Goal: Task Accomplishment & Management: Manage account settings

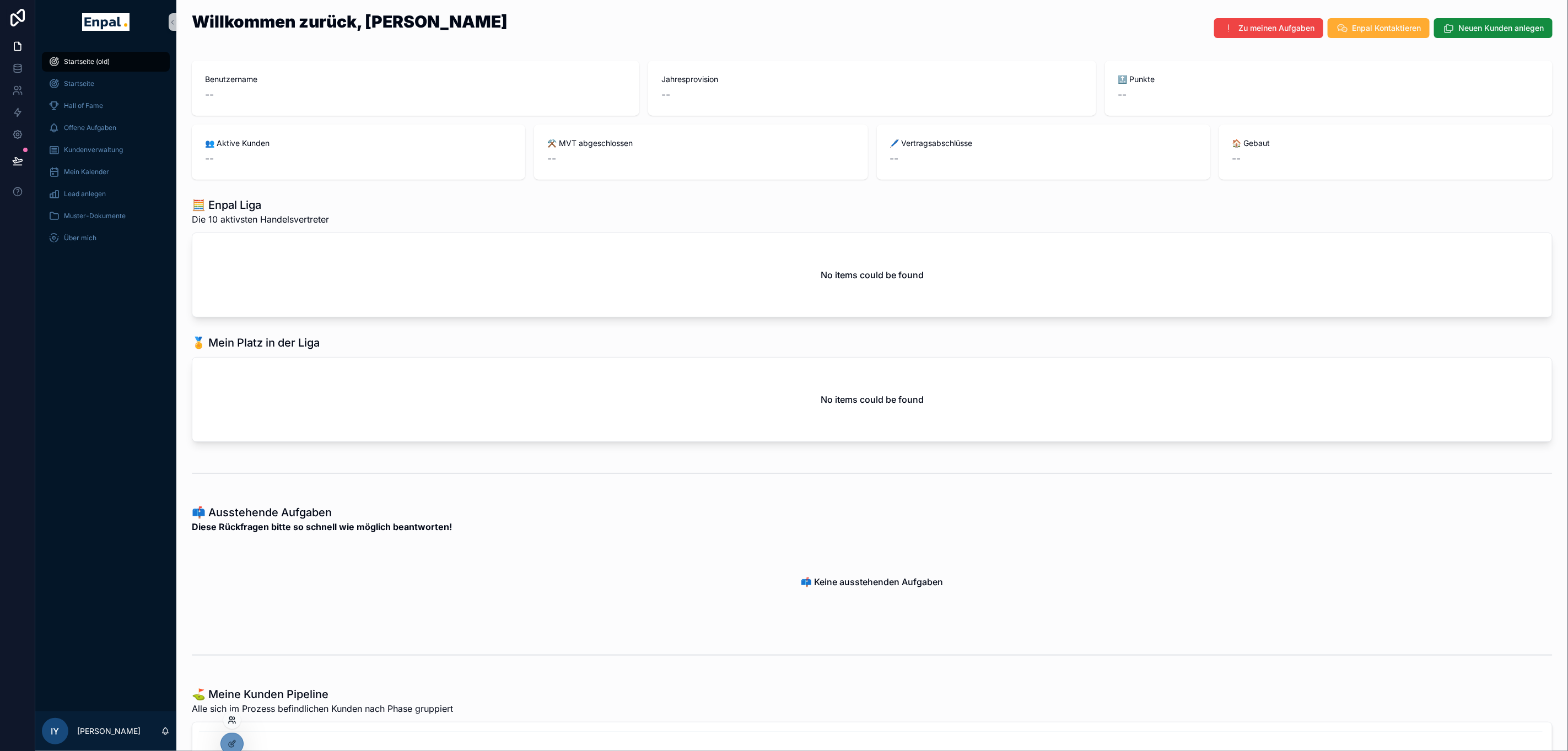
click at [233, 715] on icon at bounding box center [231, 719] width 9 height 9
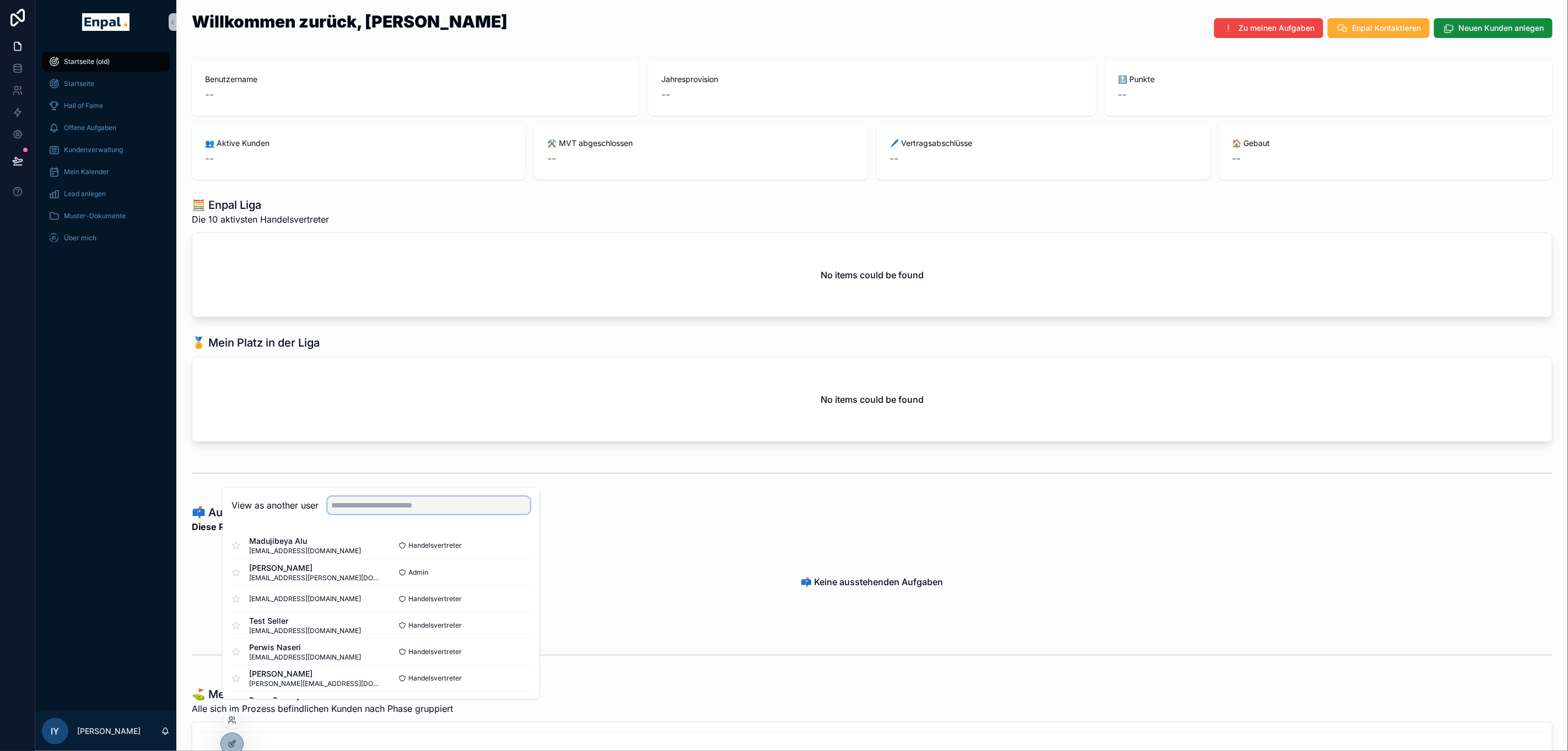
click at [333, 515] on input "text" at bounding box center [430, 505] width 203 height 18
click at [427, 515] on input "****" at bounding box center [430, 505] width 203 height 18
type input "****"
click at [521, 580] on button "Select" at bounding box center [516, 572] width 28 height 16
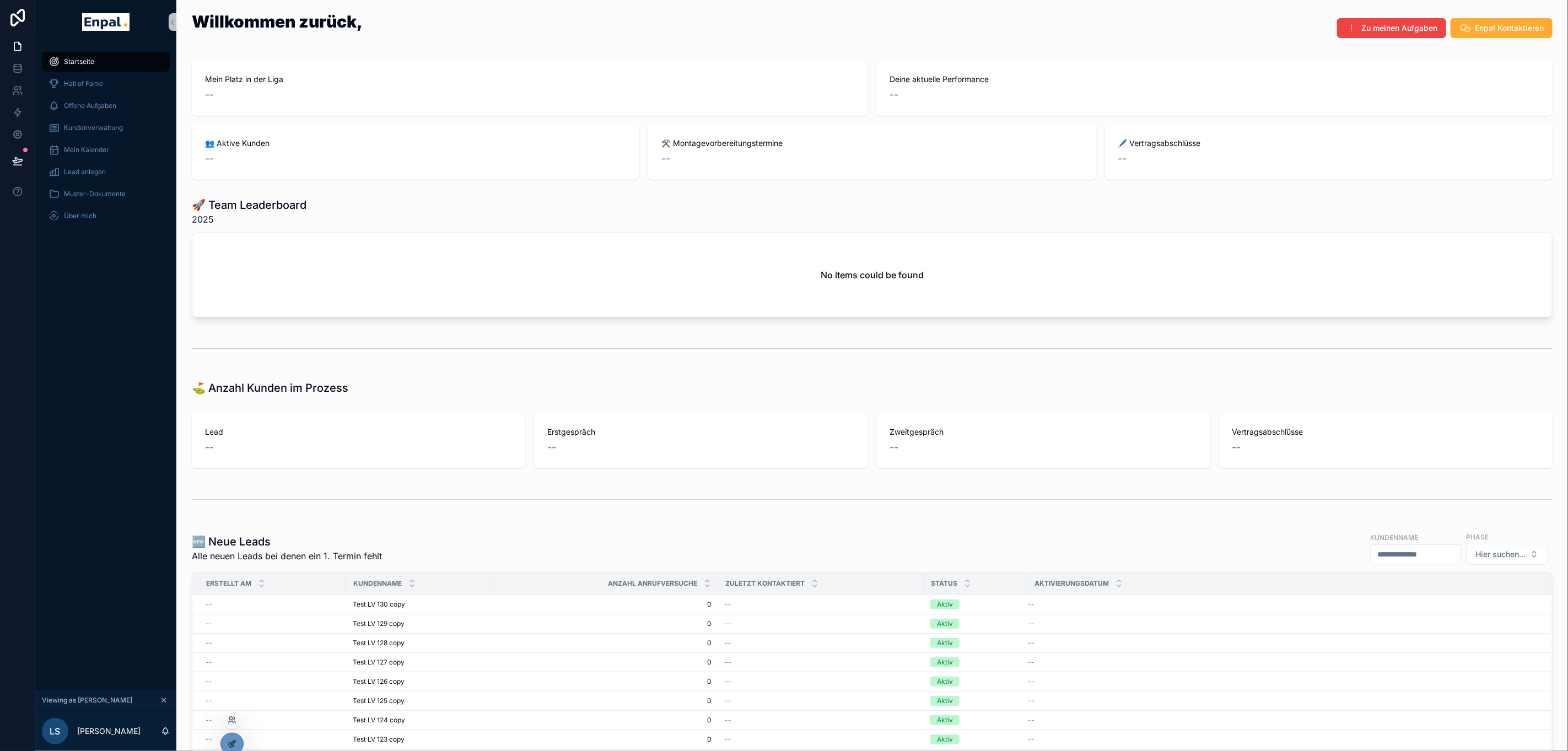
click at [237, 739] on icon at bounding box center [231, 743] width 9 height 9
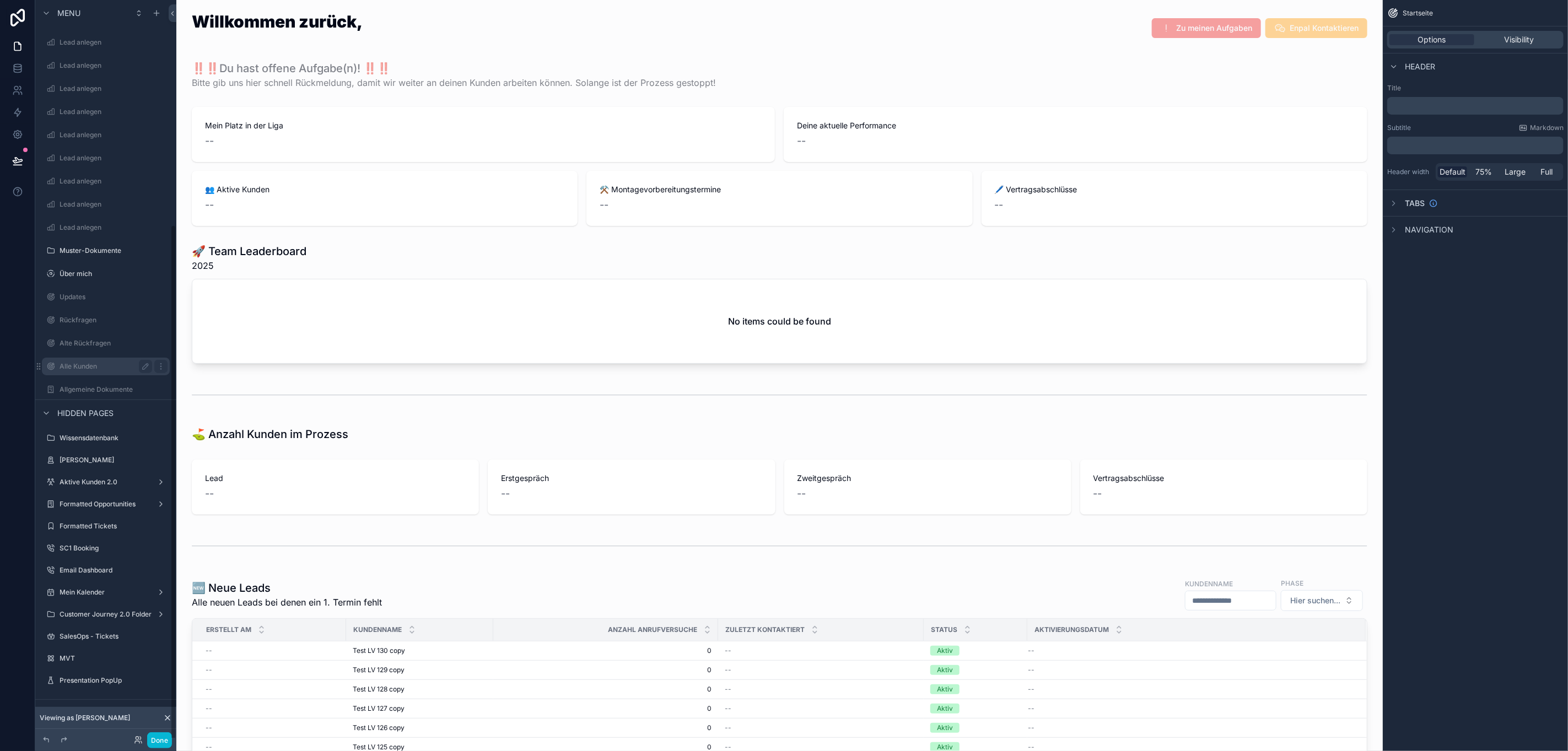
scroll to position [25, 0]
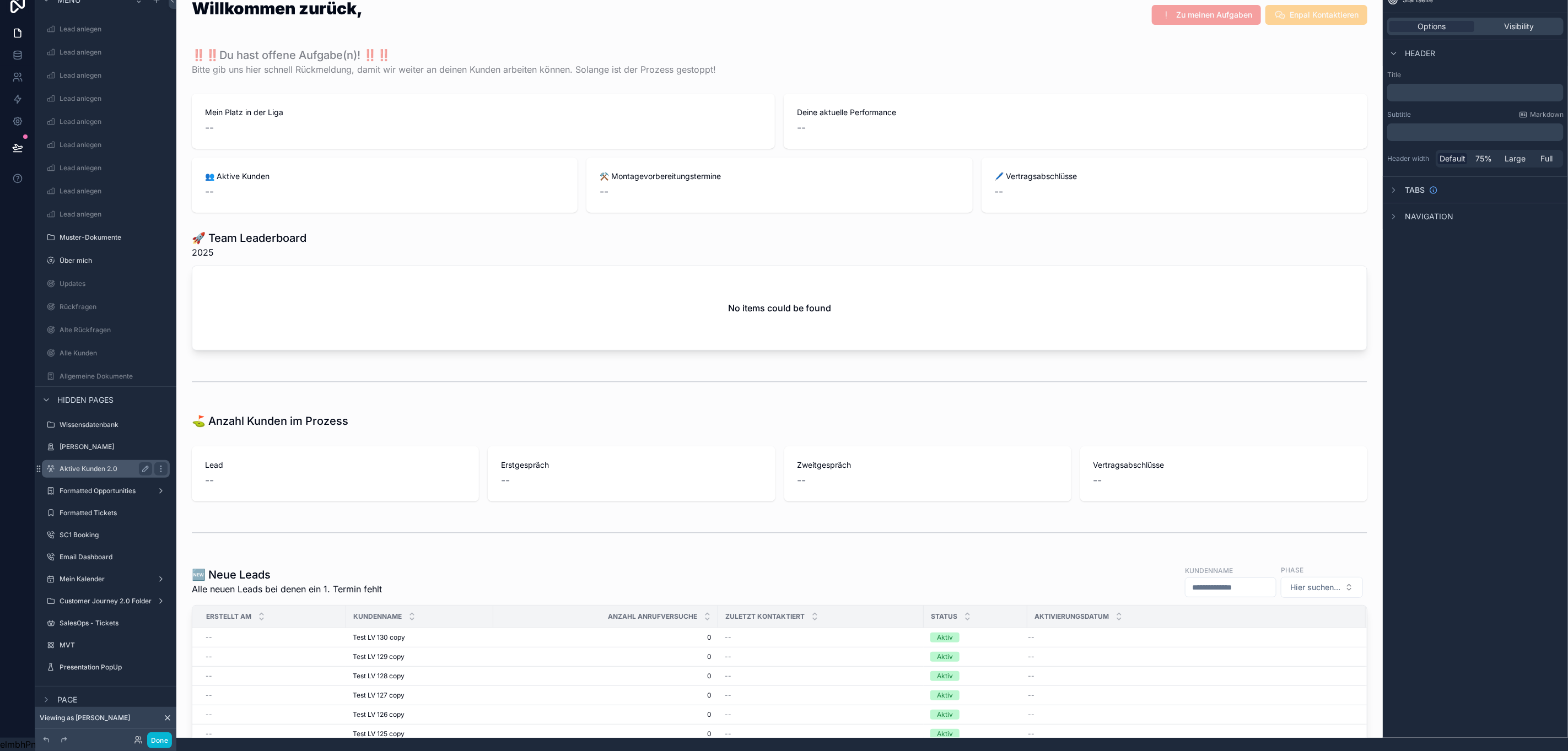
click at [103, 464] on label "Aktive Kunden 2.0" at bounding box center [103, 468] width 88 height 9
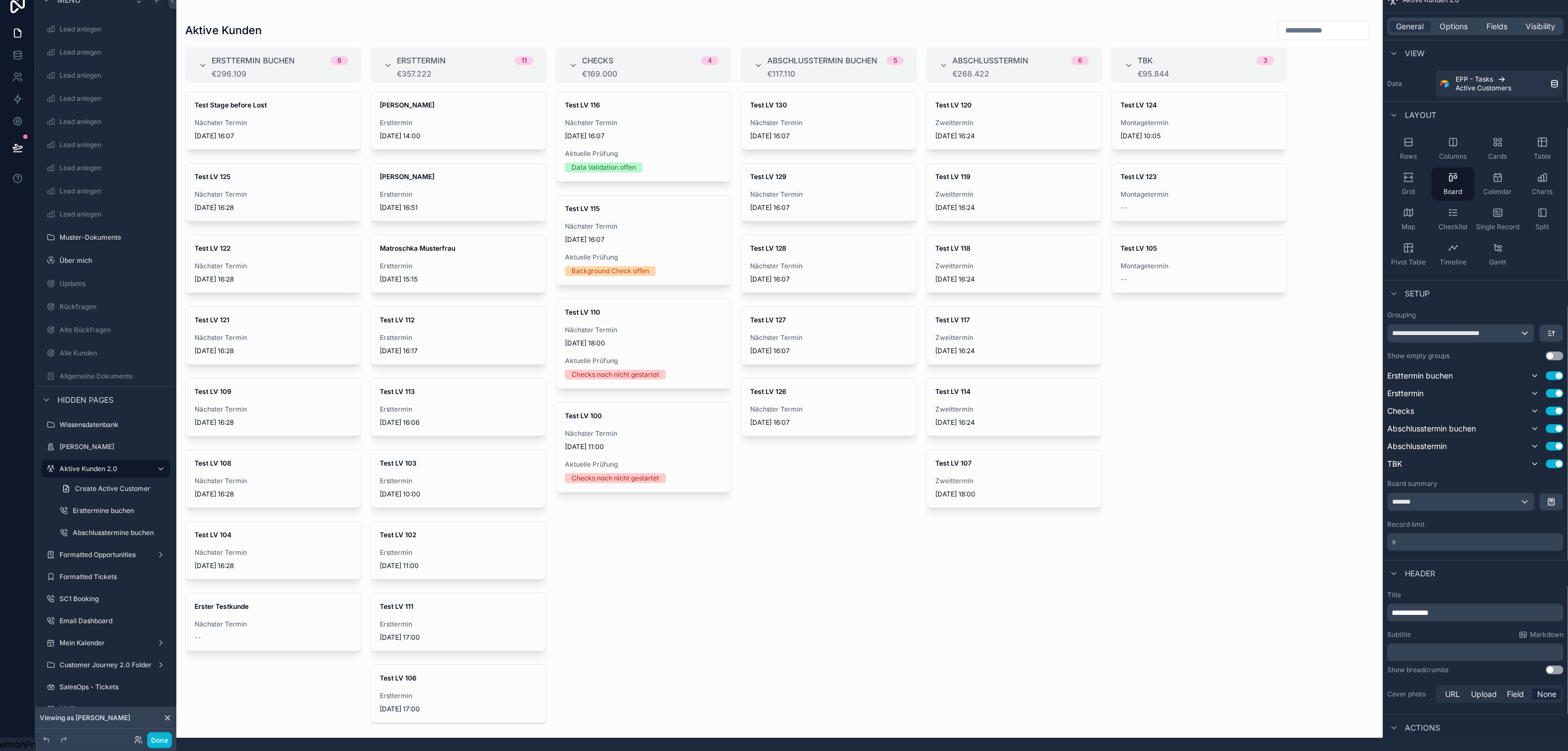
click at [591, 115] on div "scrollable content" at bounding box center [780, 362] width 1207 height 751
click at [446, 105] on div "Luca Tester Ersttermin 31.8.2025 14:00" at bounding box center [459, 121] width 175 height 57
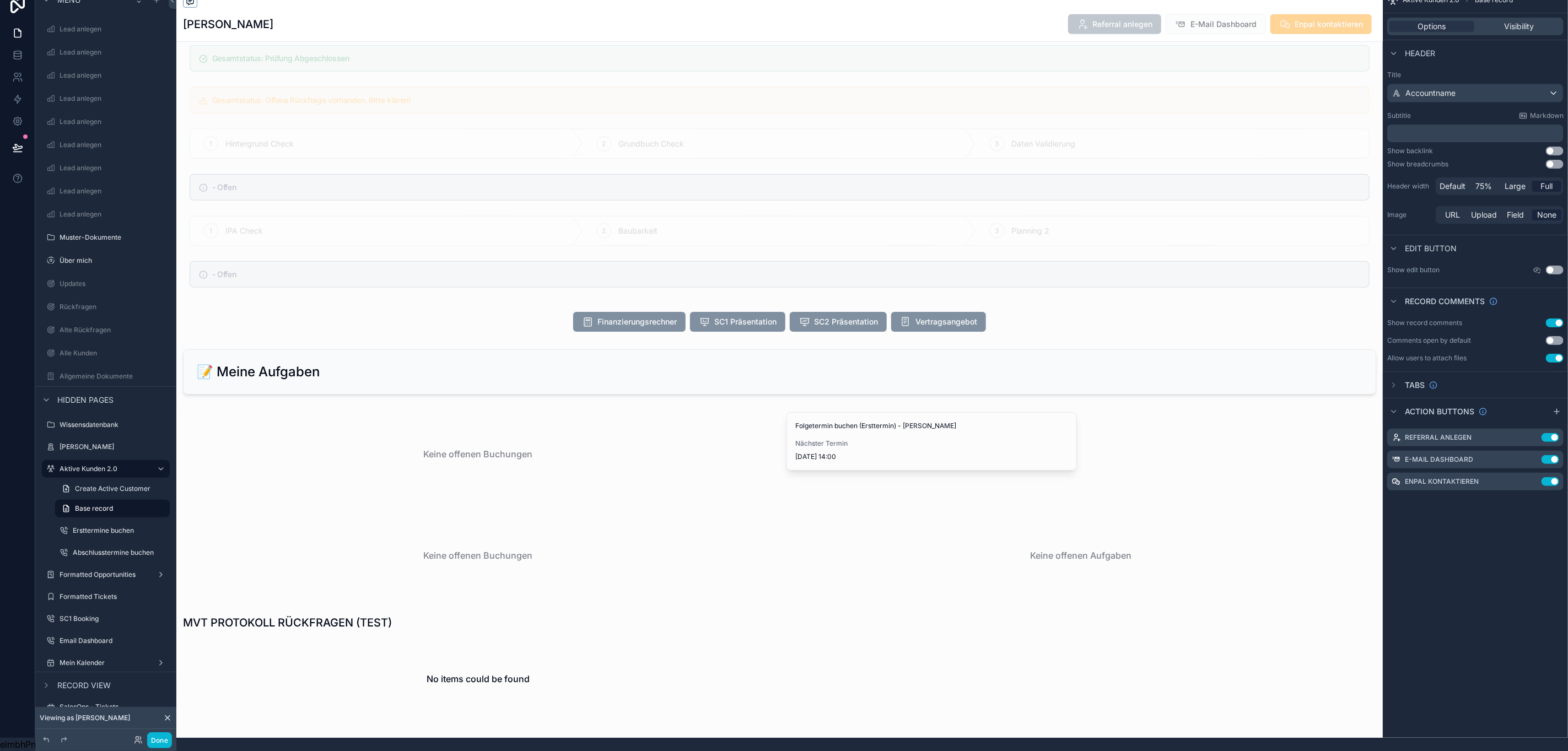
scroll to position [1157, 0]
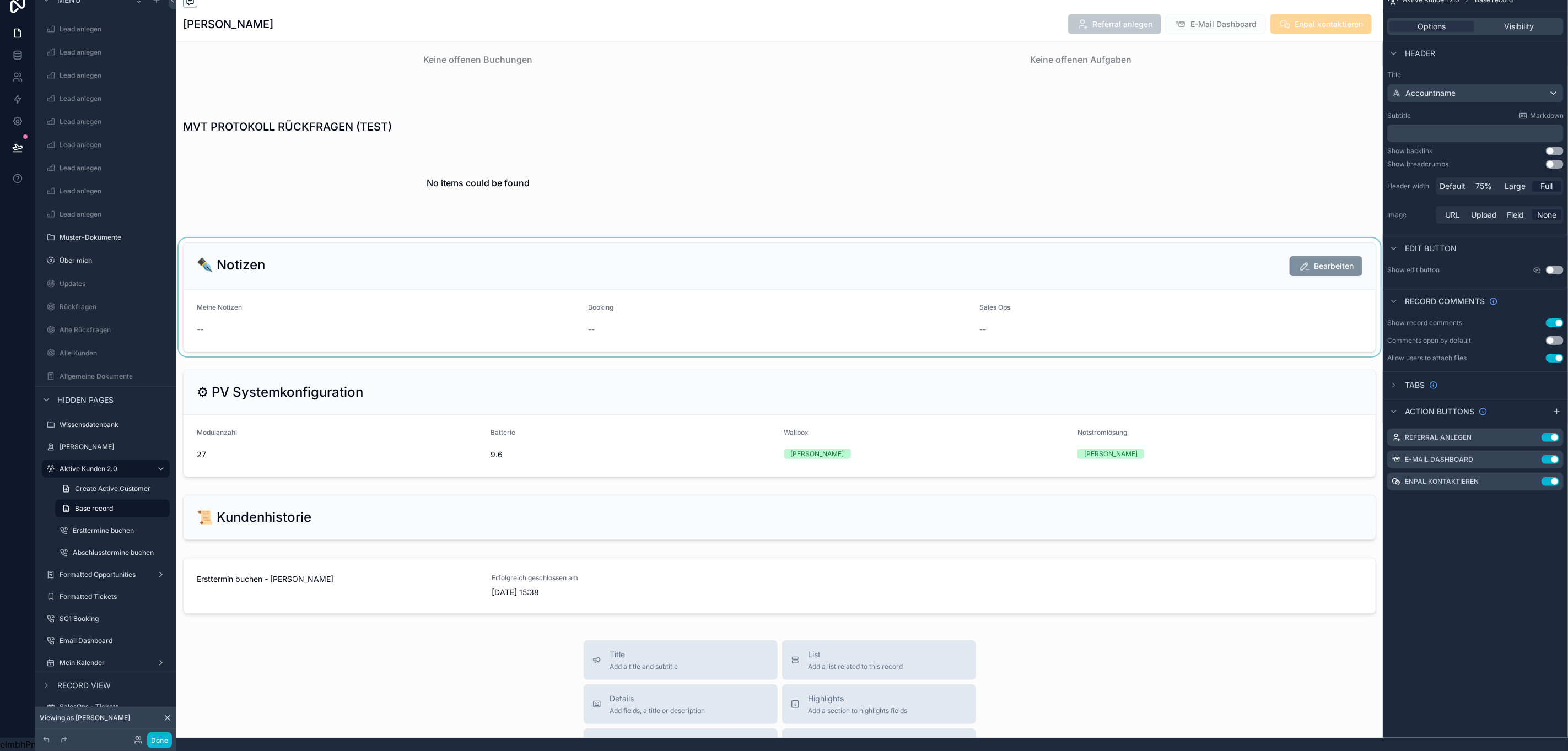
click at [538, 294] on div "scrollable content" at bounding box center [780, 297] width 1207 height 119
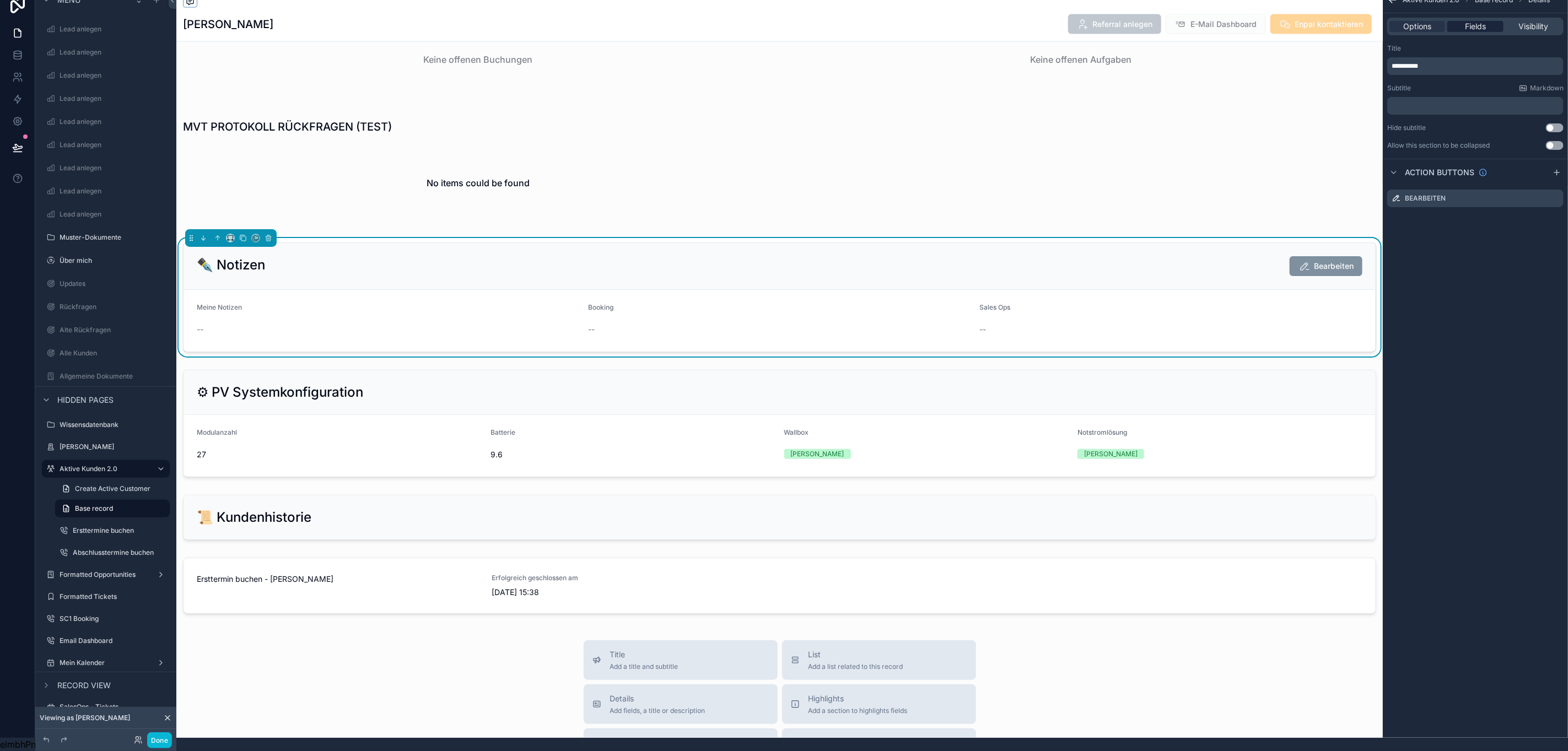
click at [1500, 21] on div "Fields" at bounding box center [1475, 26] width 55 height 11
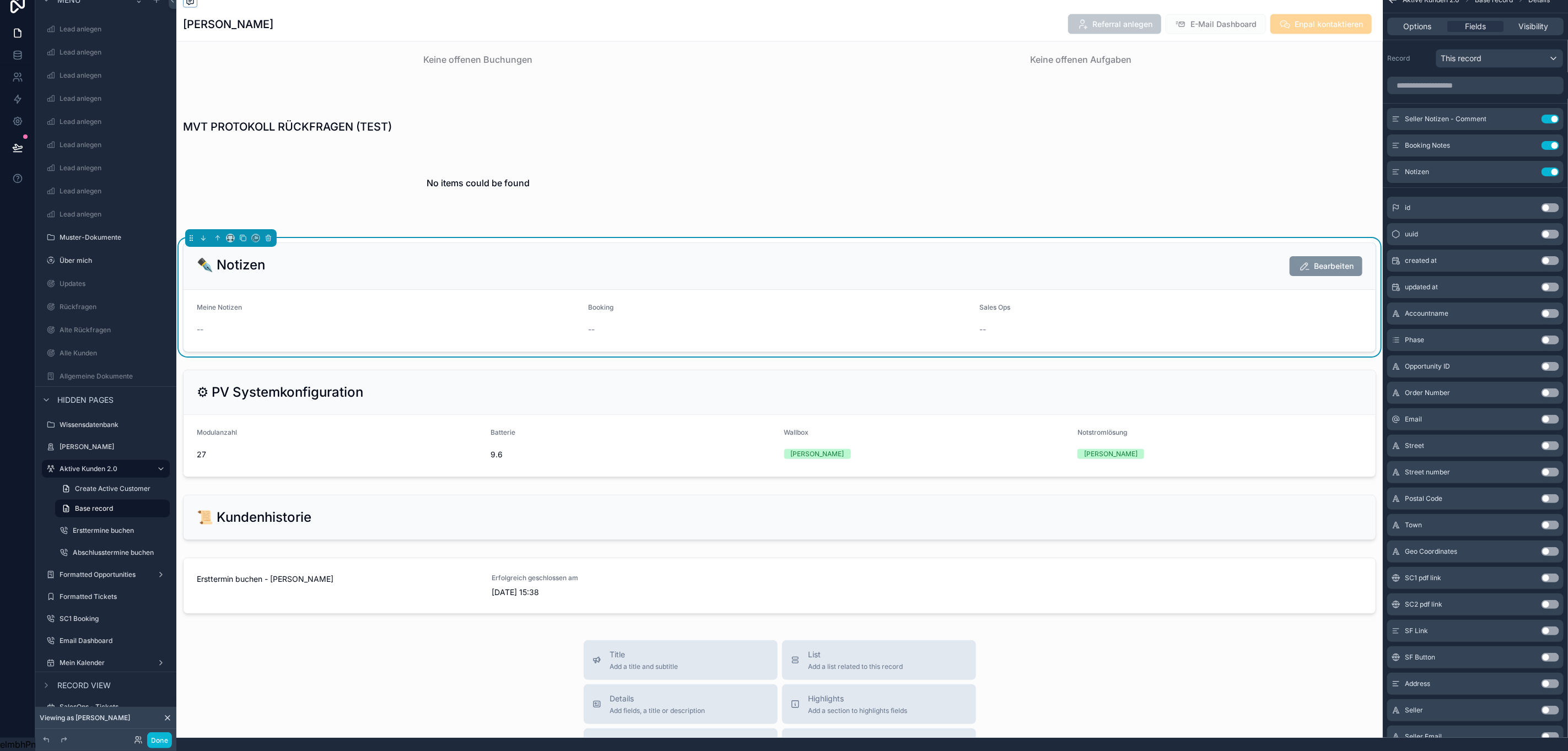
click at [1262, 289] on div "✒️ Notizen Bearbeiten" at bounding box center [779, 266] width 1192 height 47
click at [1532, 21] on span "Visibility" at bounding box center [1533, 26] width 30 height 11
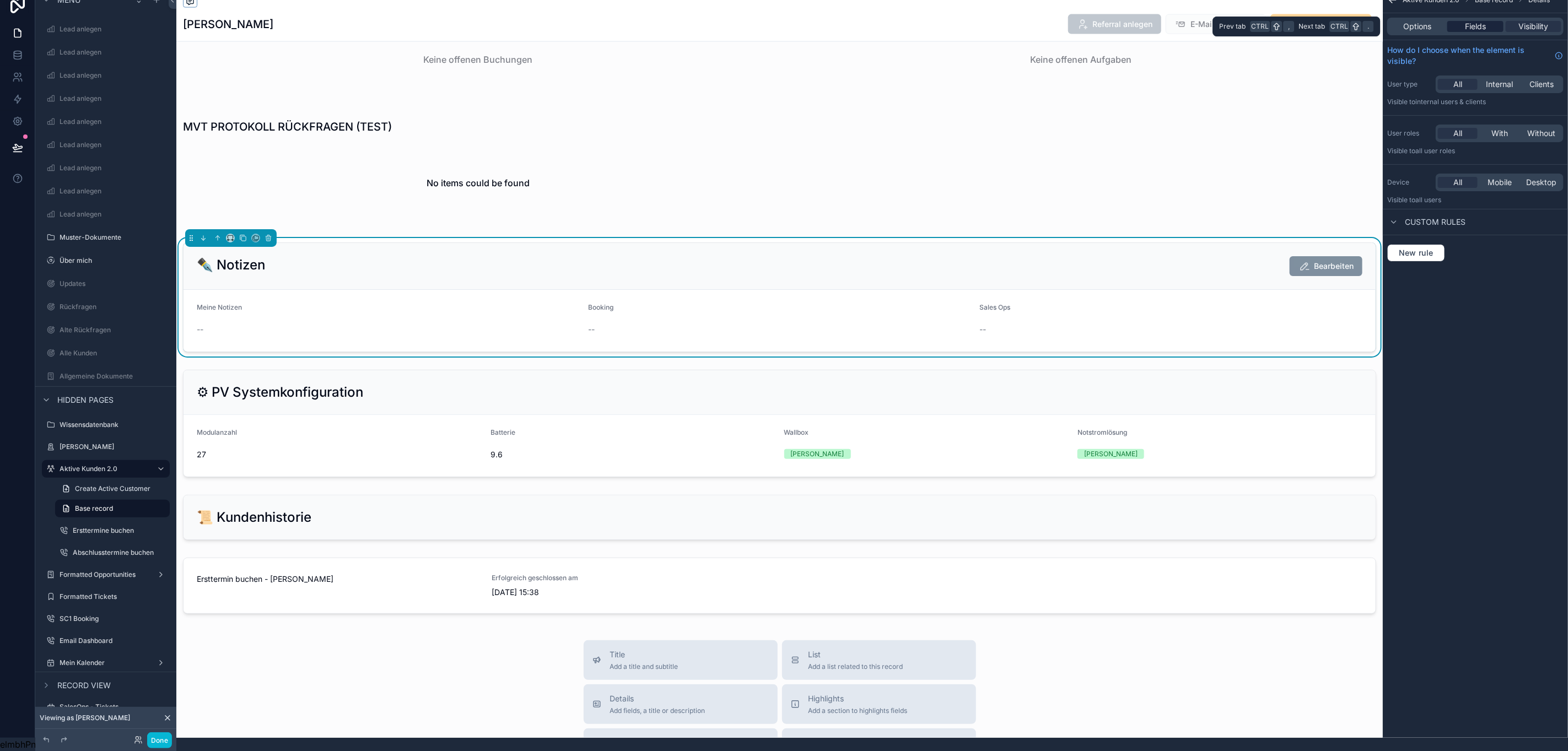
click at [1484, 21] on span "Fields" at bounding box center [1476, 26] width 21 height 11
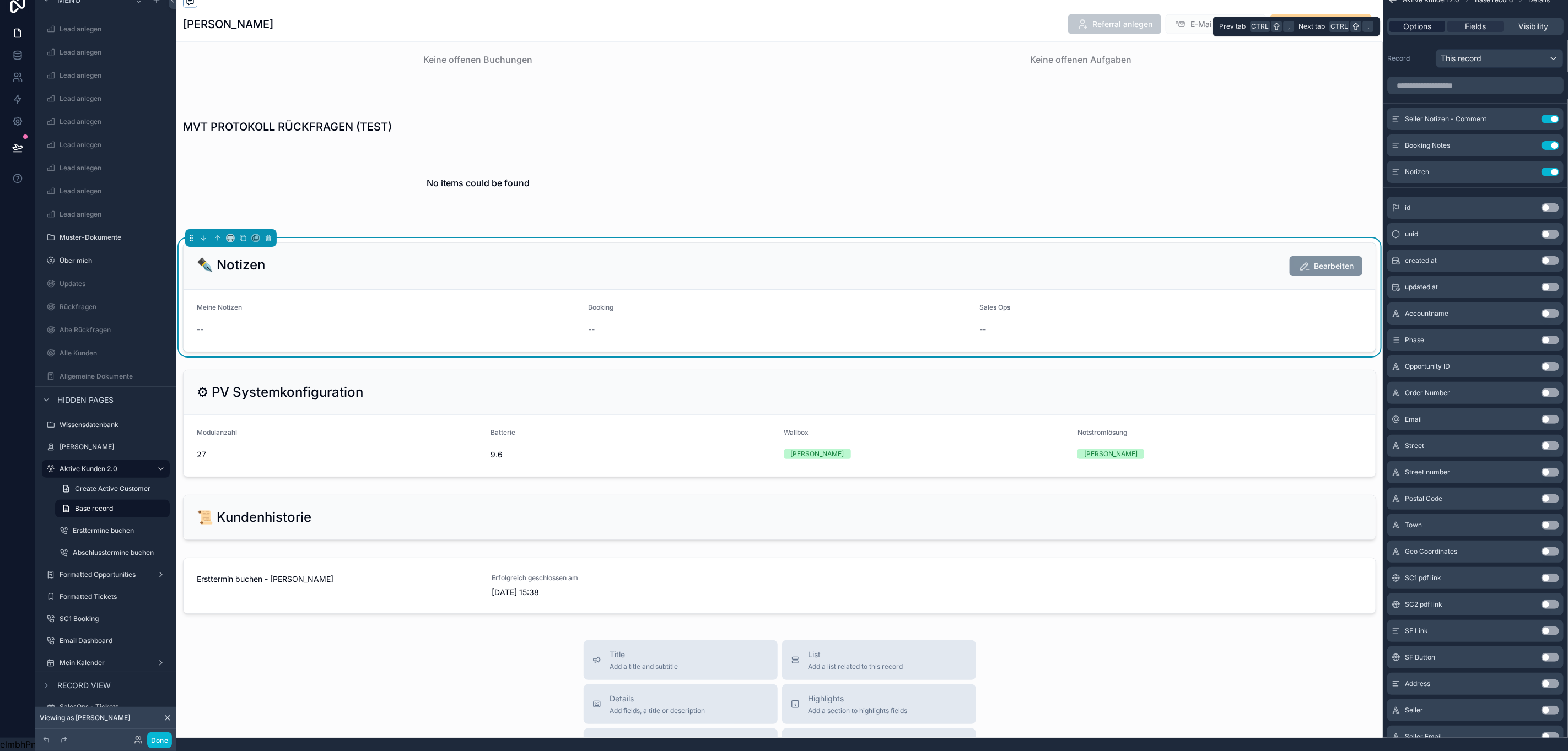
click at [1432, 21] on span "Options" at bounding box center [1417, 26] width 28 height 11
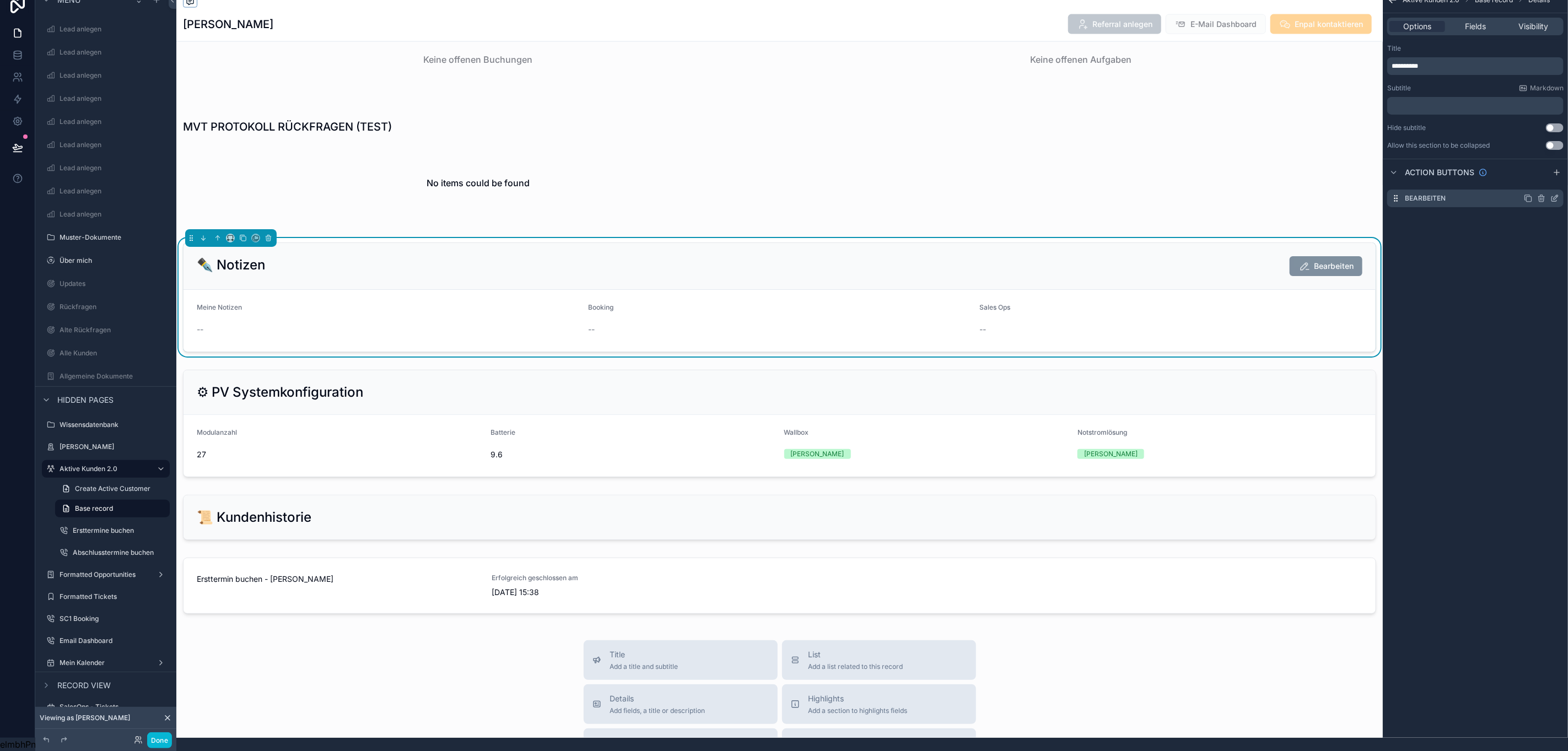
click at [1559, 194] on icon "scrollable content" at bounding box center [1555, 198] width 9 height 9
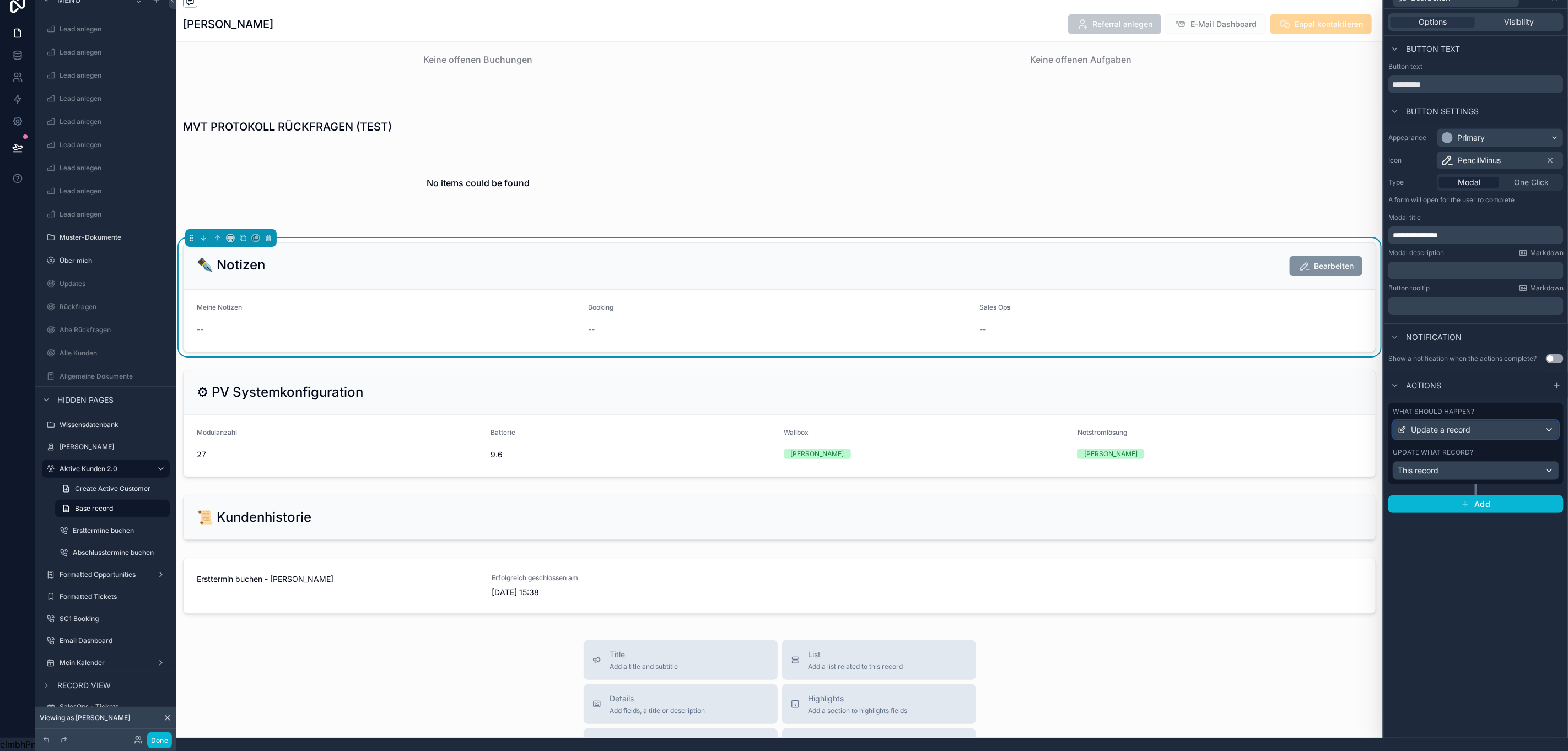
click at [1453, 421] on div "Update a record" at bounding box center [1476, 430] width 165 height 18
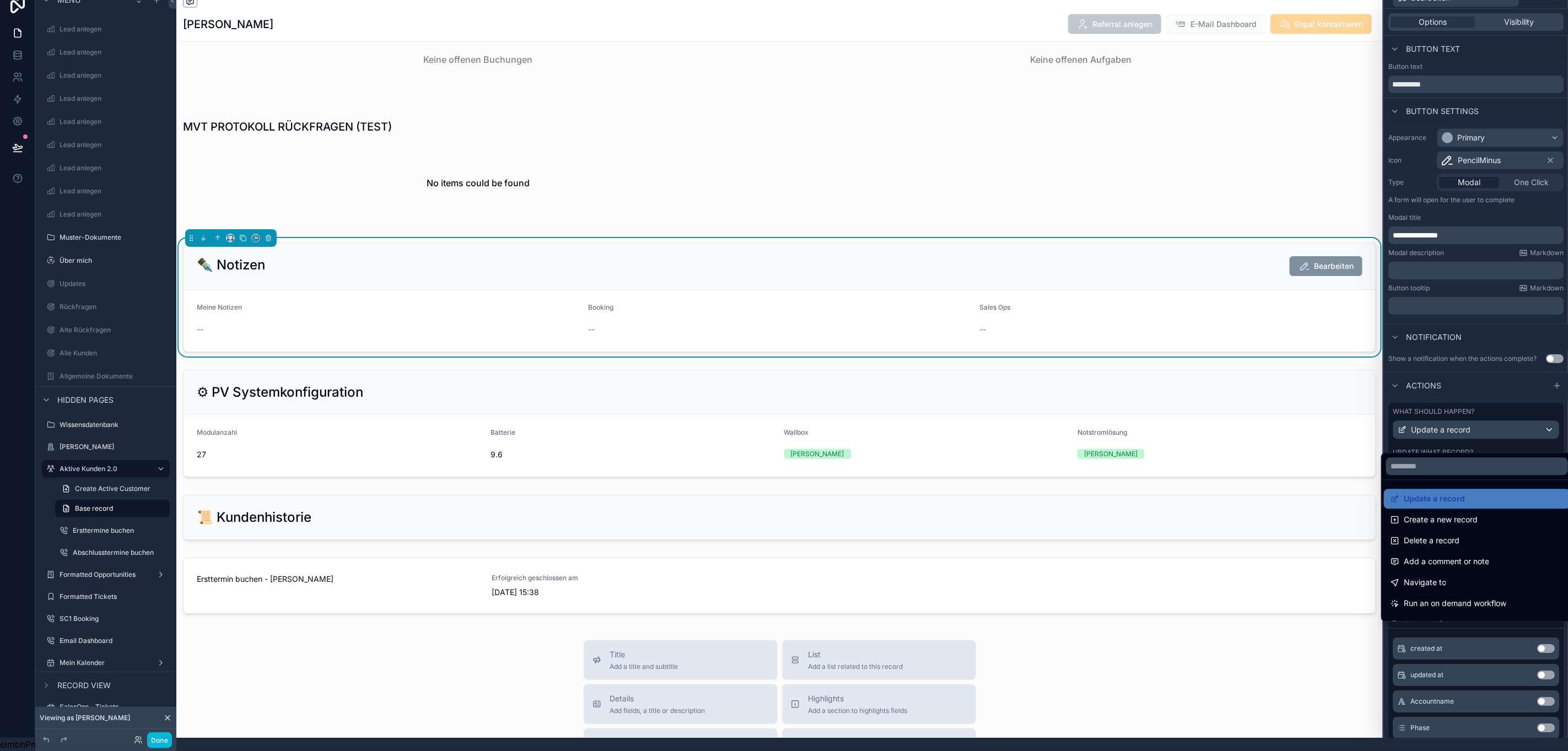
click at [1453, 418] on div at bounding box center [1476, 362] width 184 height 751
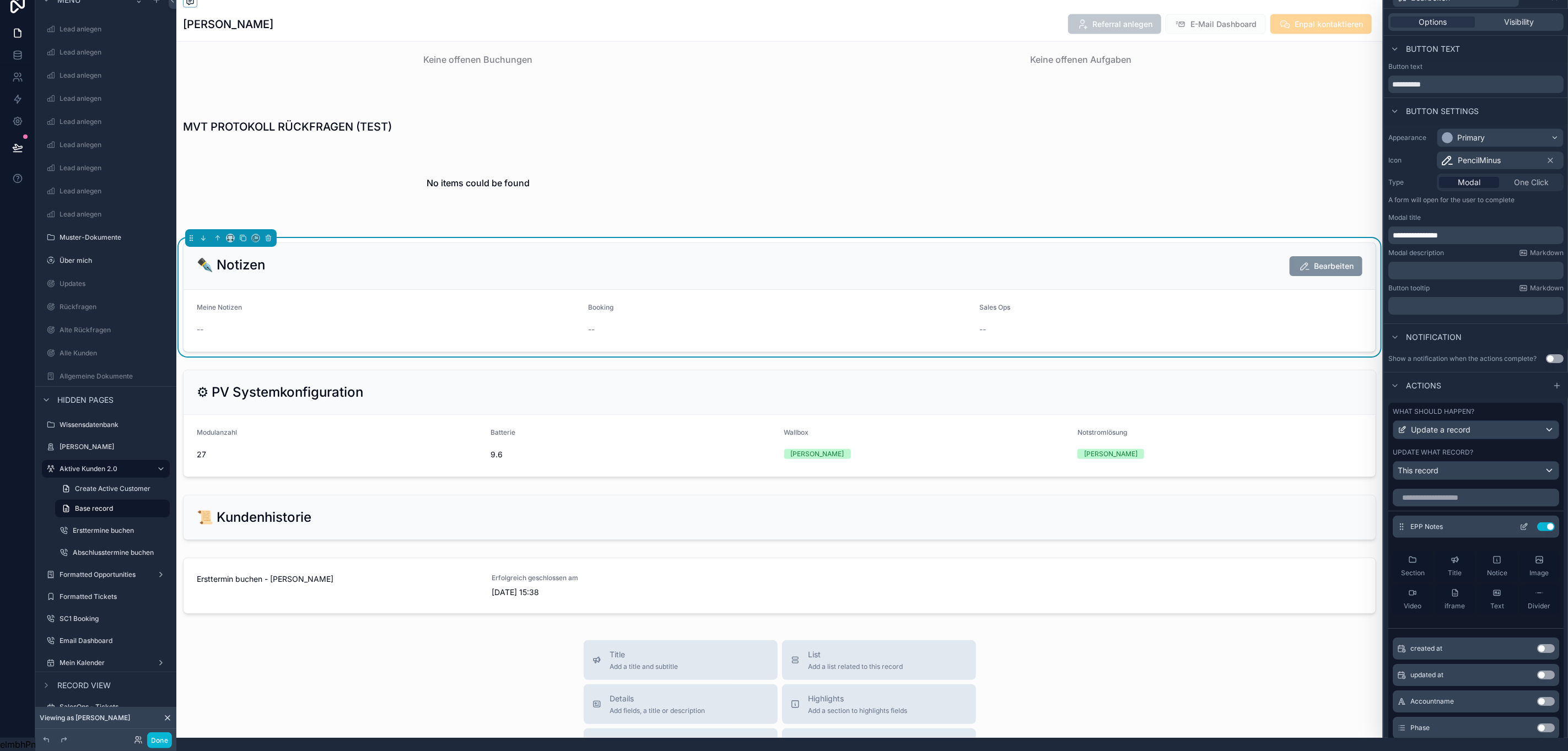
click at [1521, 528] on icon at bounding box center [1524, 528] width 5 height 5
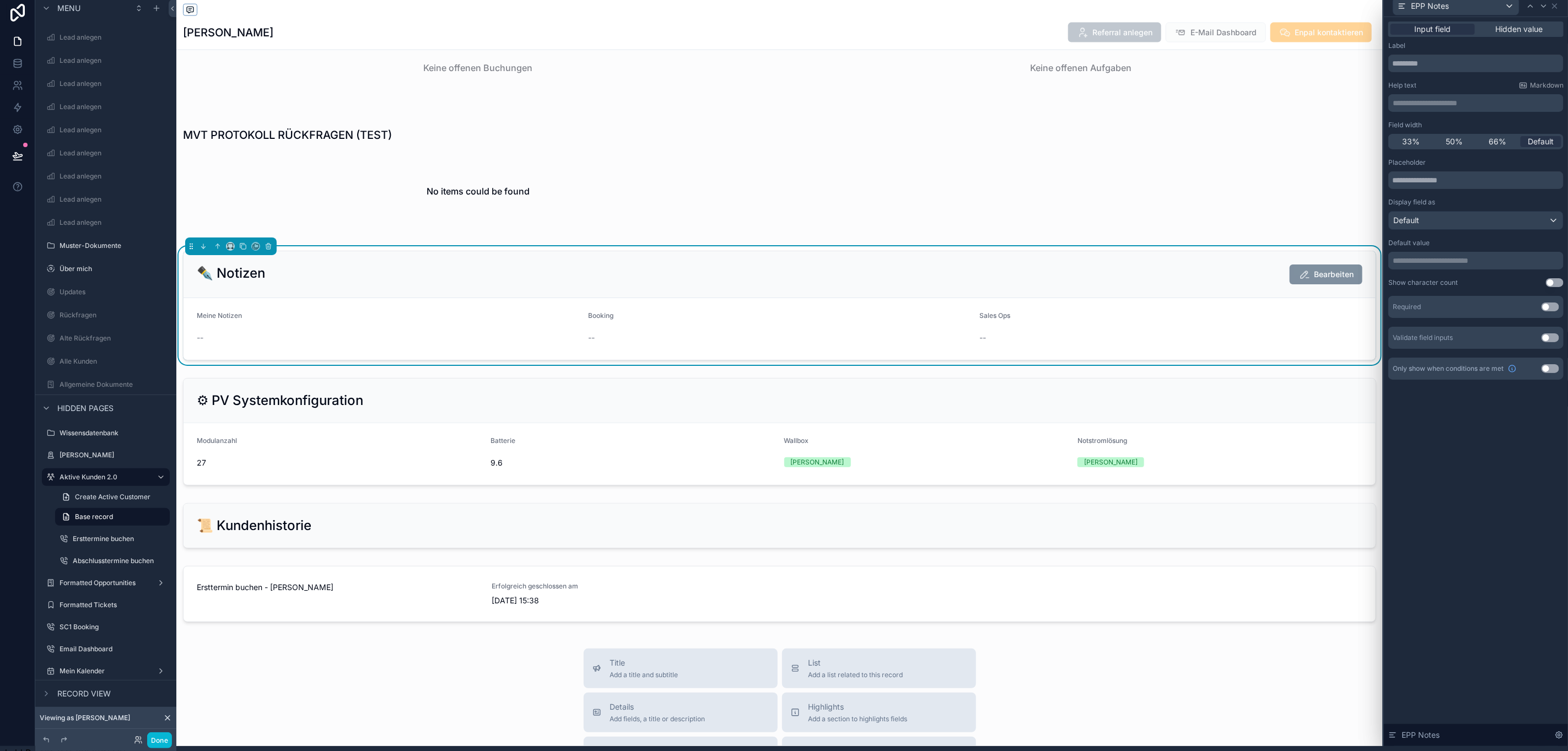
scroll to position [0, 12]
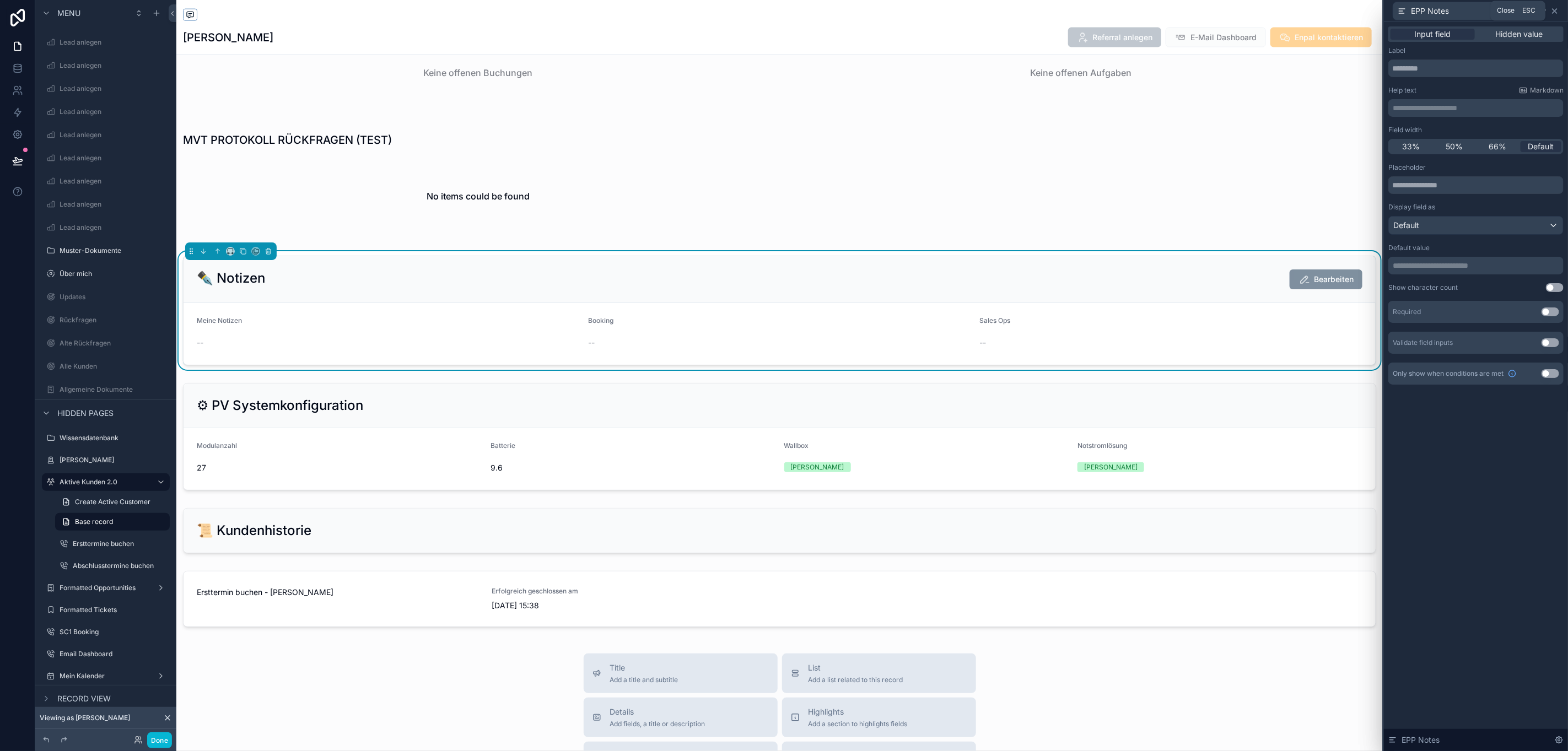
click at [1554, 7] on icon at bounding box center [1555, 11] width 9 height 9
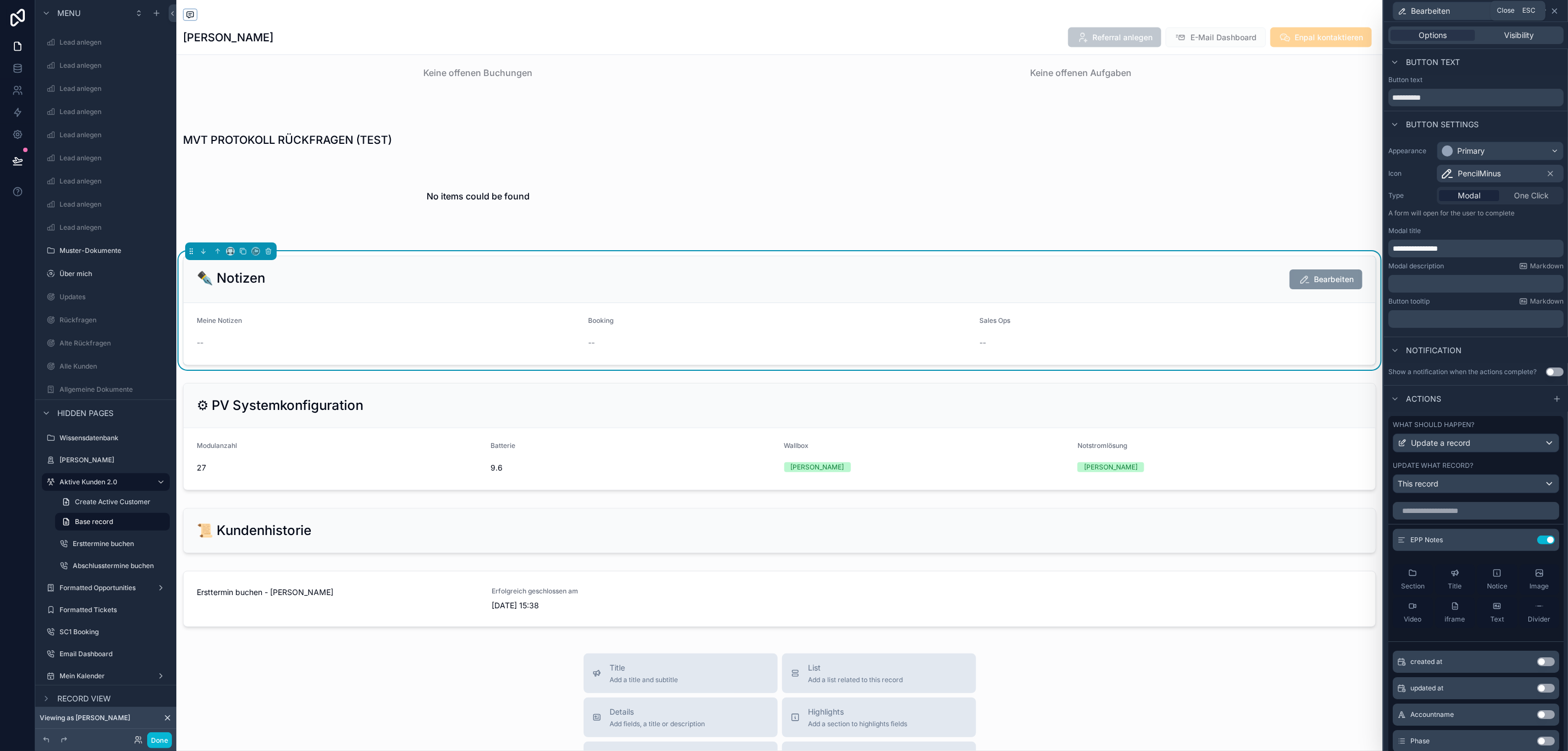
click at [1558, 9] on icon at bounding box center [1555, 11] width 9 height 9
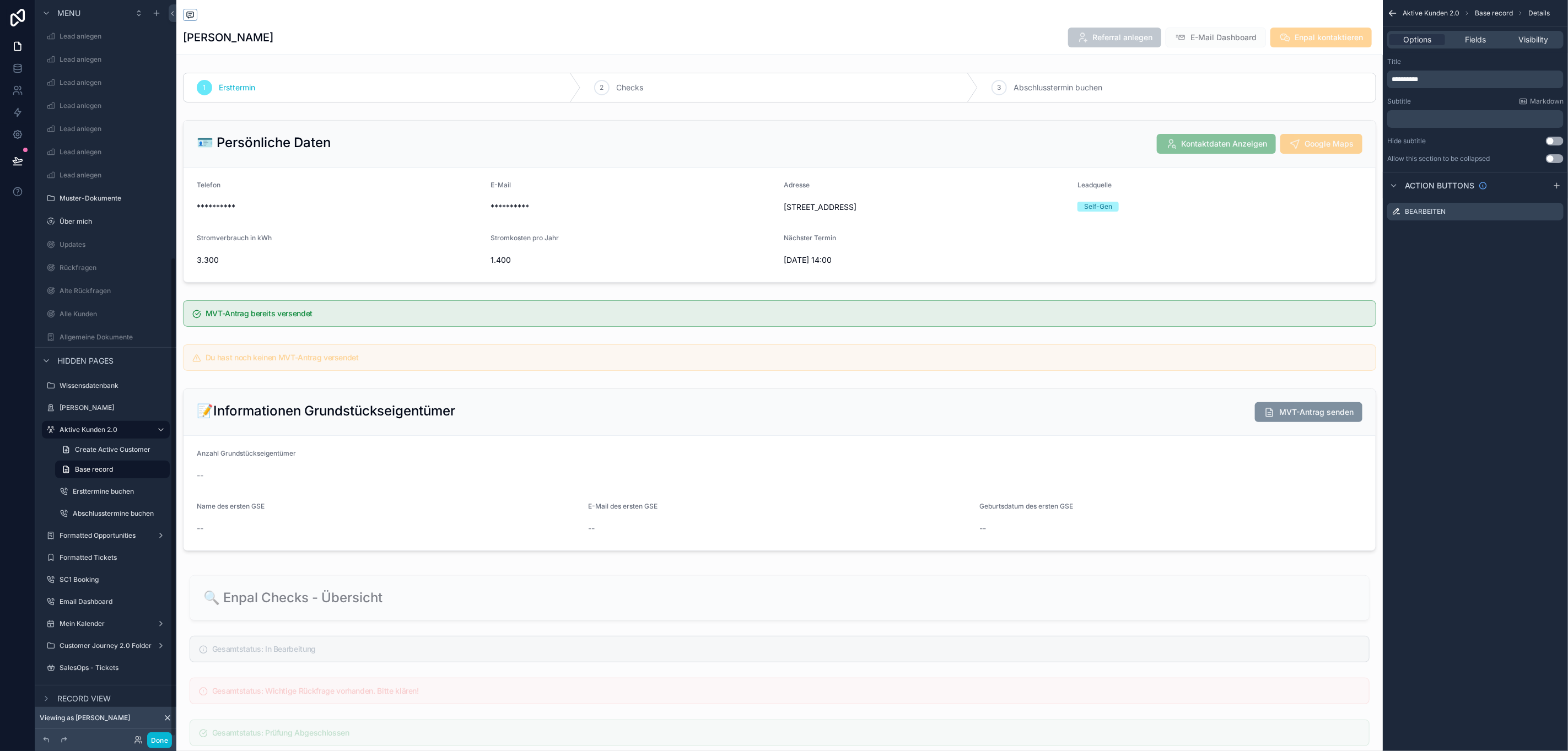
scroll to position [423, 0]
click at [95, 597] on label "Customer Journey 2.0 Folder" at bounding box center [105, 596] width 92 height 9
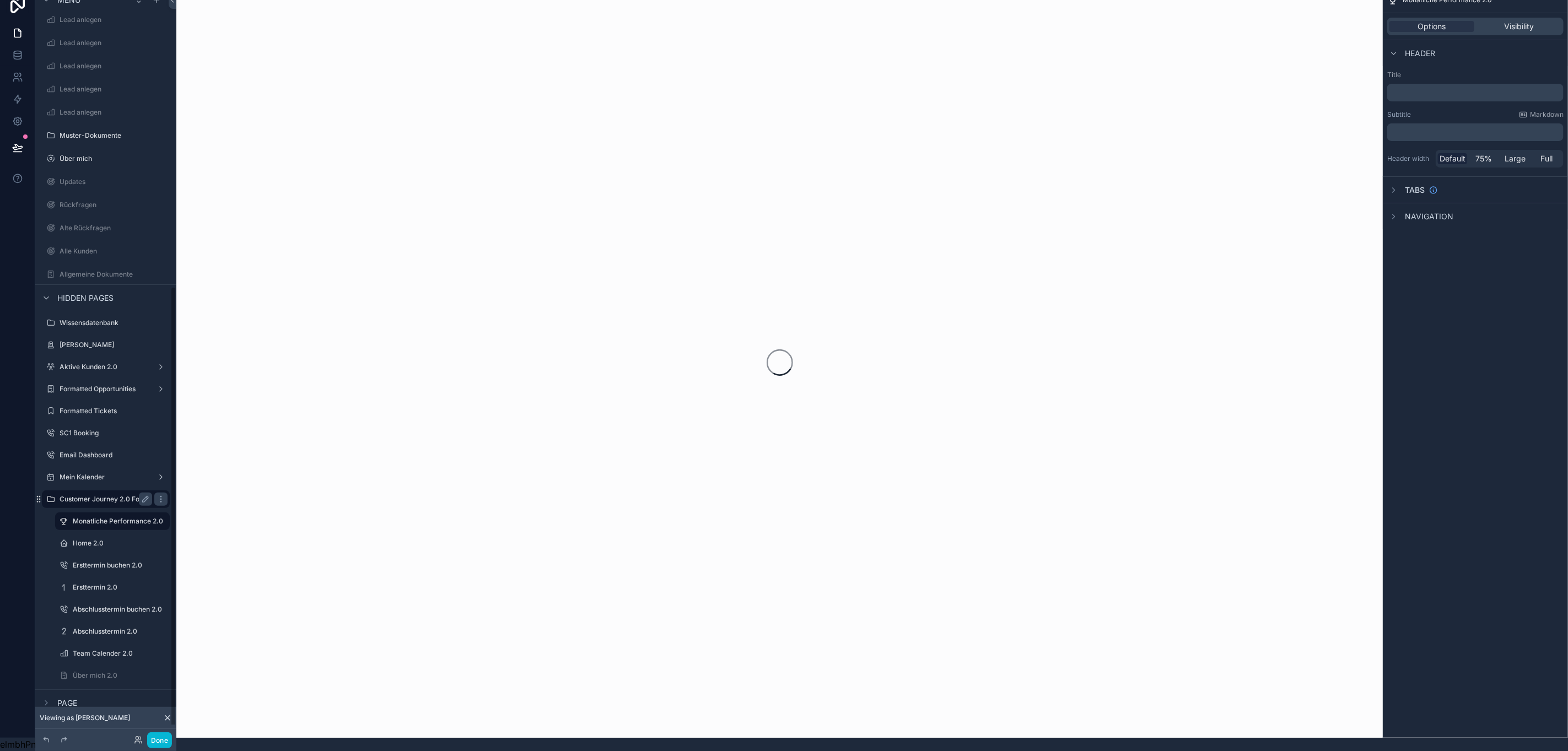
scroll to position [498, 0]
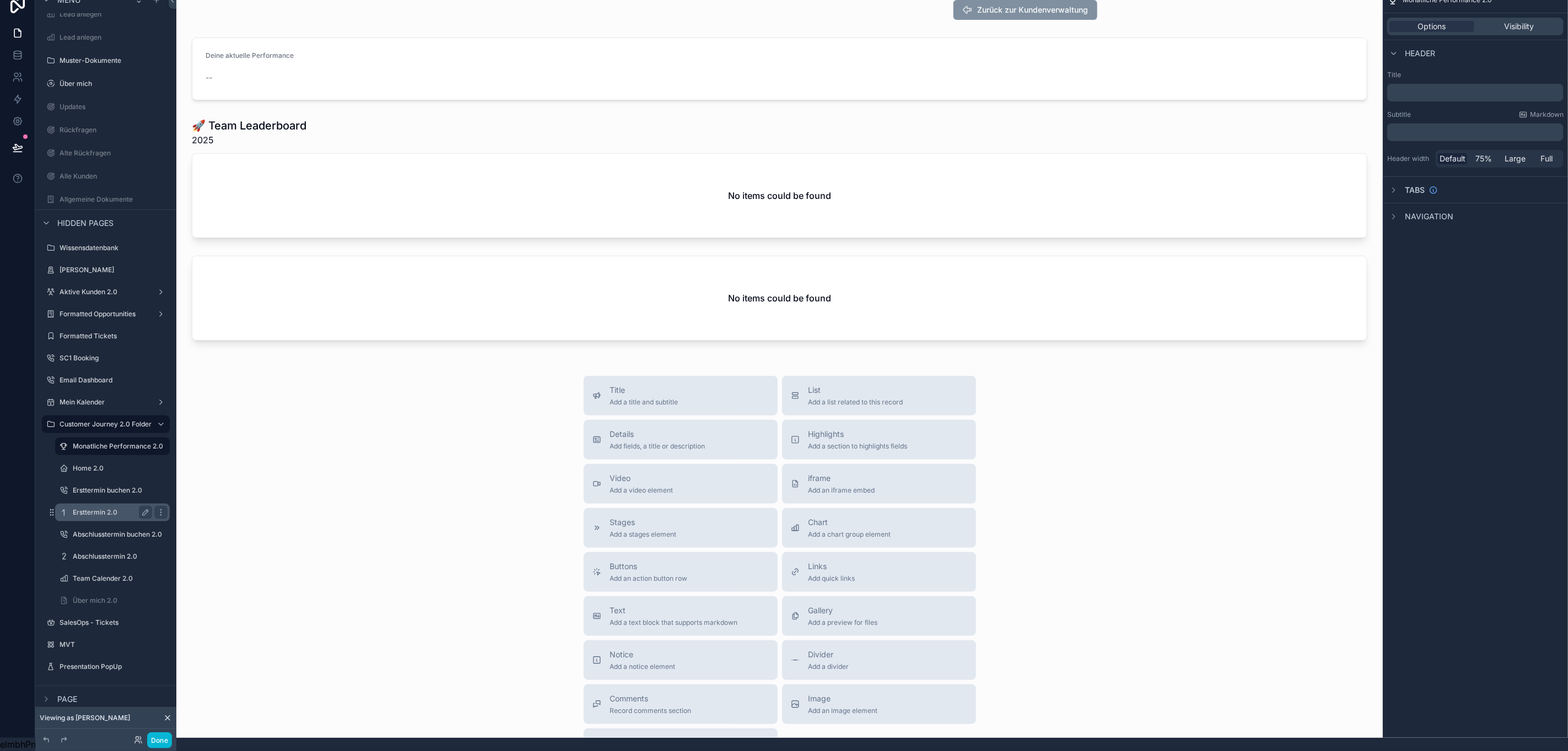
click at [102, 506] on div "Ersttermin 2.0" at bounding box center [112, 513] width 79 height 13
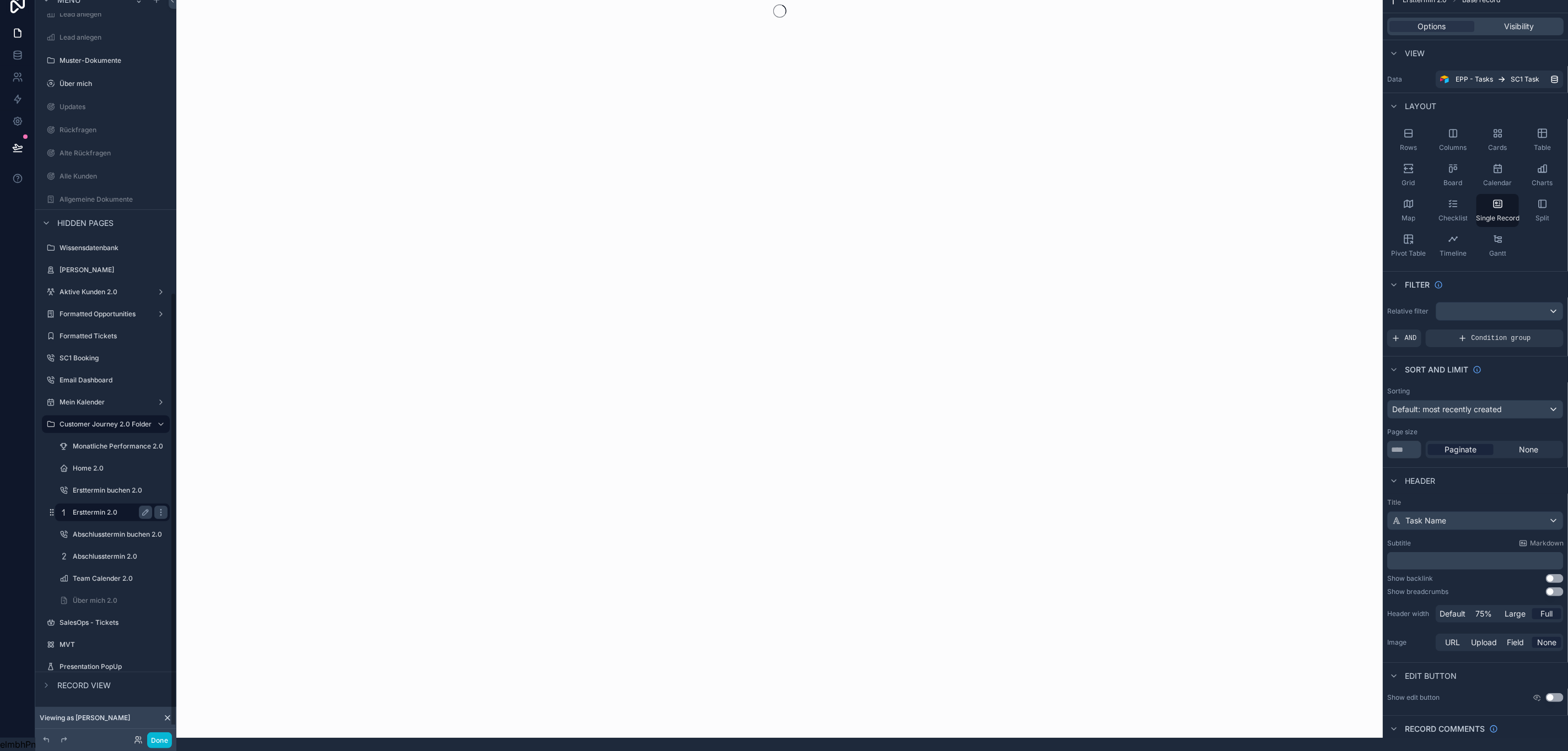
scroll to position [516, 0]
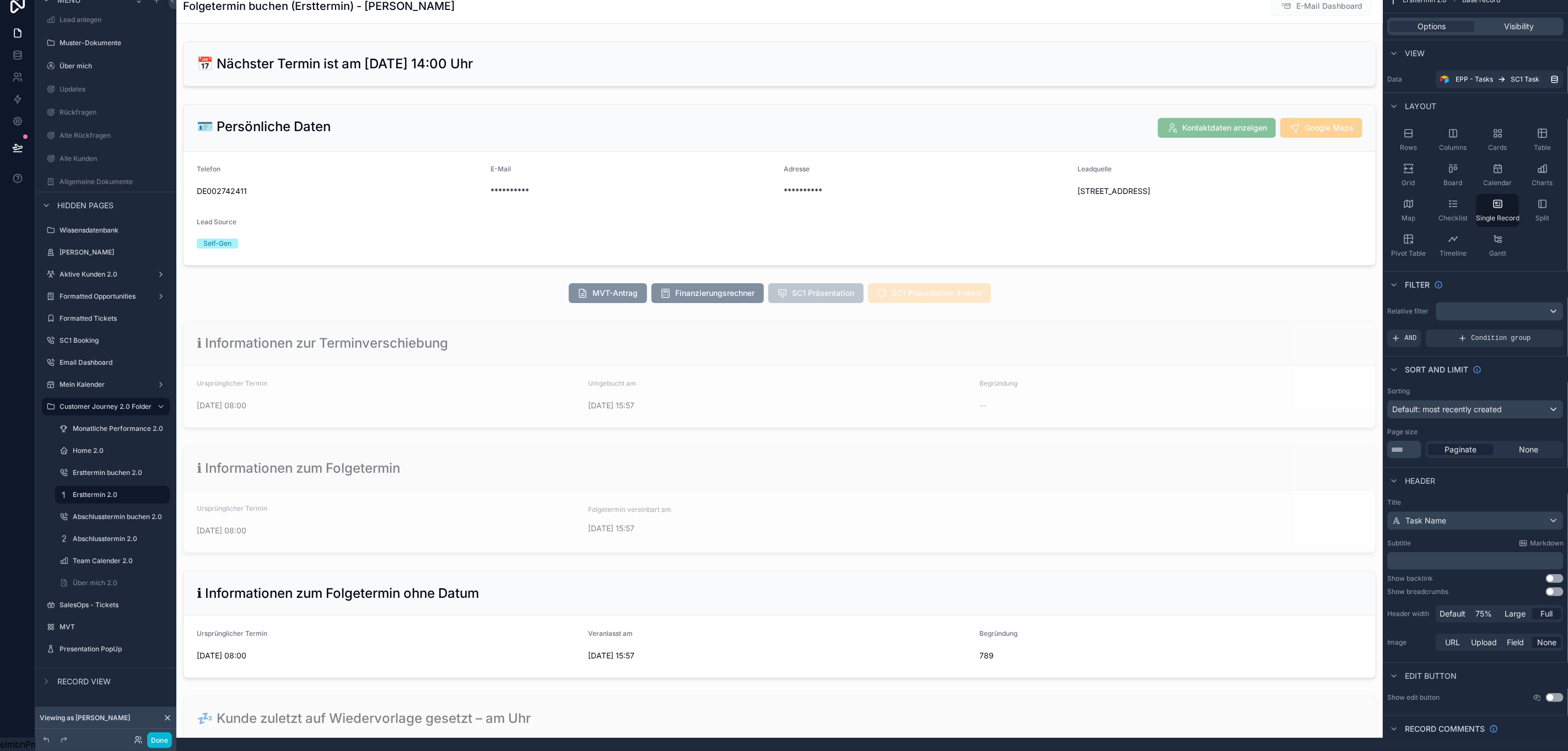
click at [533, 298] on div "scrollable content" at bounding box center [780, 292] width 1207 height 28
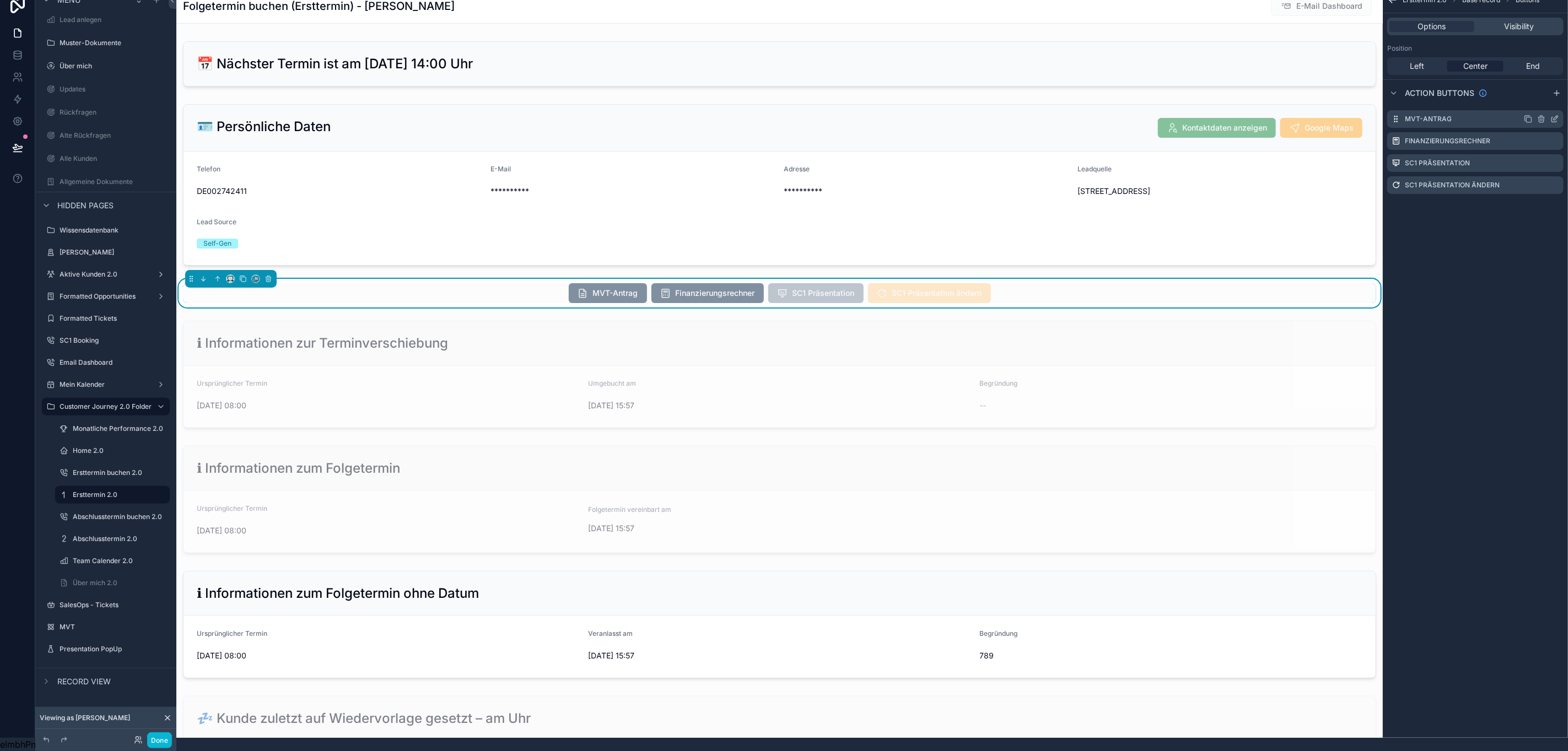
click at [1555, 115] on icon "scrollable content" at bounding box center [1555, 119] width 9 height 9
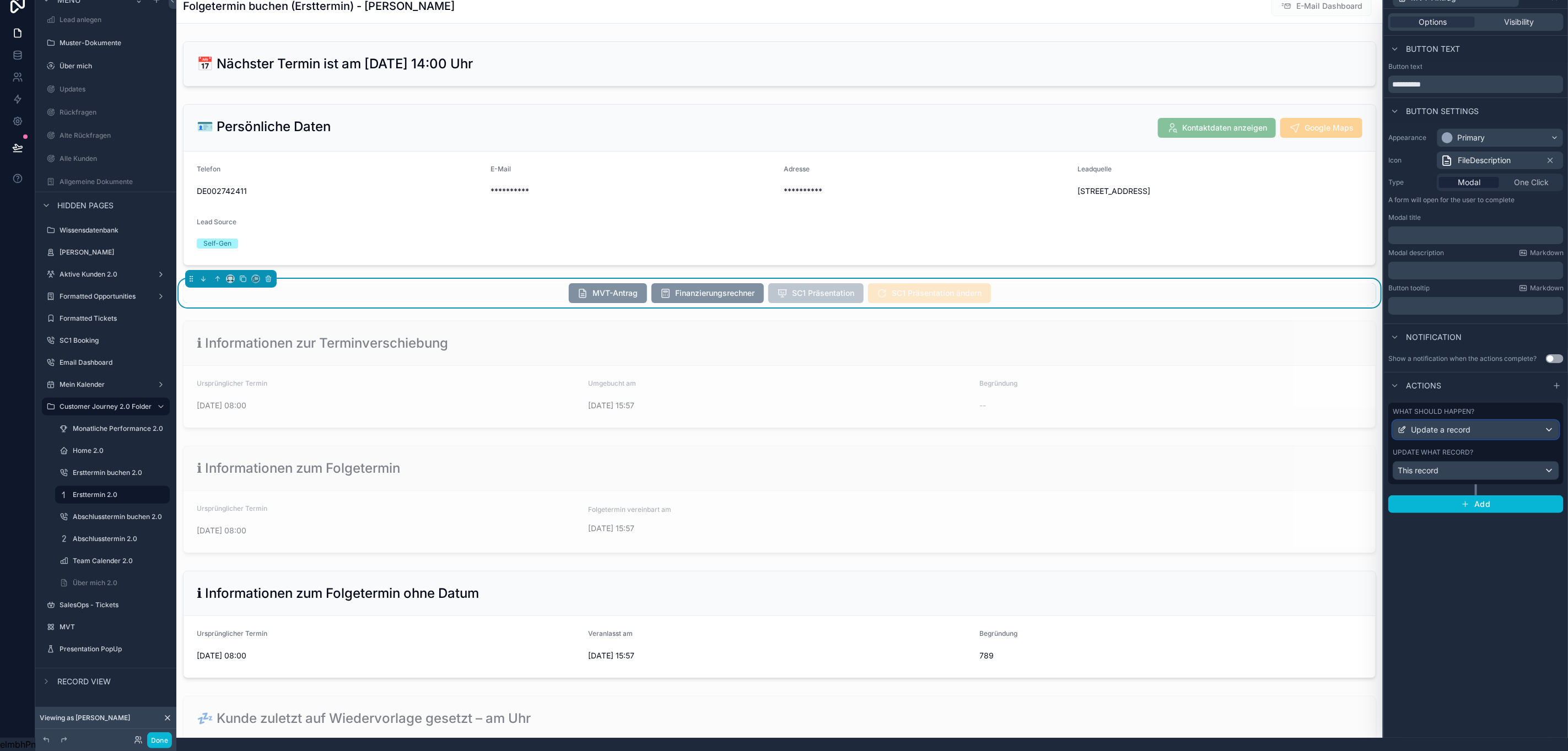
click at [1433, 424] on span "Update a record" at bounding box center [1441, 430] width 59 height 11
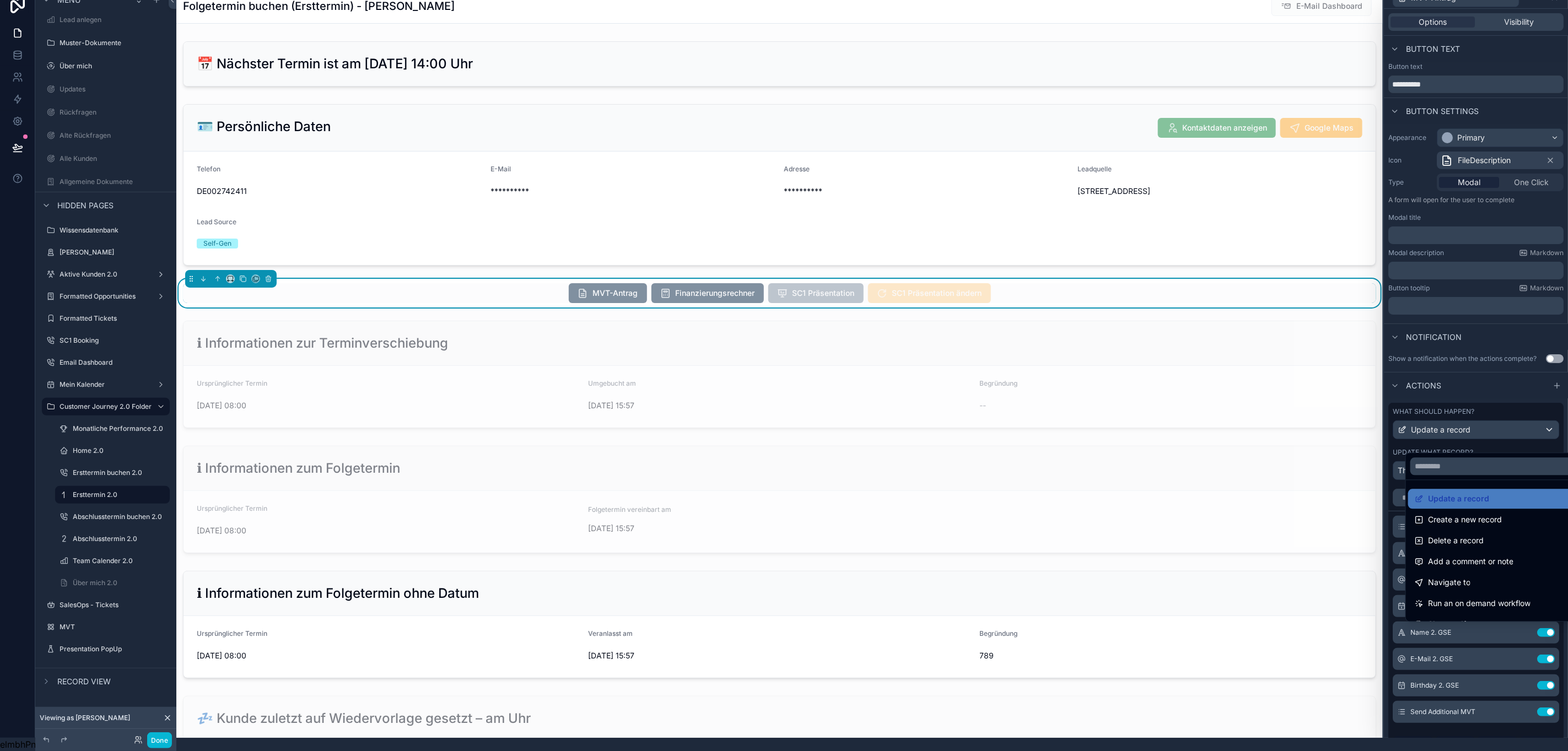
click at [1433, 418] on div at bounding box center [1476, 362] width 184 height 751
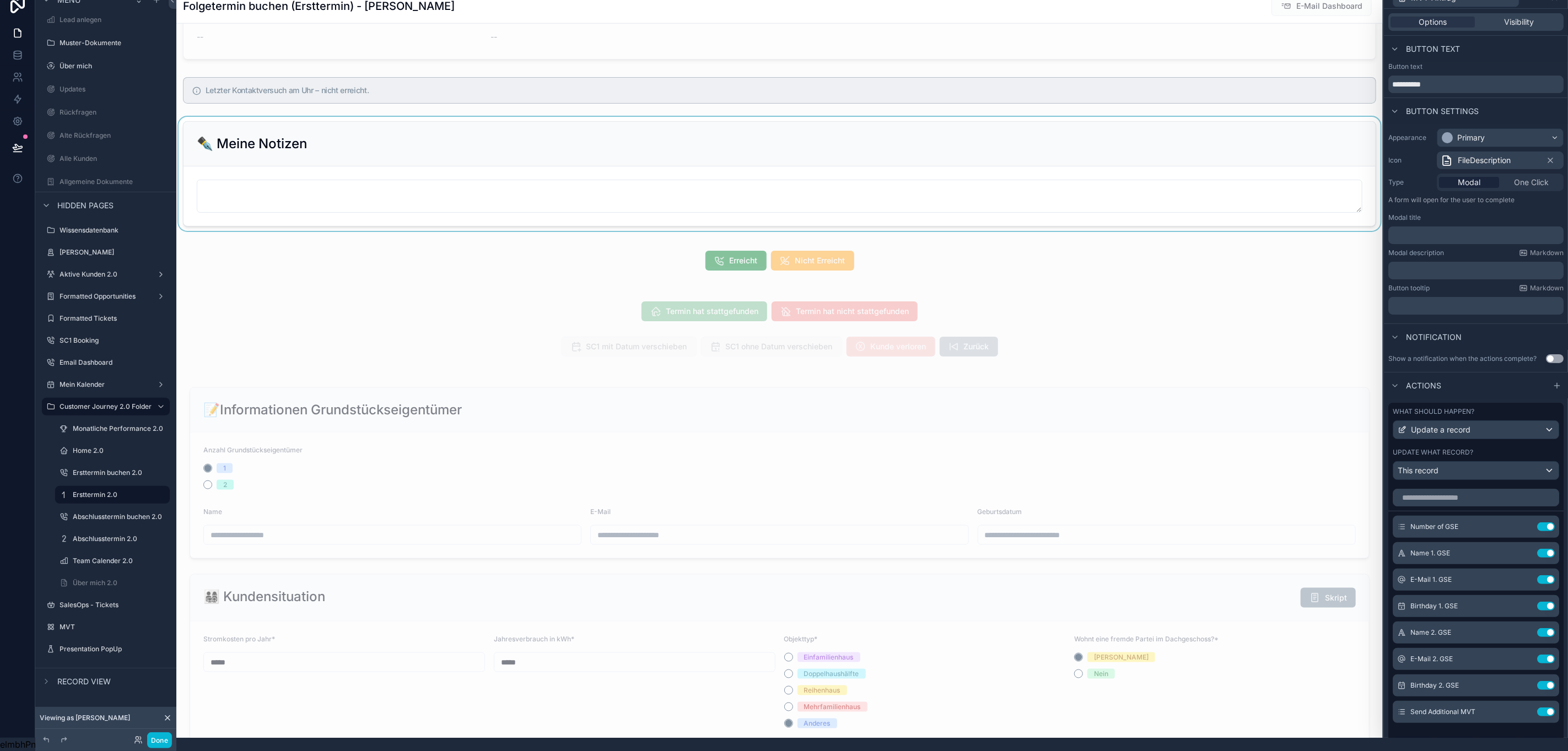
scroll to position [578, 0]
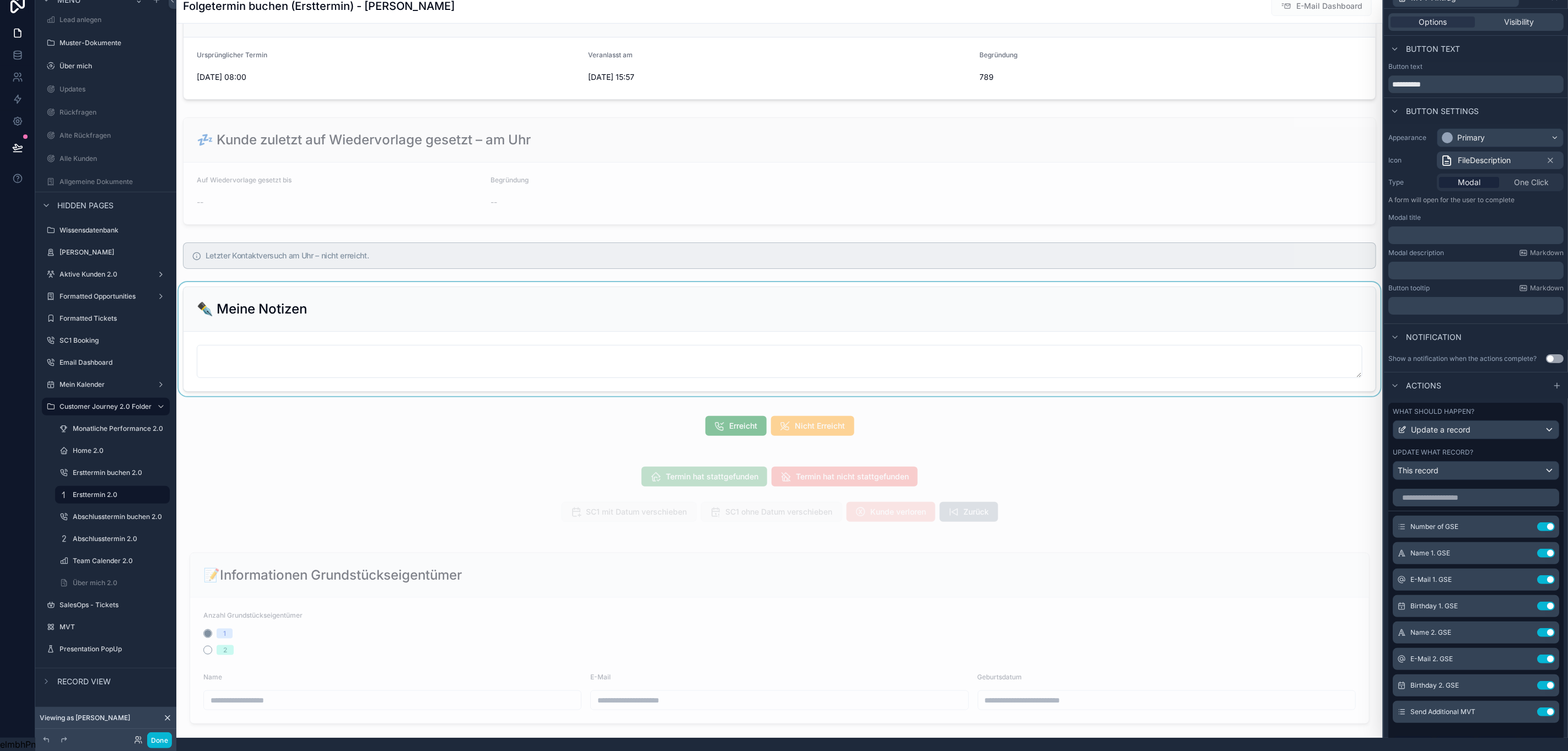
click at [432, 320] on div "scrollable content" at bounding box center [780, 339] width 1207 height 114
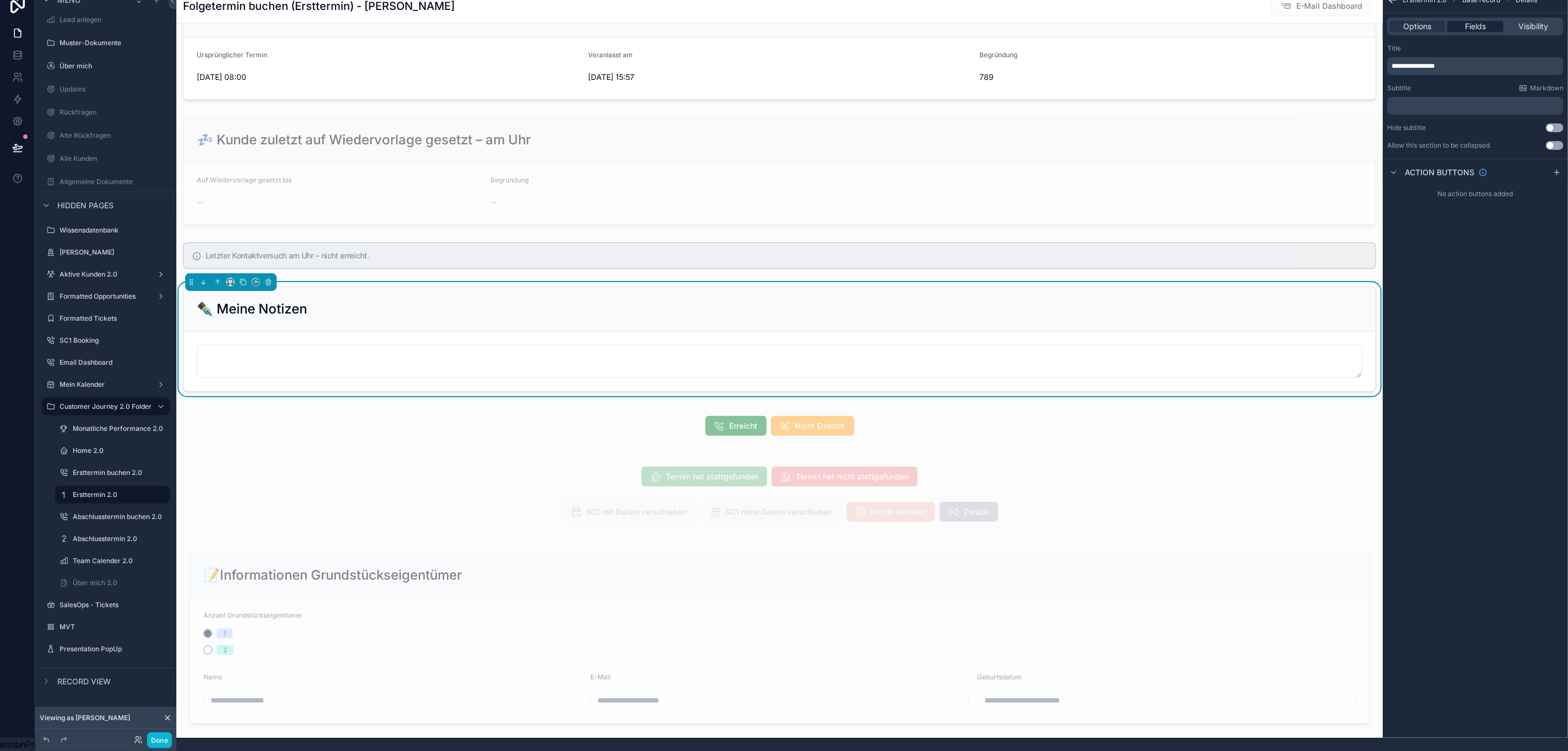
click at [1489, 21] on div "Fields" at bounding box center [1475, 26] width 55 height 11
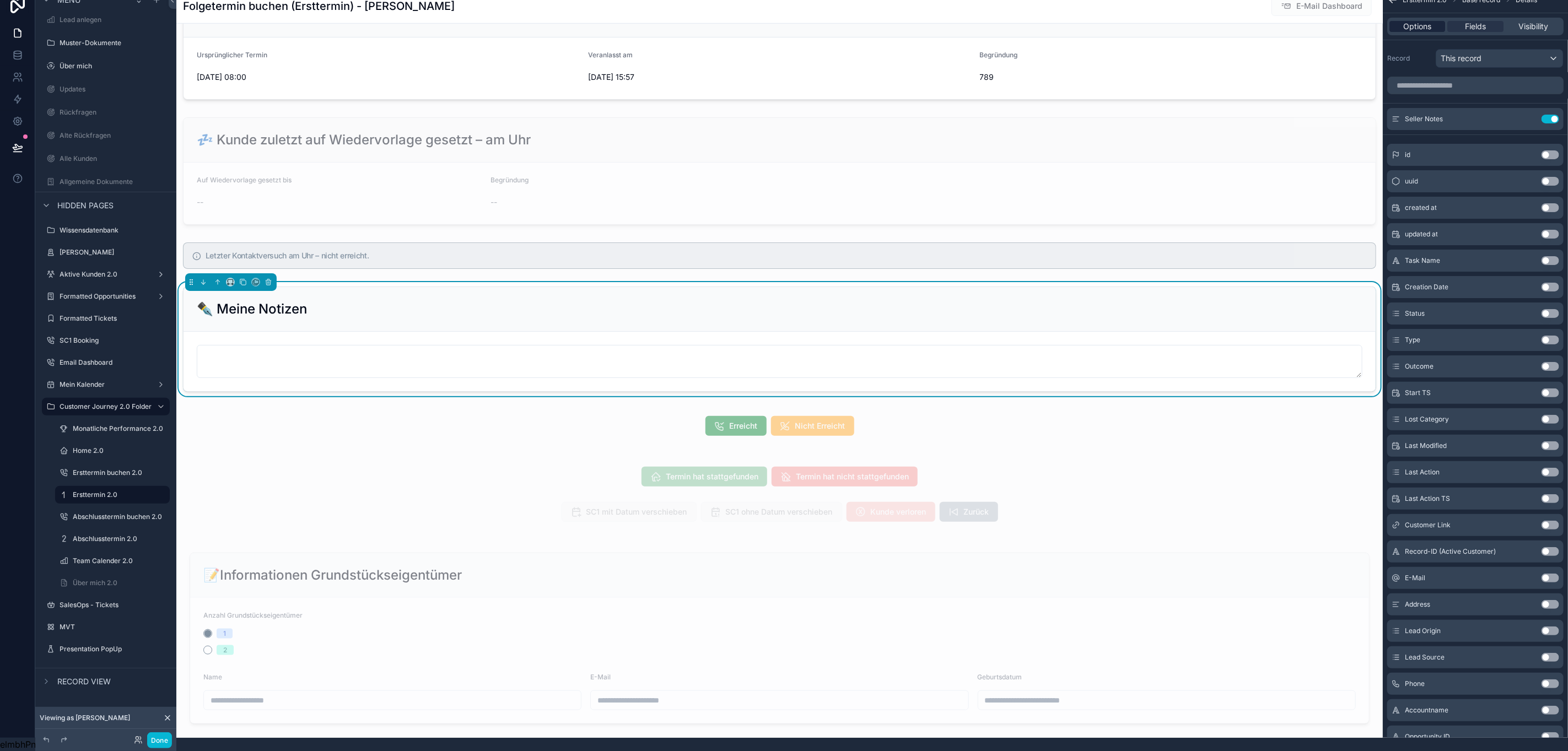
click at [1436, 21] on div "Options" at bounding box center [1417, 26] width 55 height 11
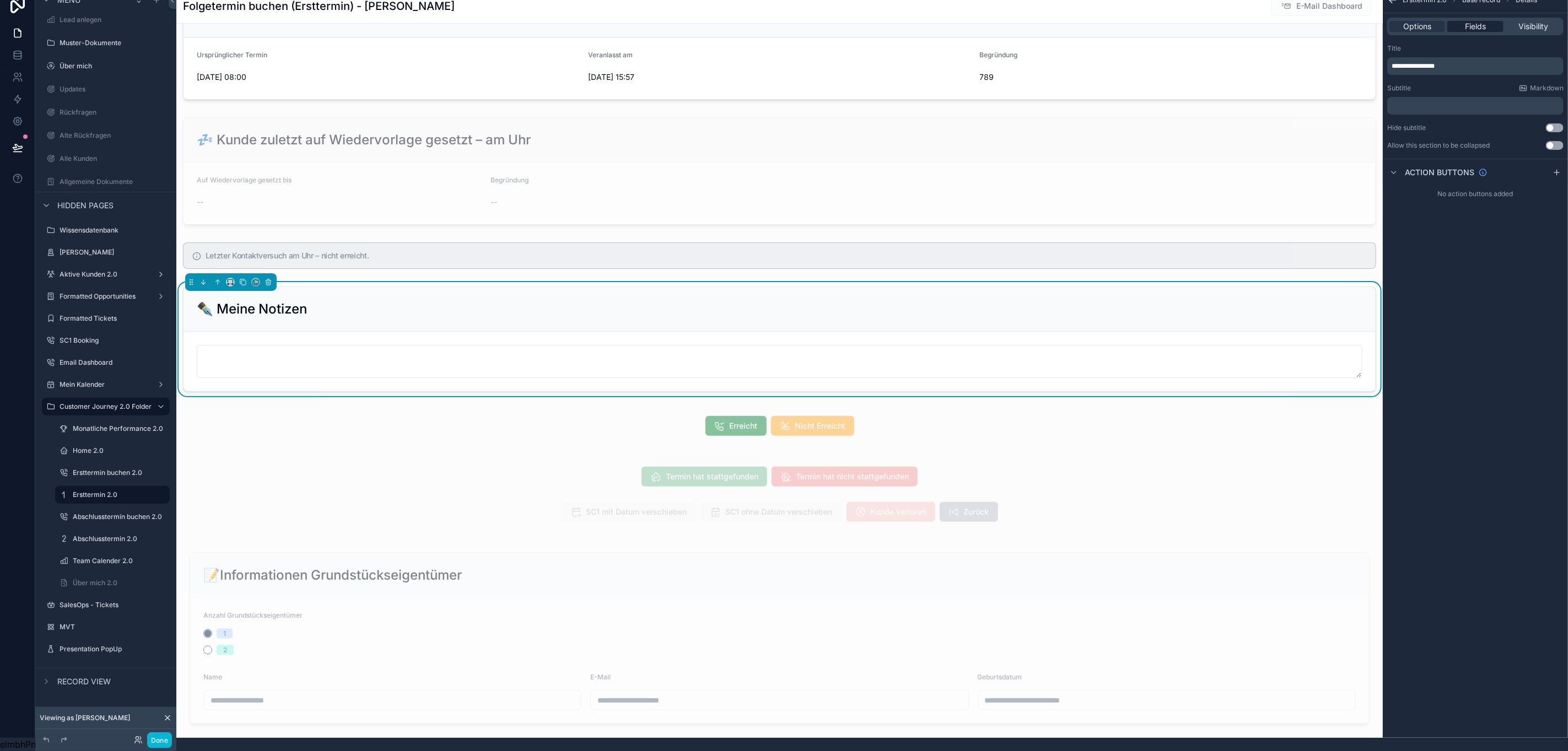
click at [1466, 21] on span "Fields" at bounding box center [1476, 26] width 21 height 11
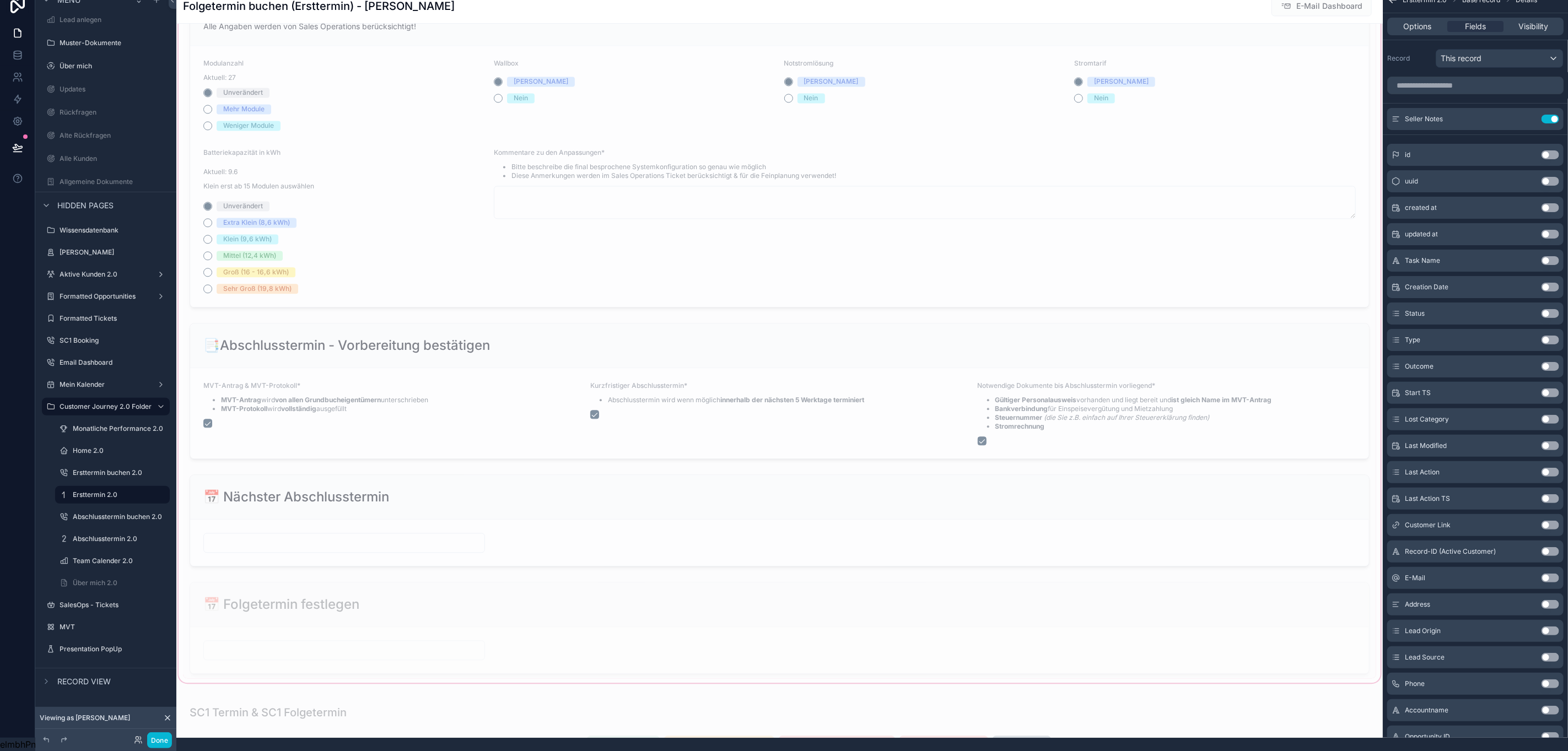
scroll to position [1735, 0]
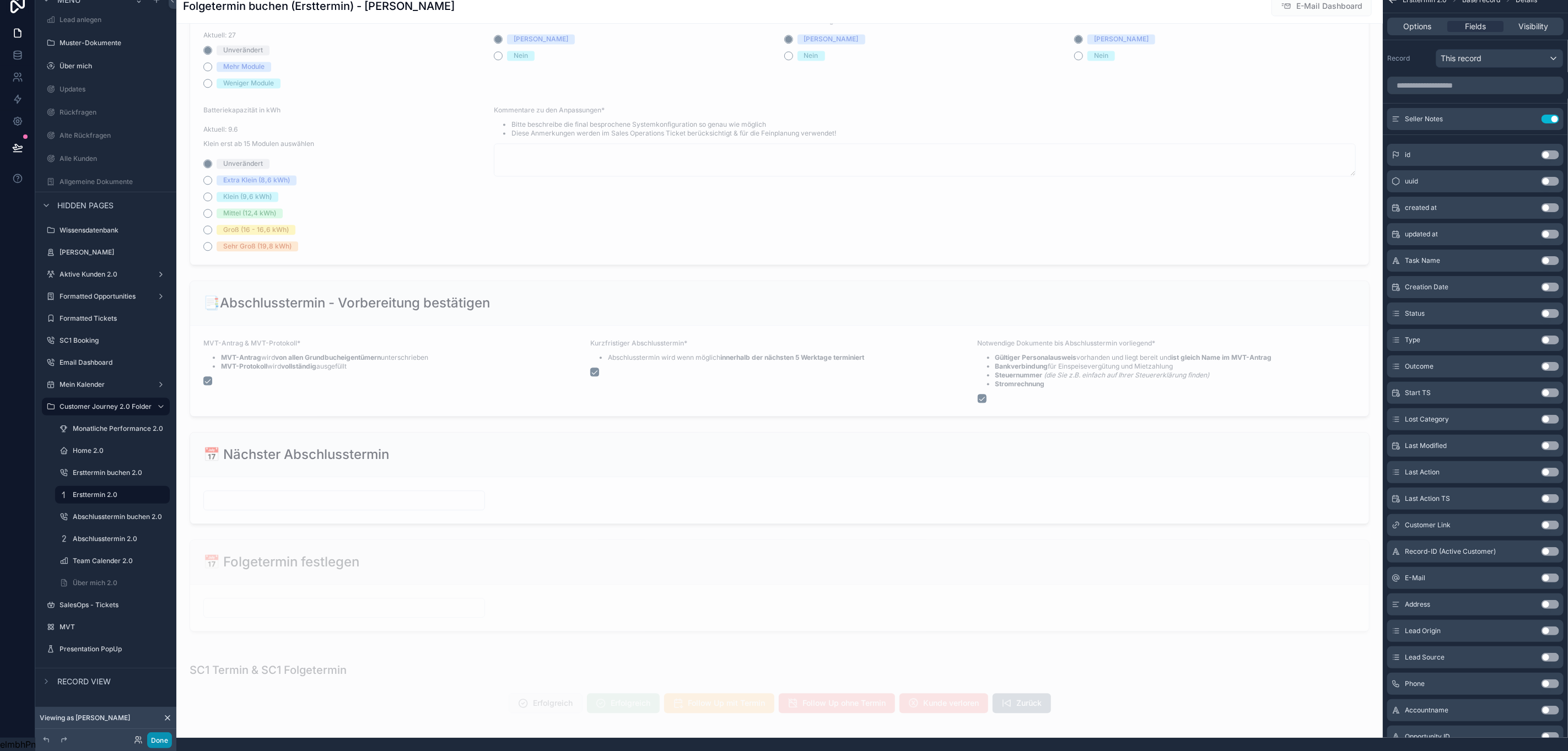
click at [158, 744] on button "Done" at bounding box center [160, 740] width 25 height 16
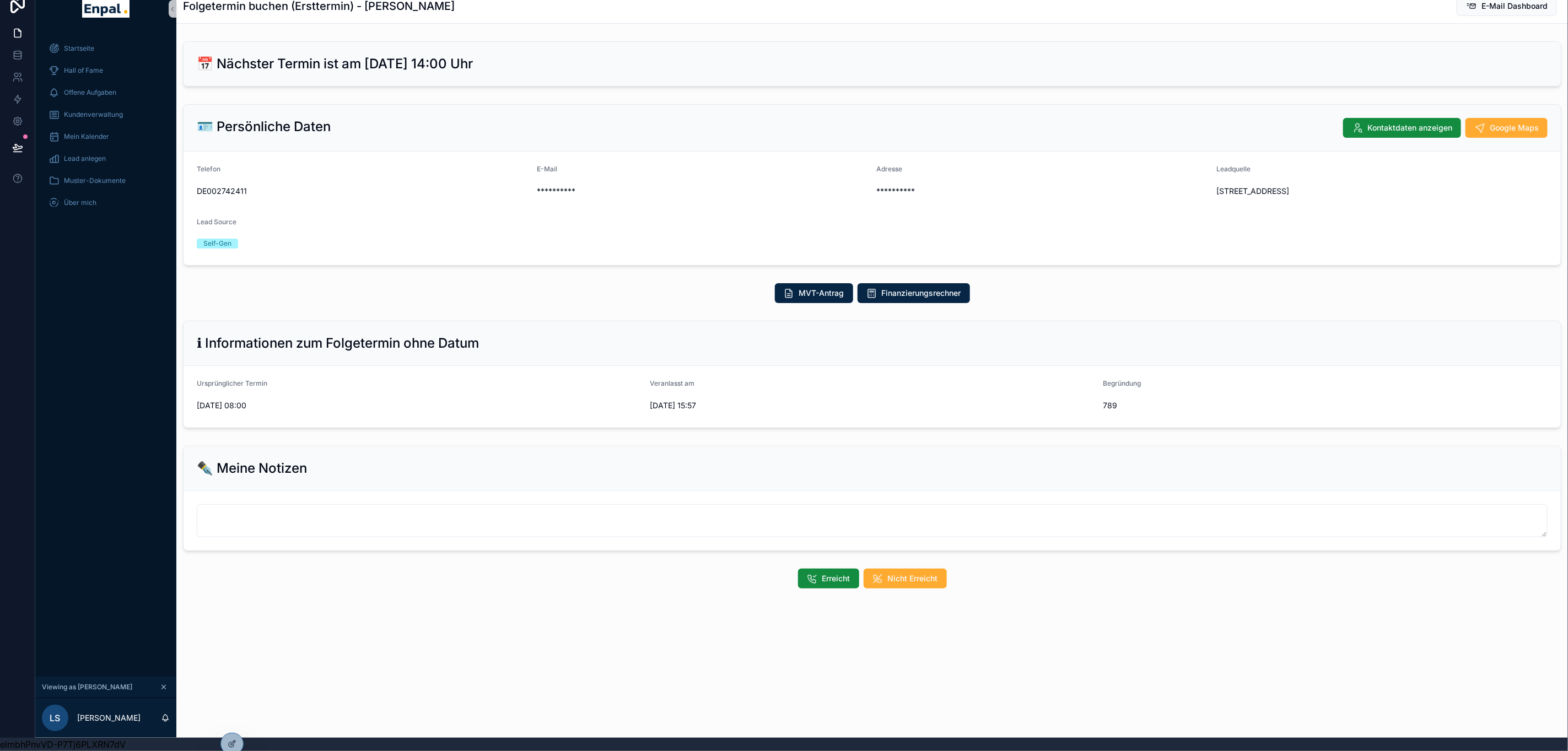
scroll to position [0, 0]
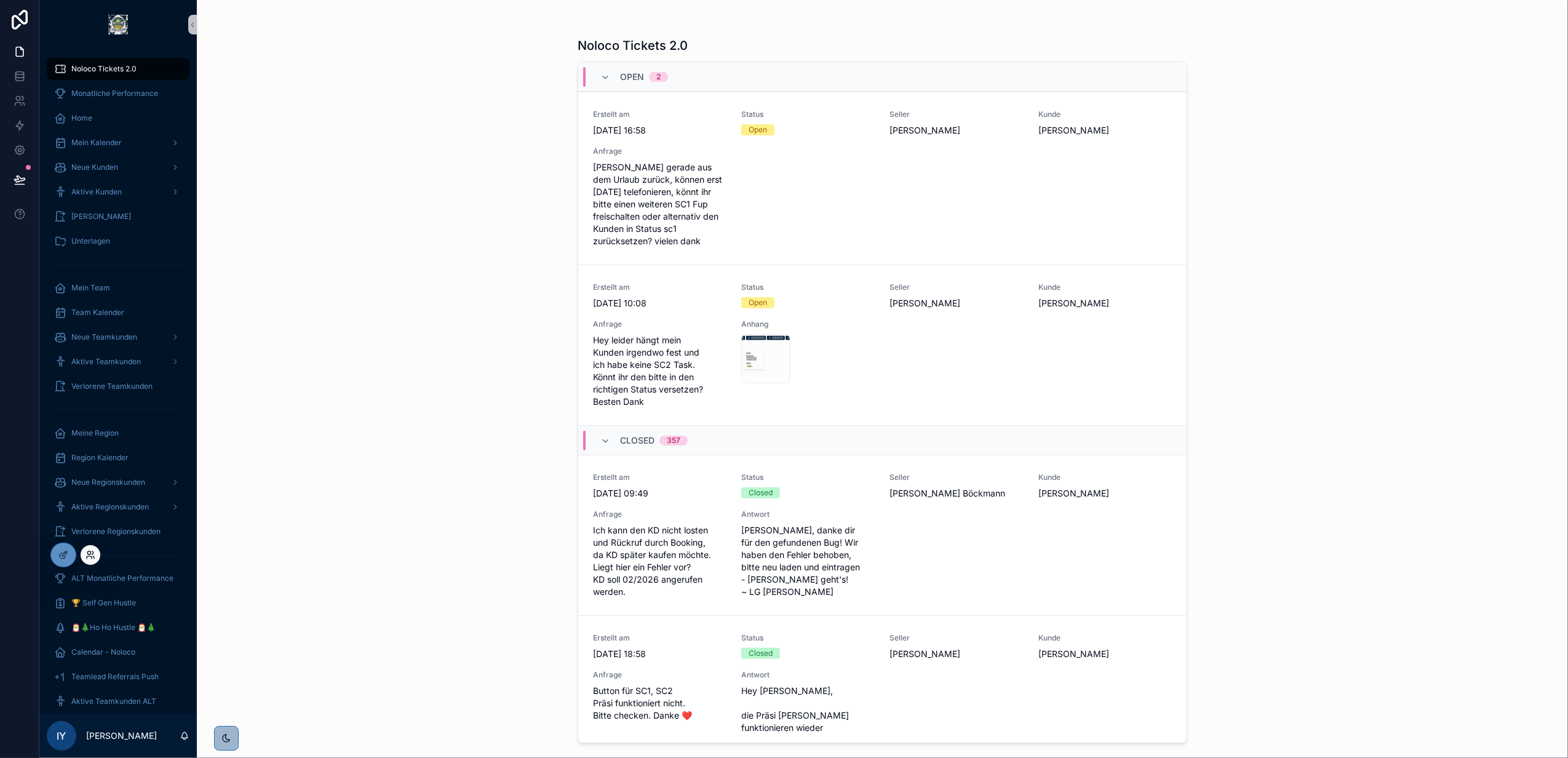
click at [89, 557] on icon at bounding box center [90, 555] width 10 height 10
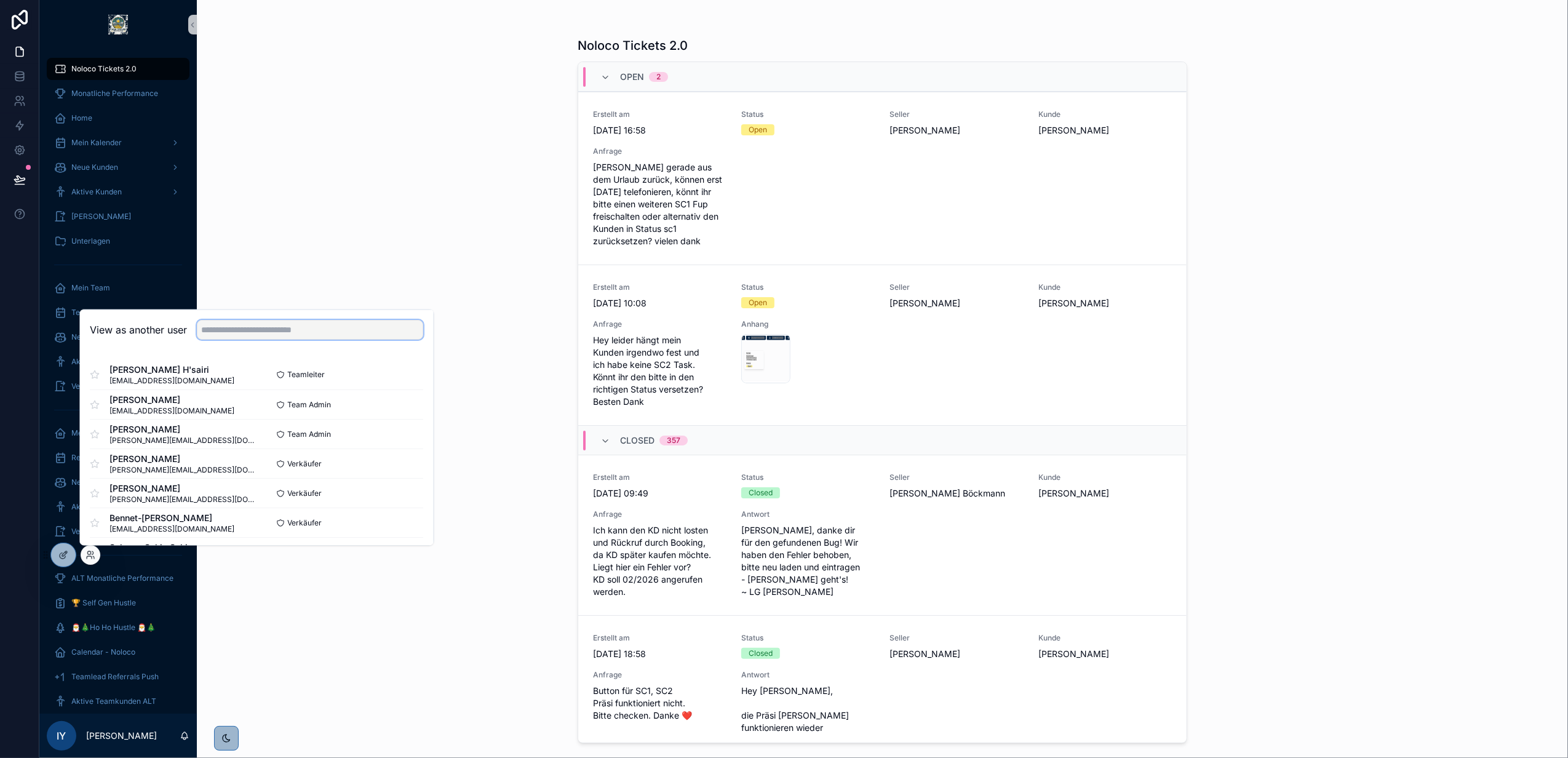
click at [318, 333] on input "text" at bounding box center [310, 330] width 227 height 20
type input "****"
click at [409, 402] on button "Select" at bounding box center [407, 405] width 32 height 18
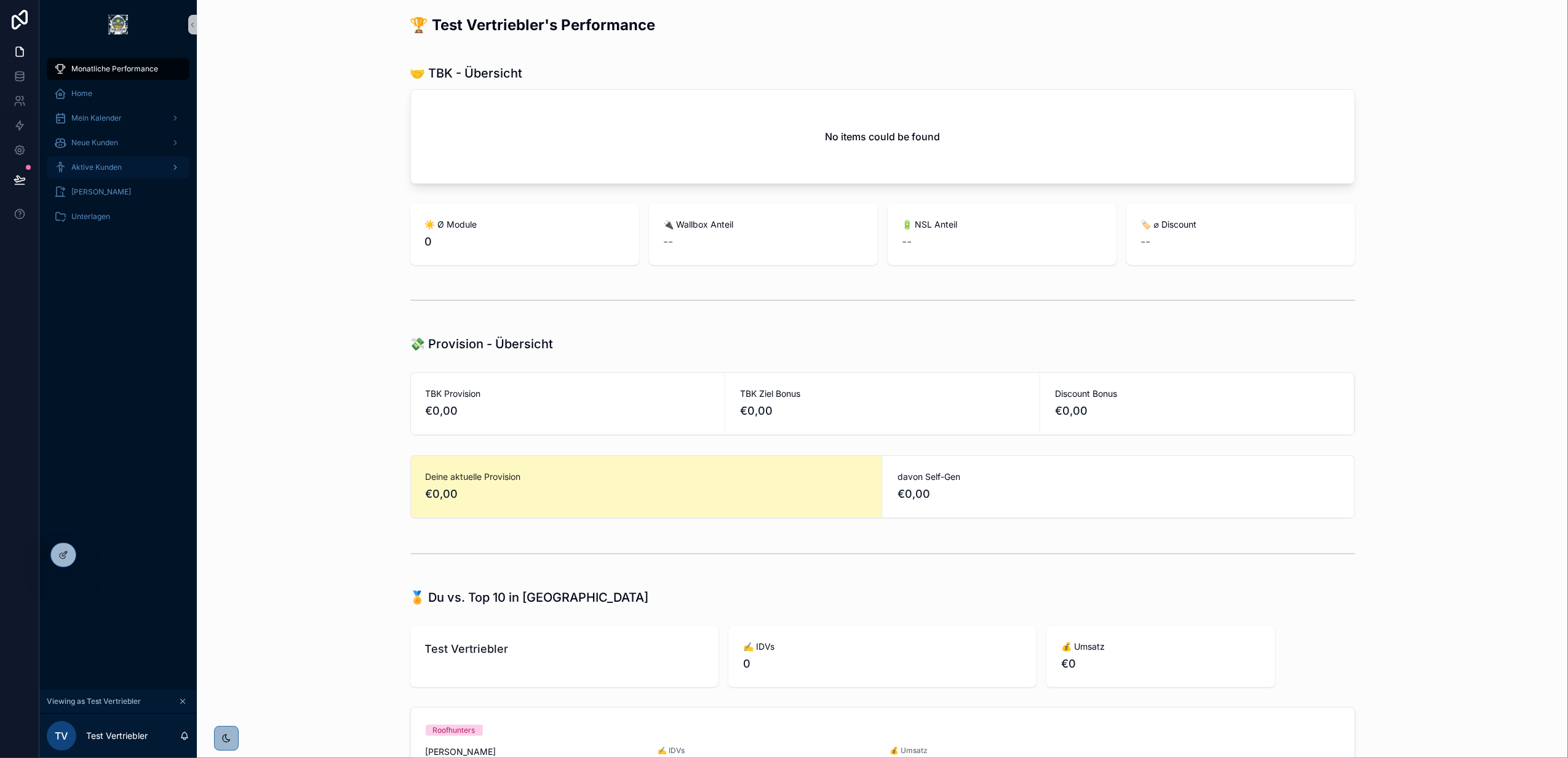
click at [138, 166] on div "Aktive Kunden" at bounding box center [118, 167] width 128 height 20
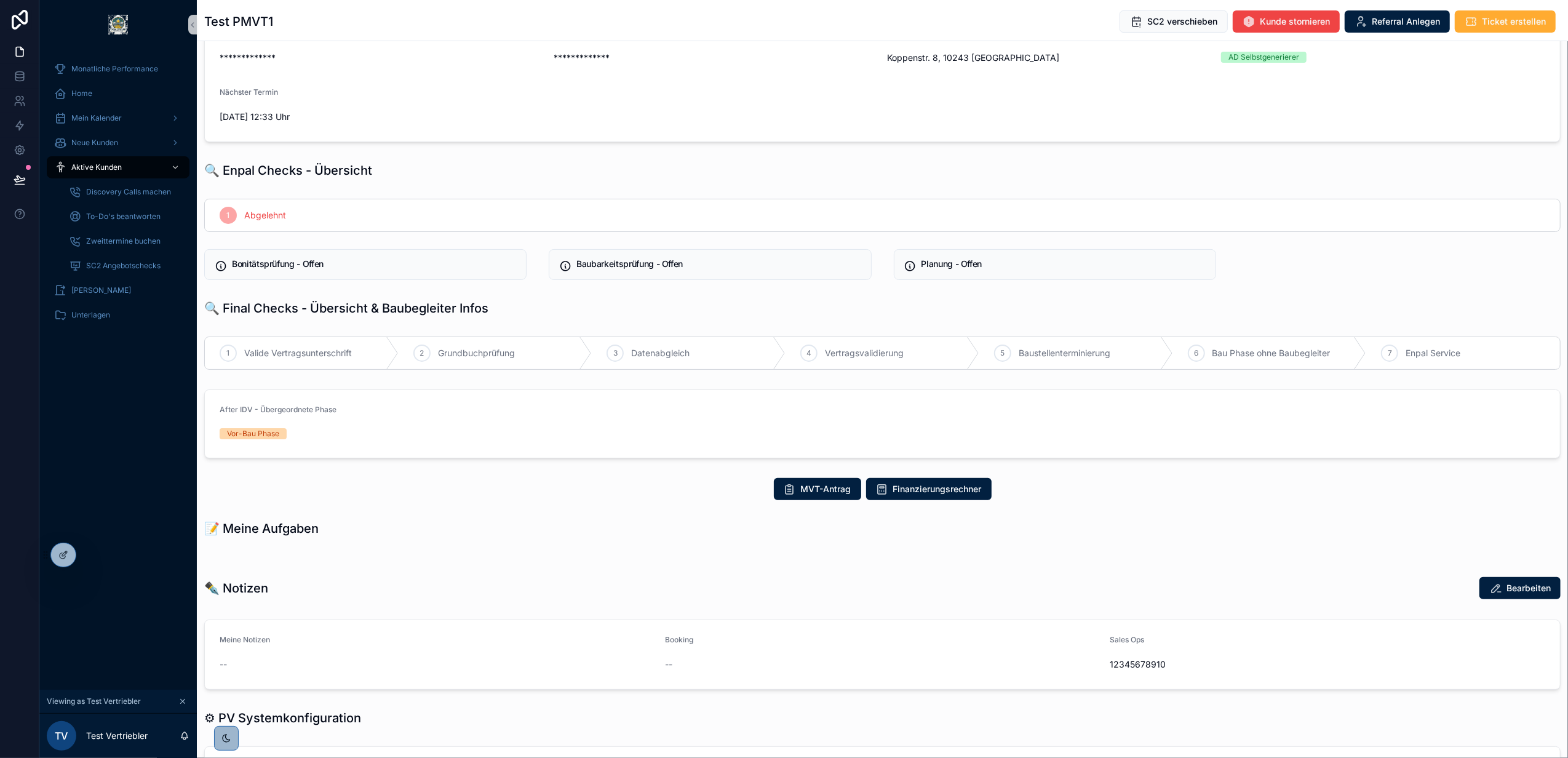
scroll to position [336, 0]
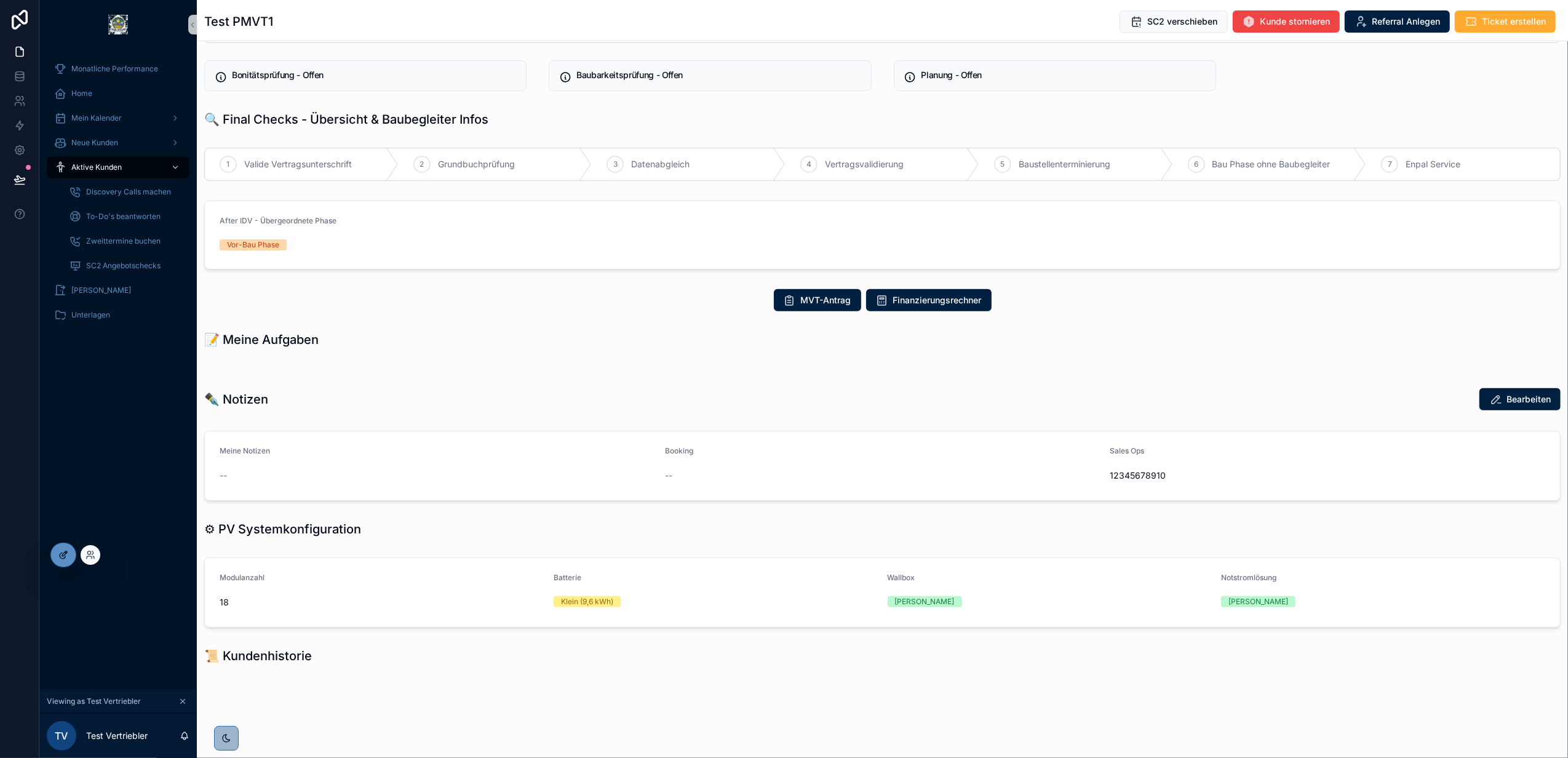
click at [65, 549] on div at bounding box center [63, 555] width 24 height 24
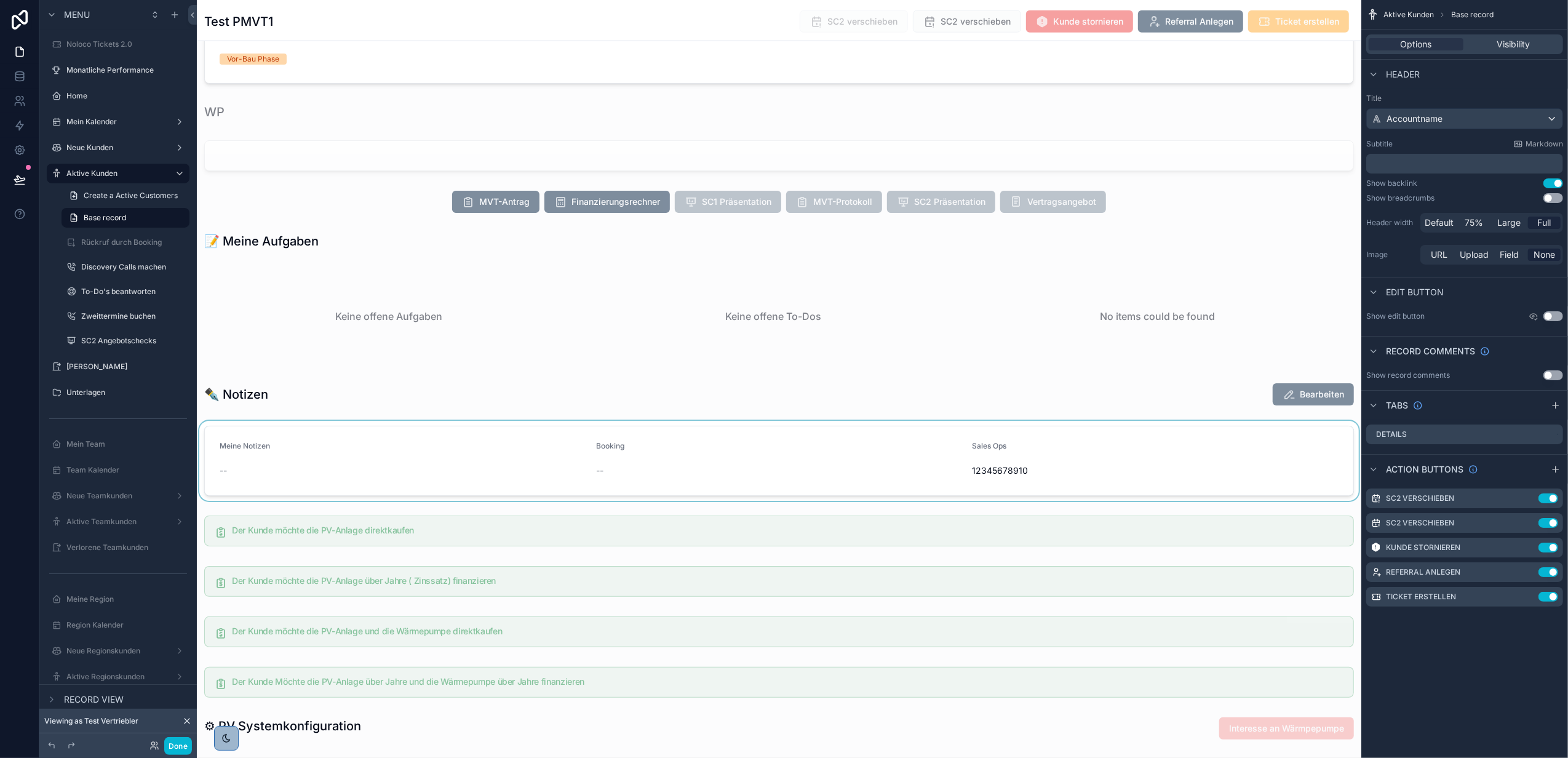
scroll to position [1485, 0]
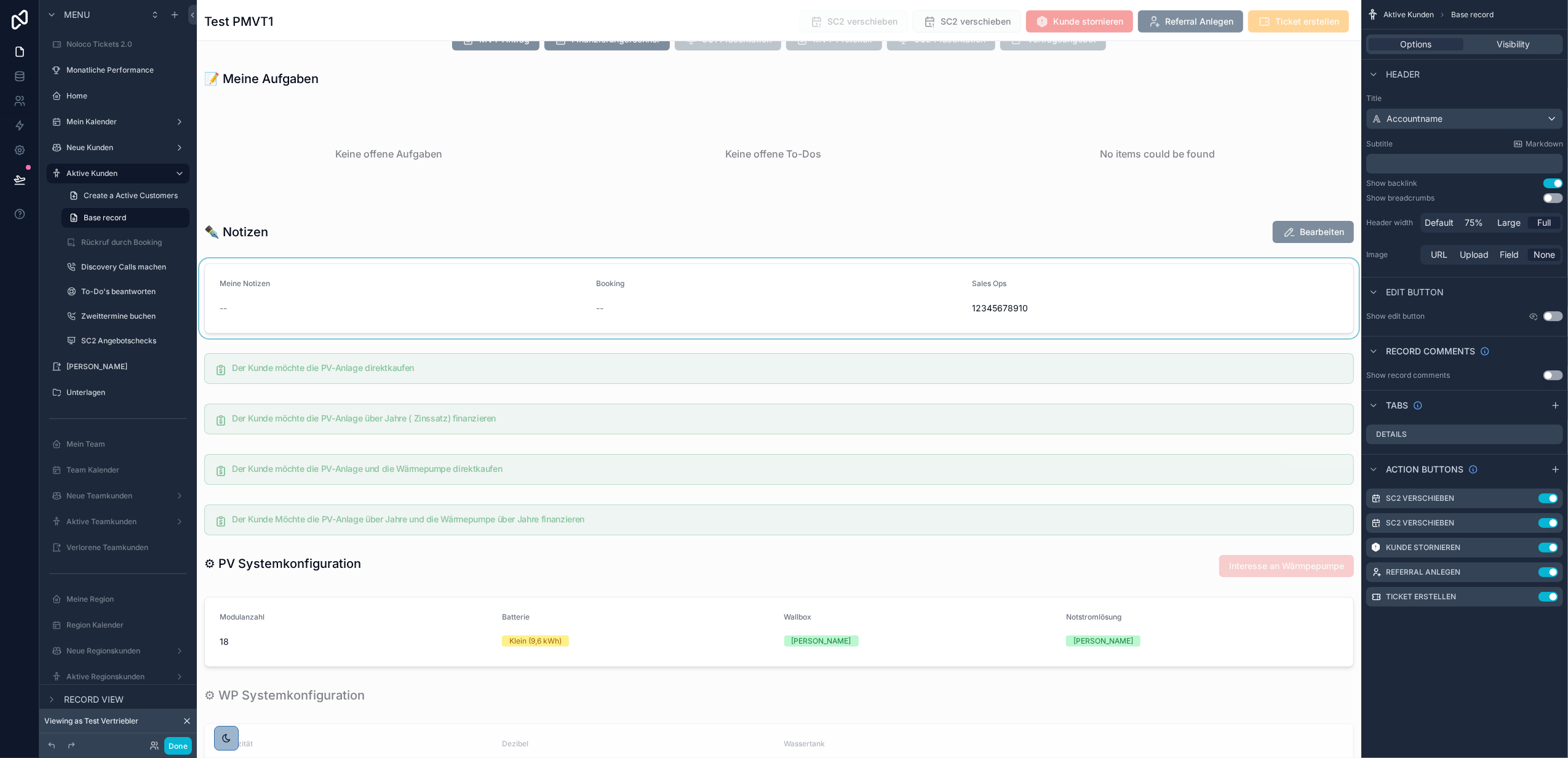
click at [464, 294] on div "scrollable content" at bounding box center [779, 298] width 1164 height 80
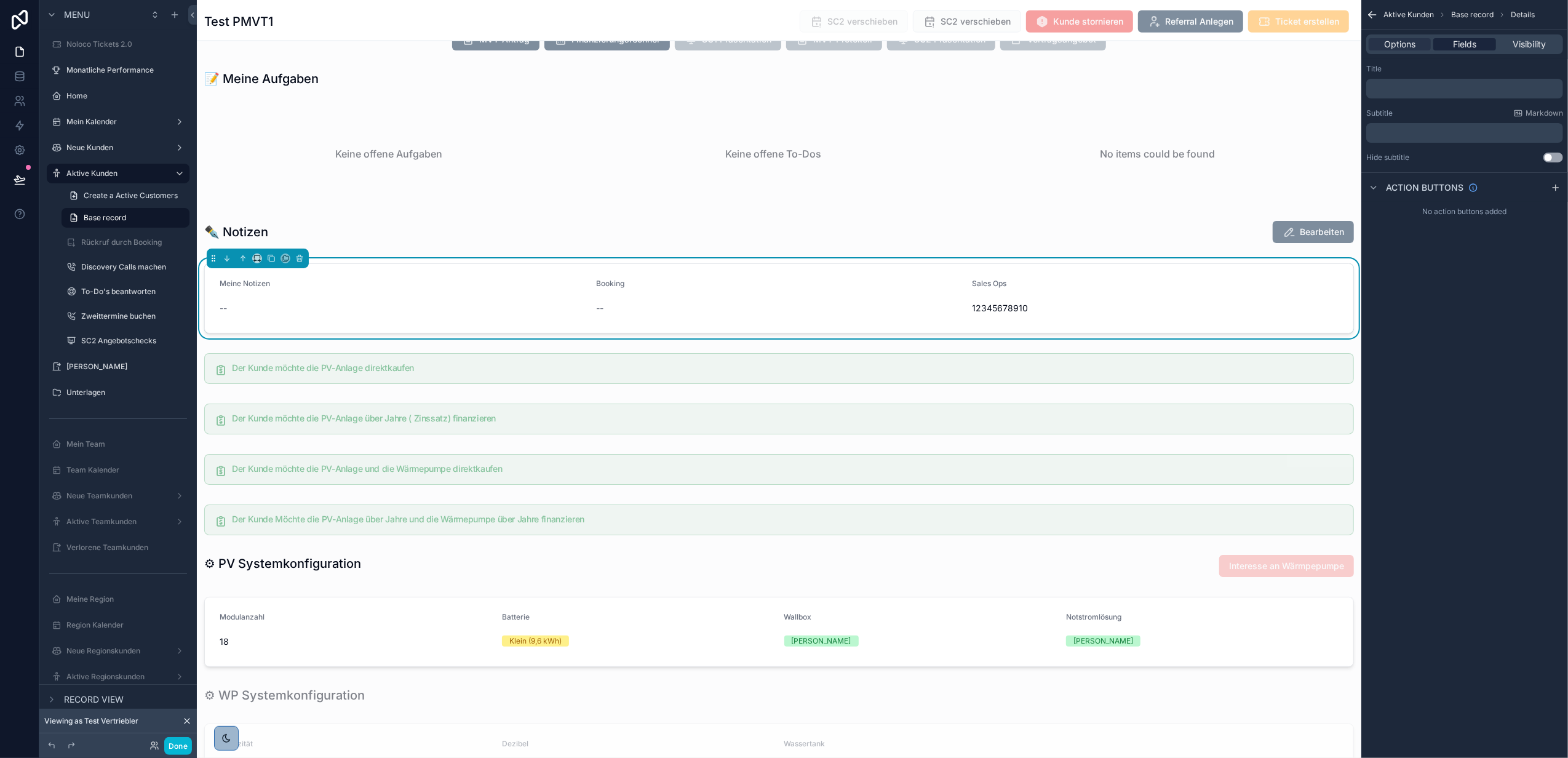
click at [1475, 47] on span "Fields" at bounding box center [1464, 44] width 24 height 13
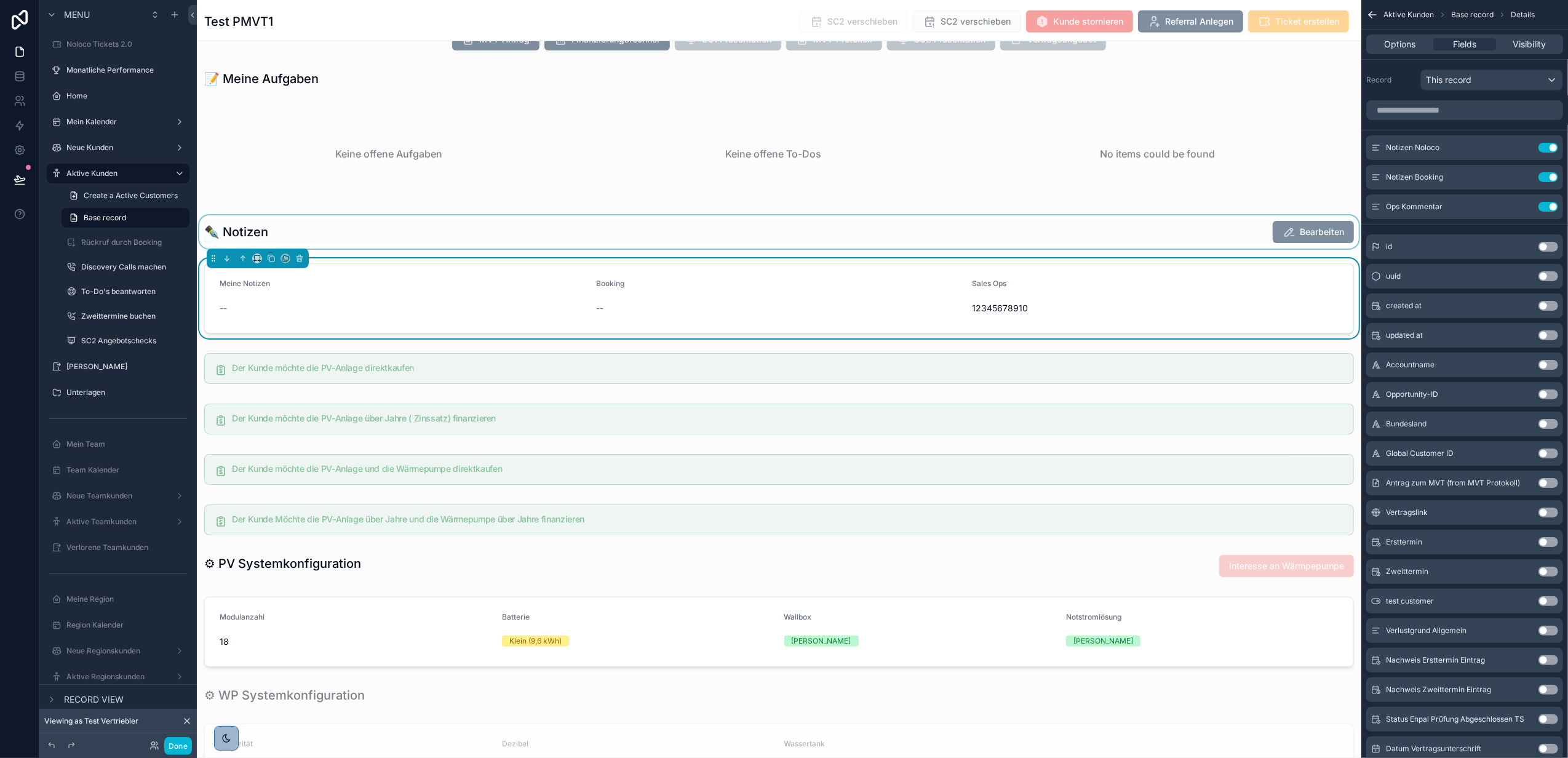
click at [1267, 236] on div "scrollable content" at bounding box center [779, 232] width 1164 height 33
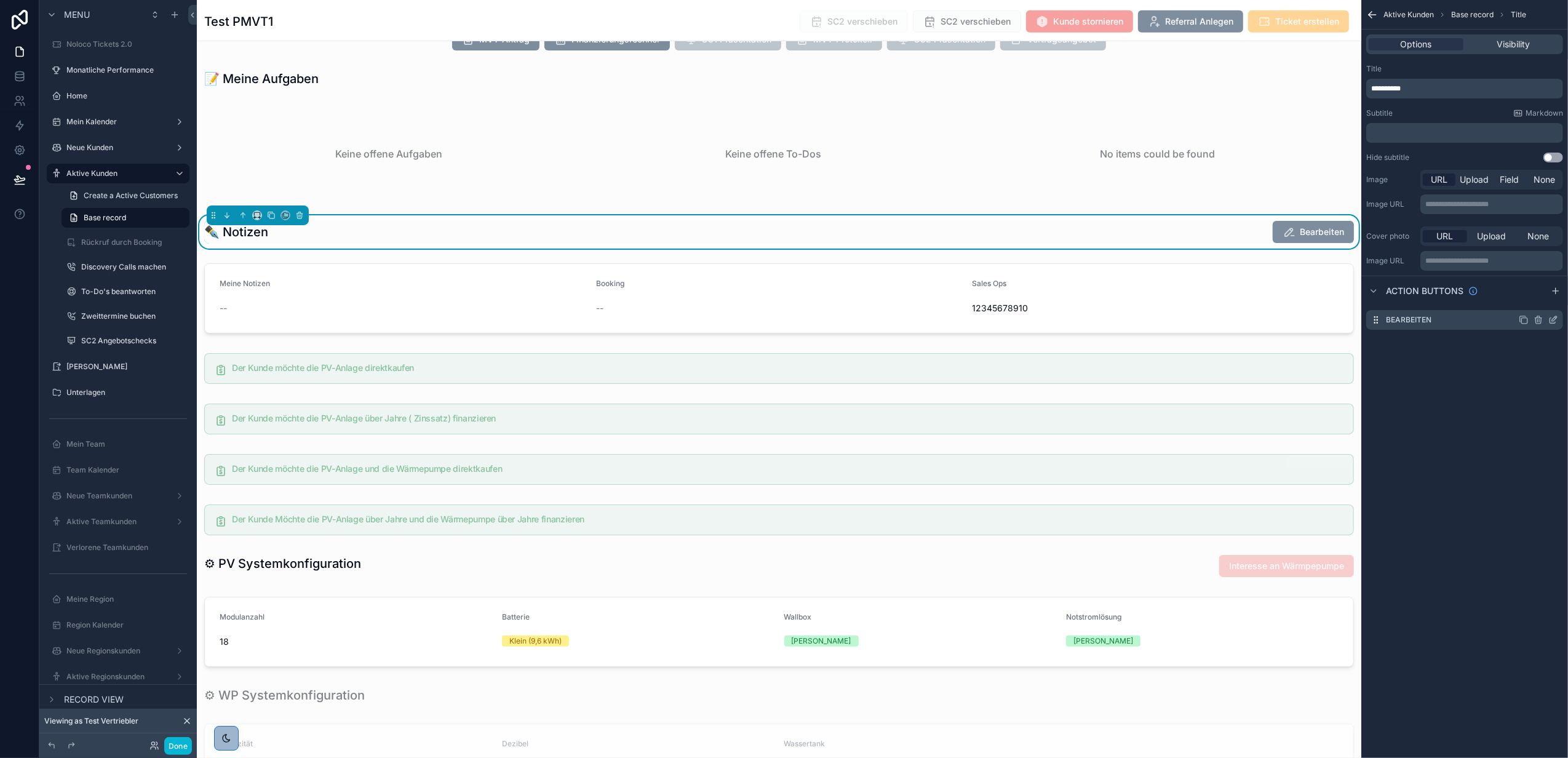
click at [1556, 321] on icon "scrollable content" at bounding box center [1553, 319] width 10 height 10
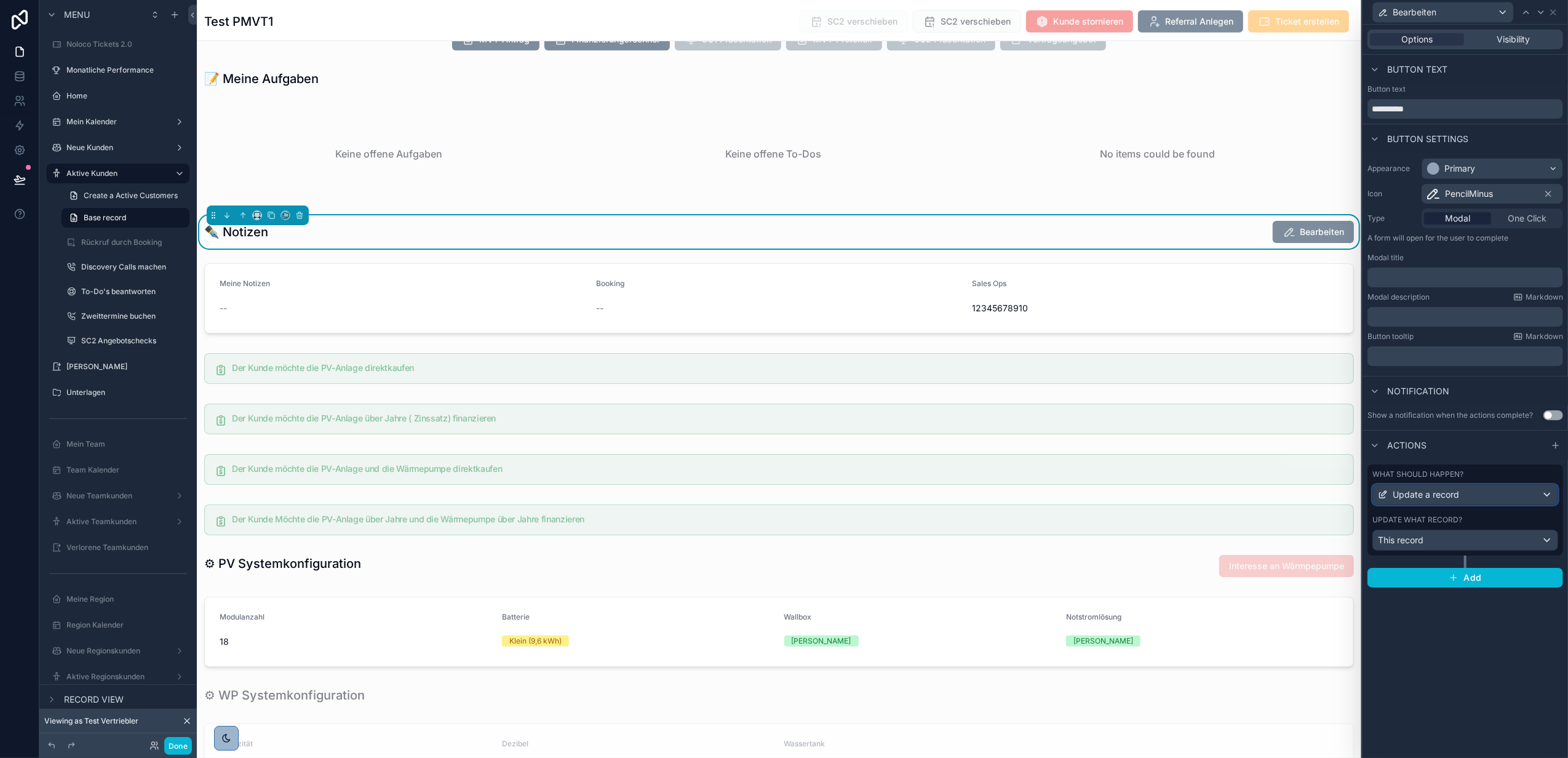
click at [1472, 491] on div "Update a record" at bounding box center [1465, 495] width 185 height 20
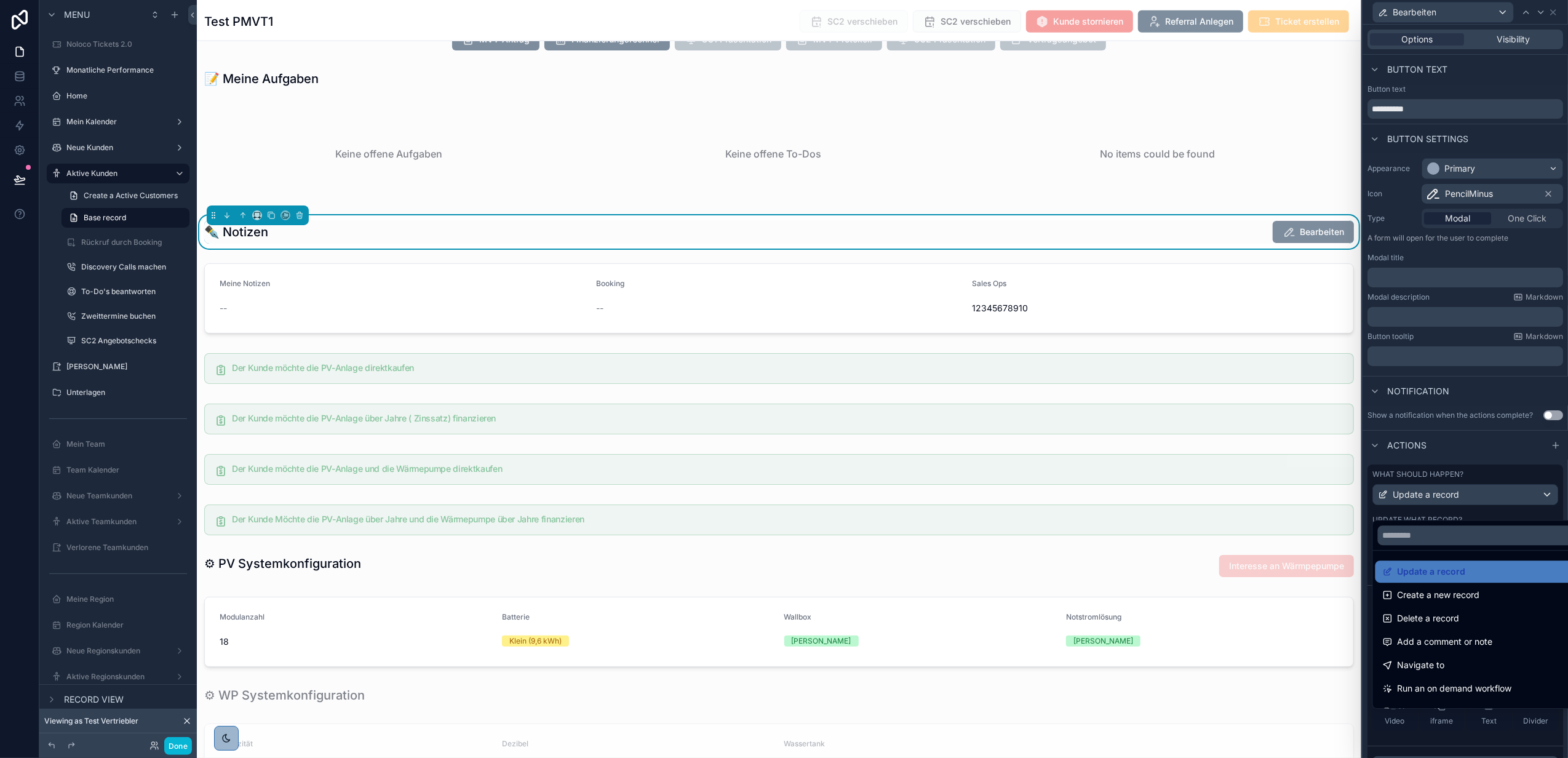
click at [1472, 491] on div at bounding box center [1464, 379] width 205 height 758
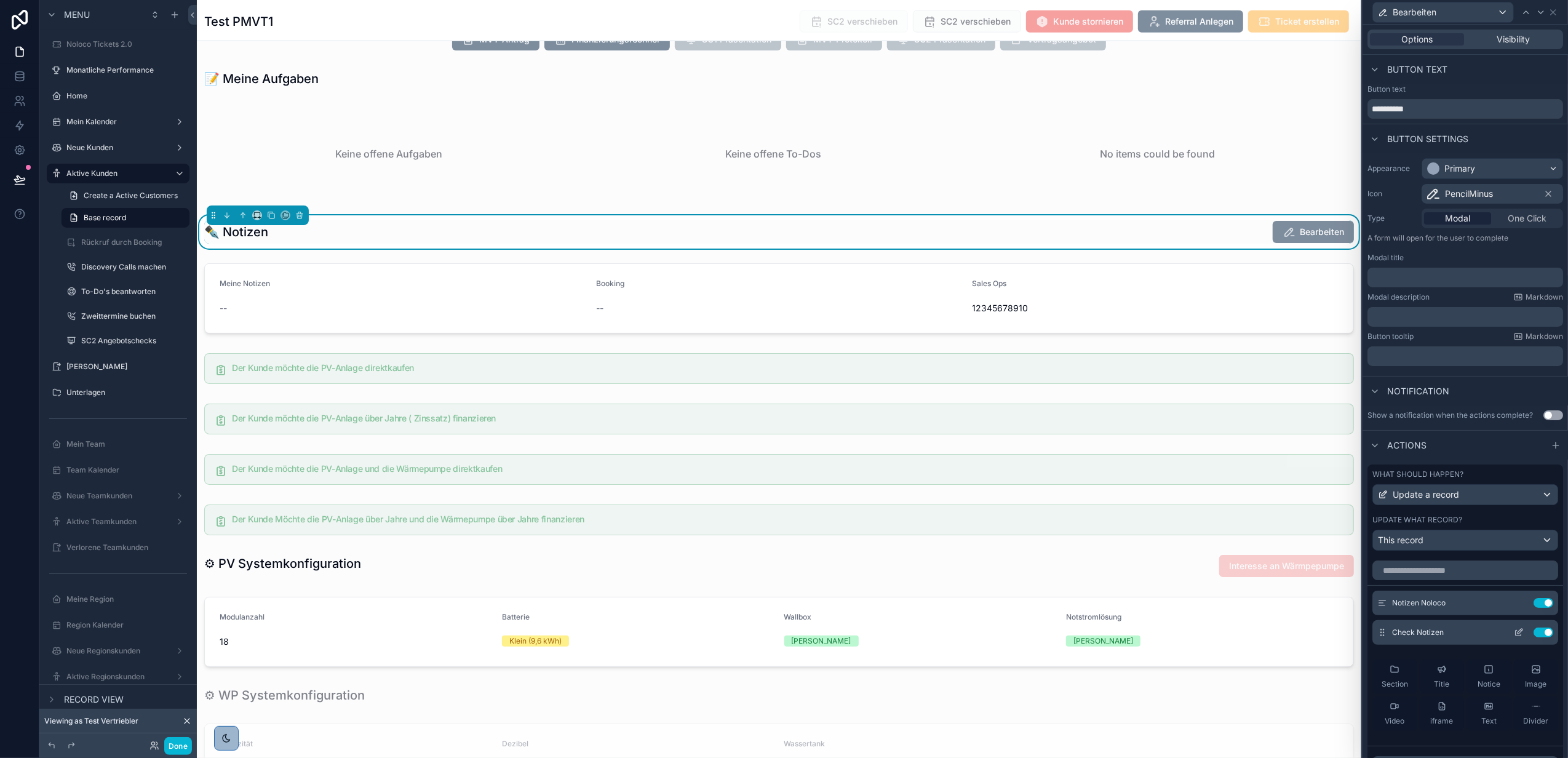
click at [1508, 637] on button at bounding box center [1518, 632] width 20 height 10
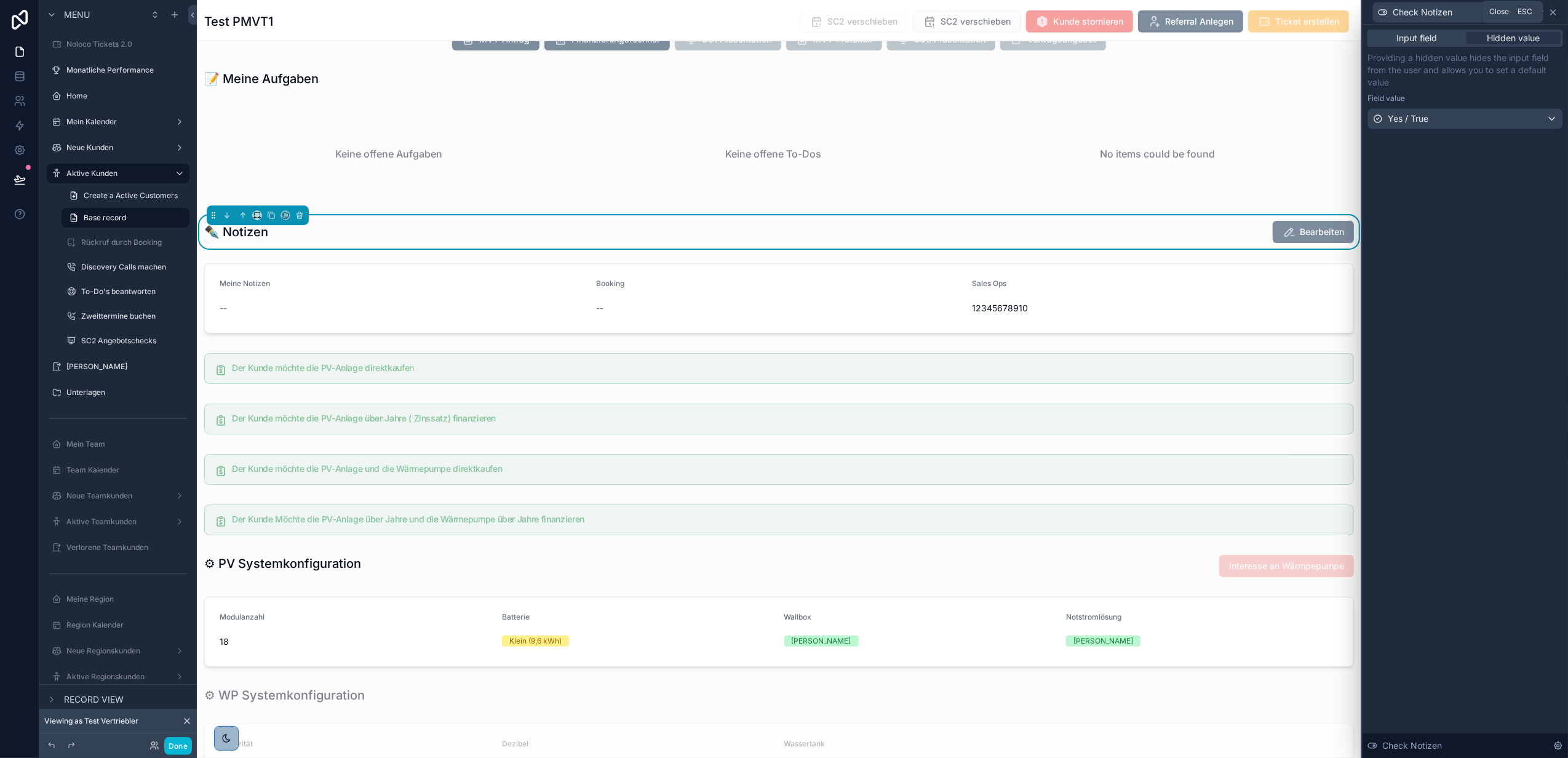
click at [1554, 13] on icon at bounding box center [1553, 12] width 10 height 10
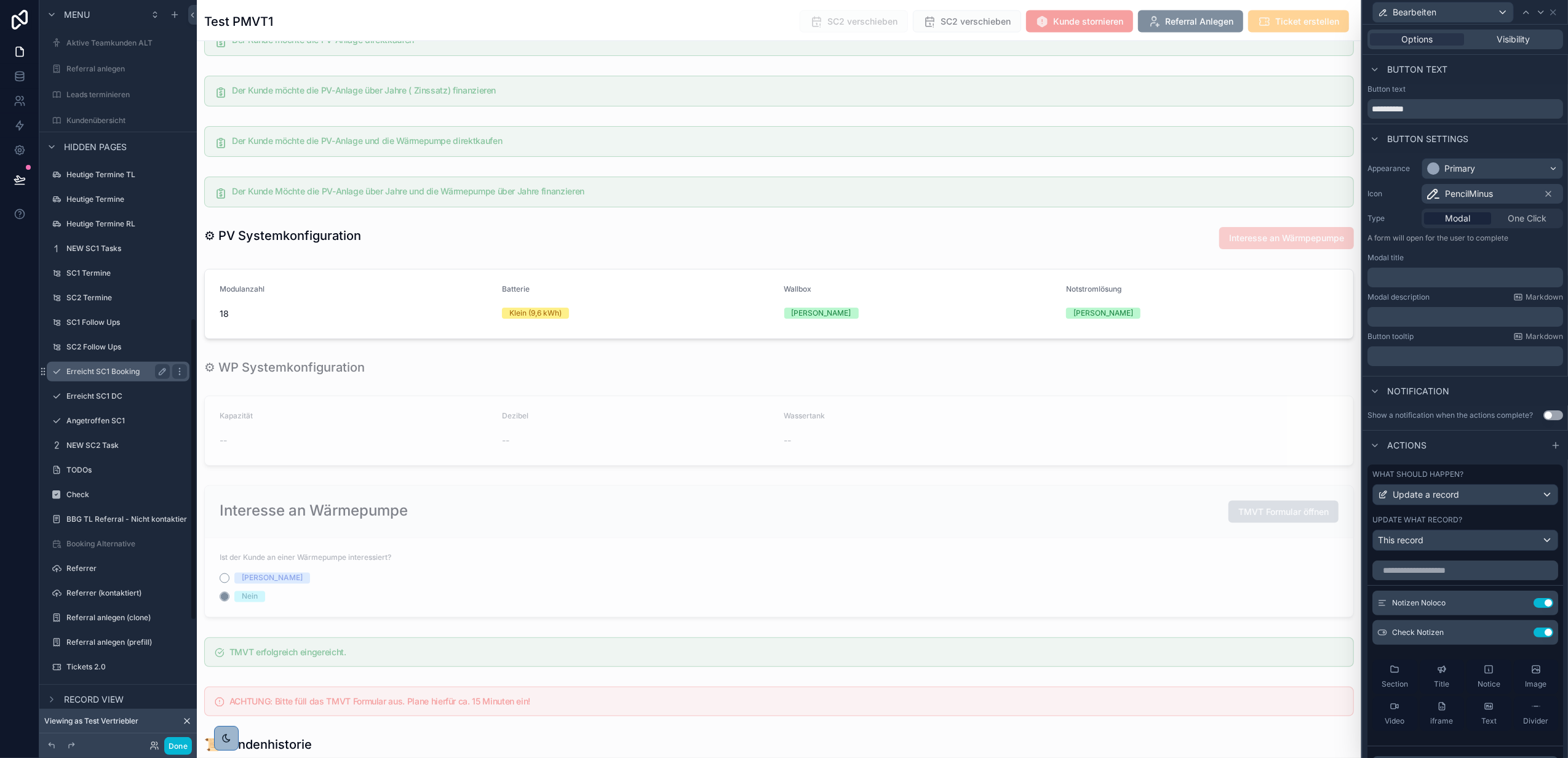
scroll to position [739, 0]
click at [115, 358] on div "NEW SC1 Tasks" at bounding box center [118, 351] width 104 height 15
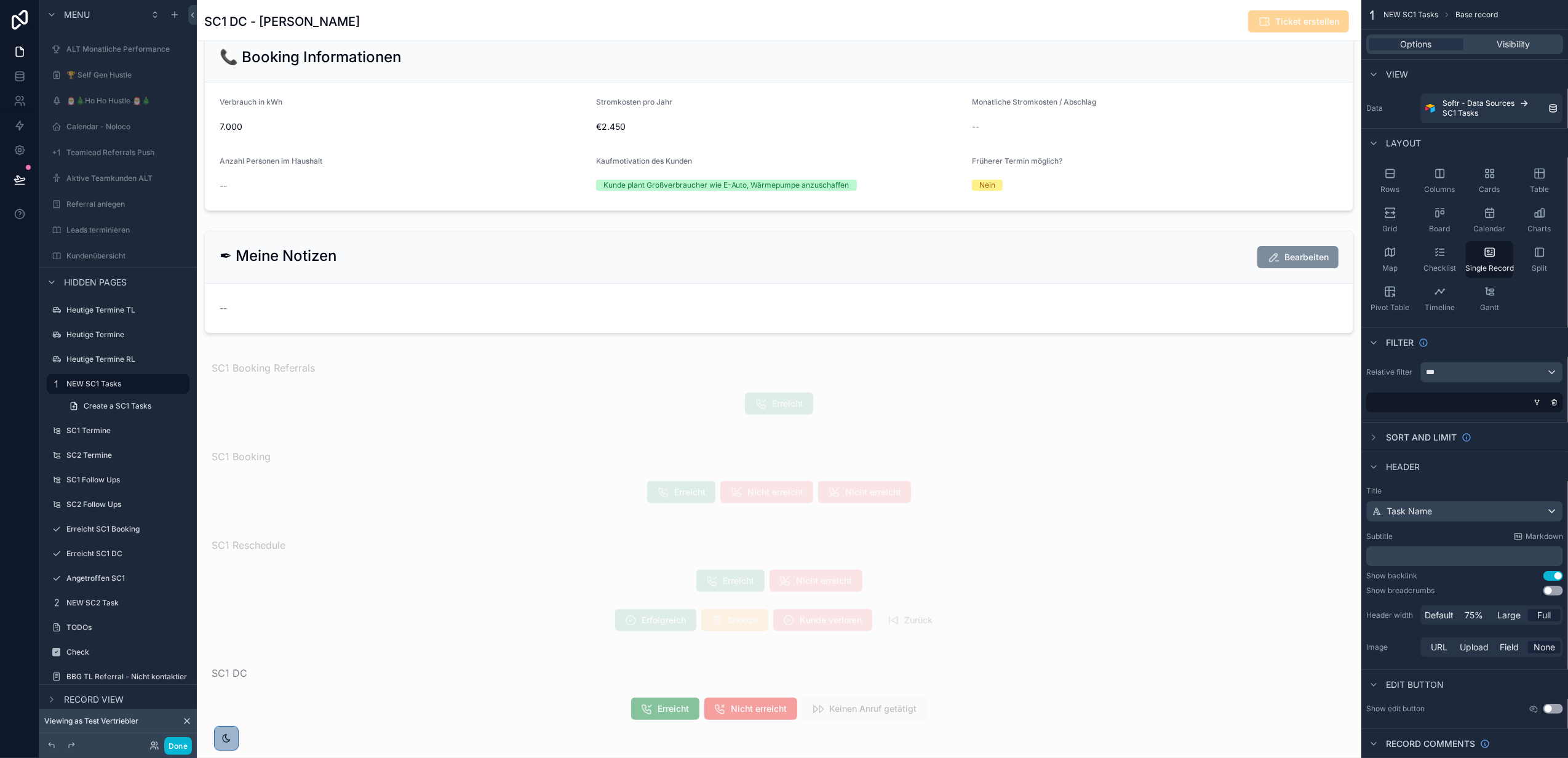
scroll to position [821, 0]
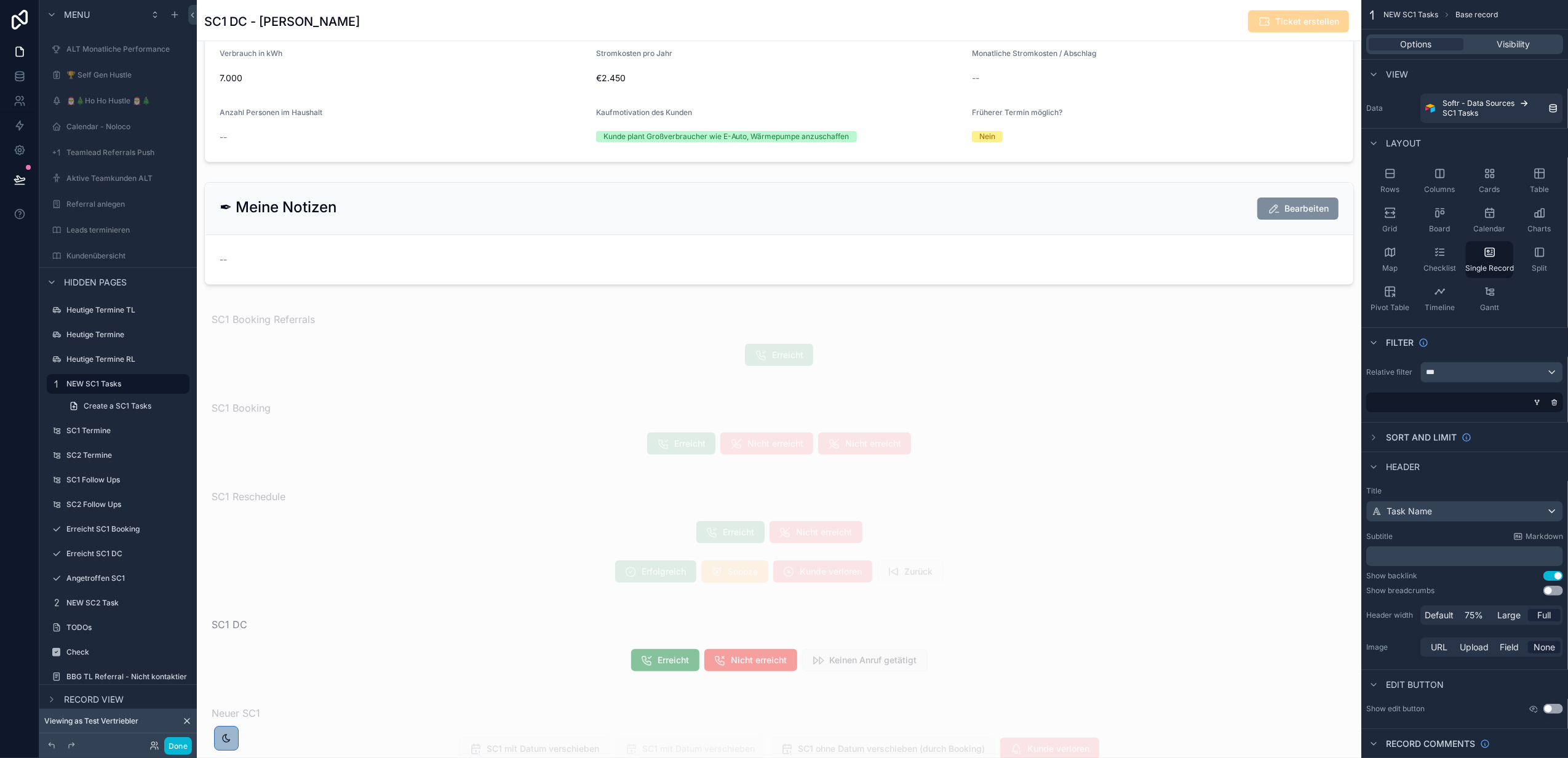
click at [457, 227] on div "scrollable content" at bounding box center [779, 768] width 1164 height 3178
click at [441, 213] on div "scrollable content" at bounding box center [779, 233] width 1164 height 113
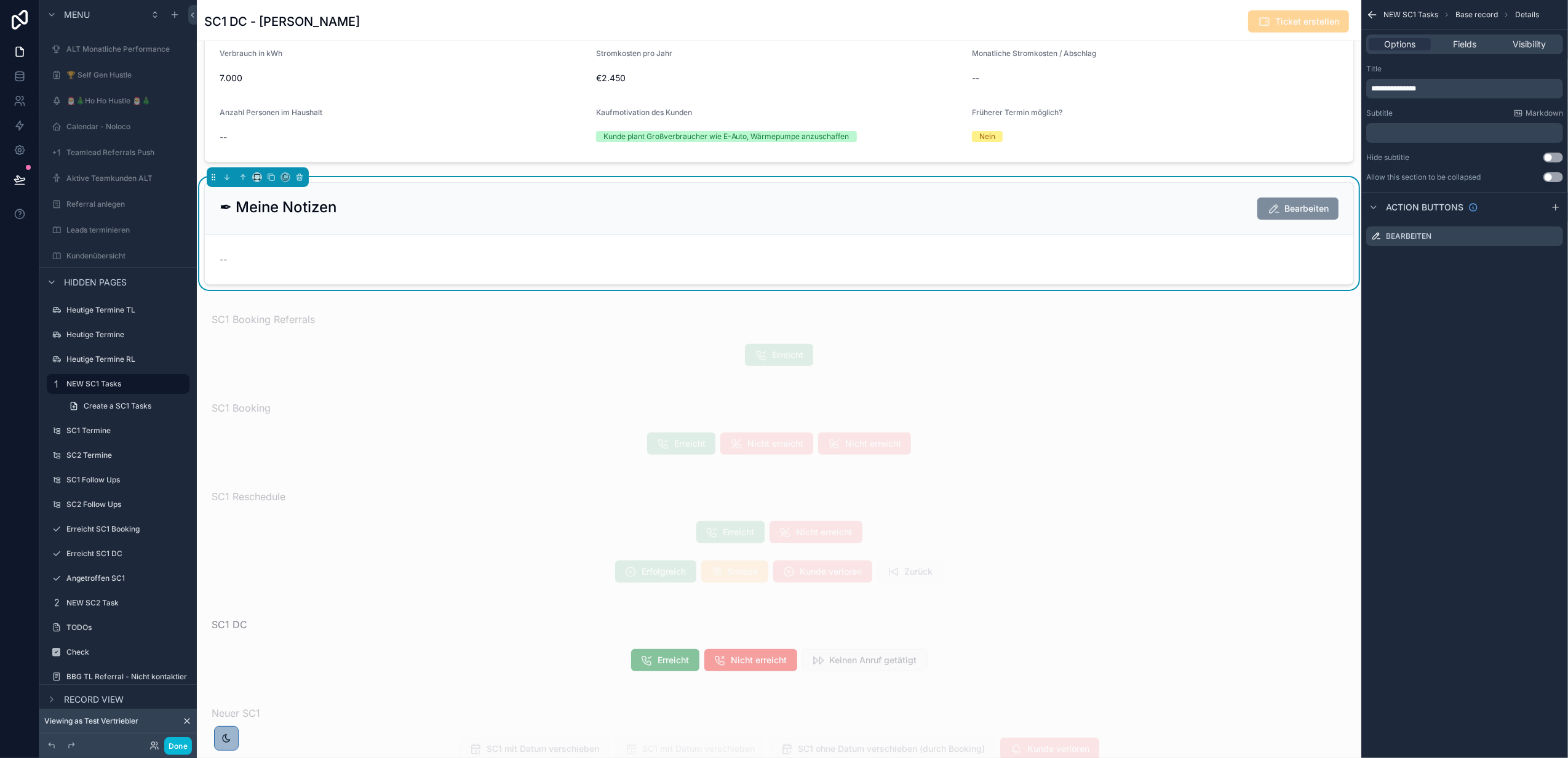
scroll to position [295, 0]
click at [1554, 239] on icon "scrollable content" at bounding box center [1553, 238] width 6 height 6
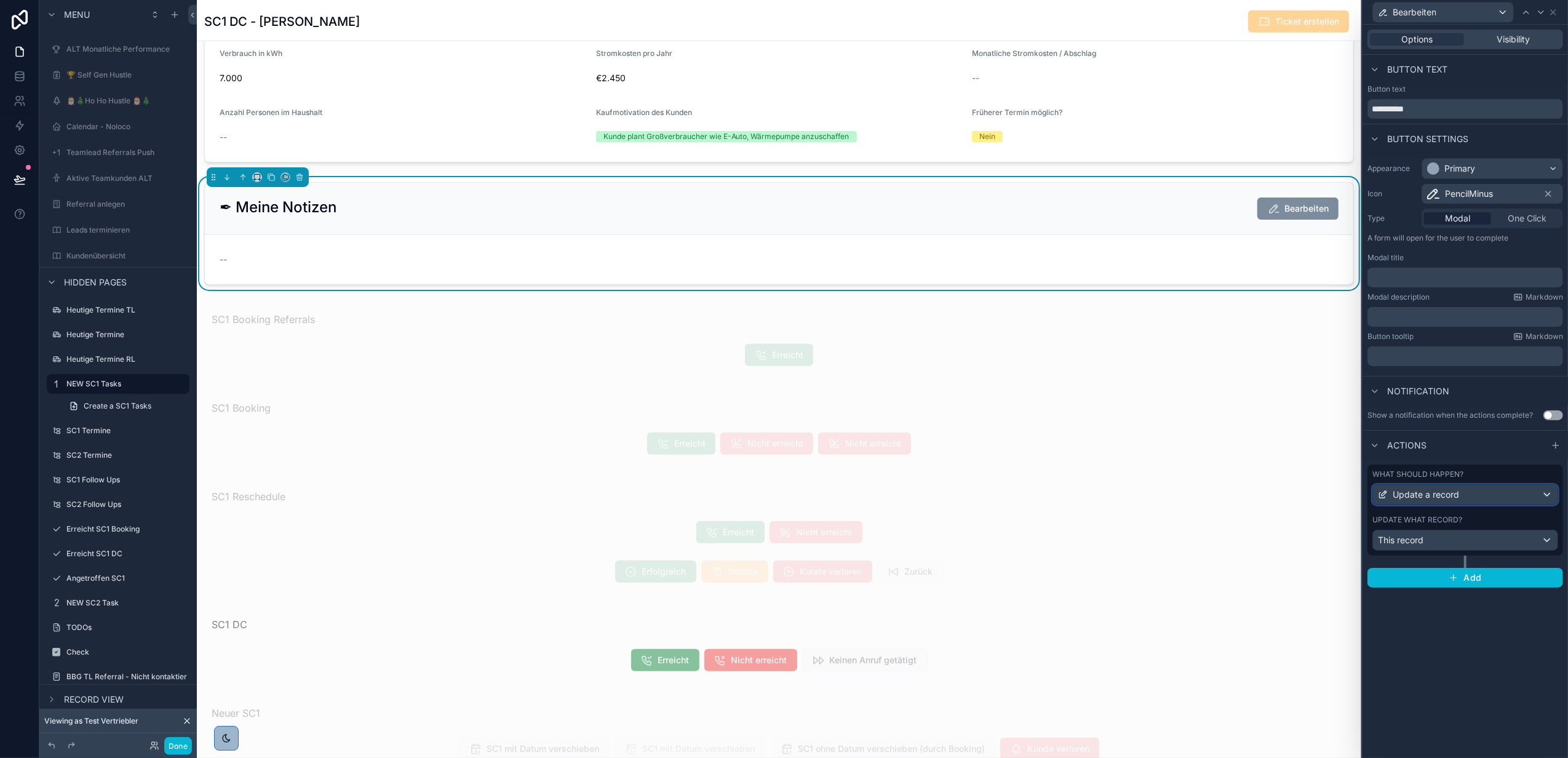
click at [1453, 487] on div "Update a record" at bounding box center [1465, 495] width 185 height 20
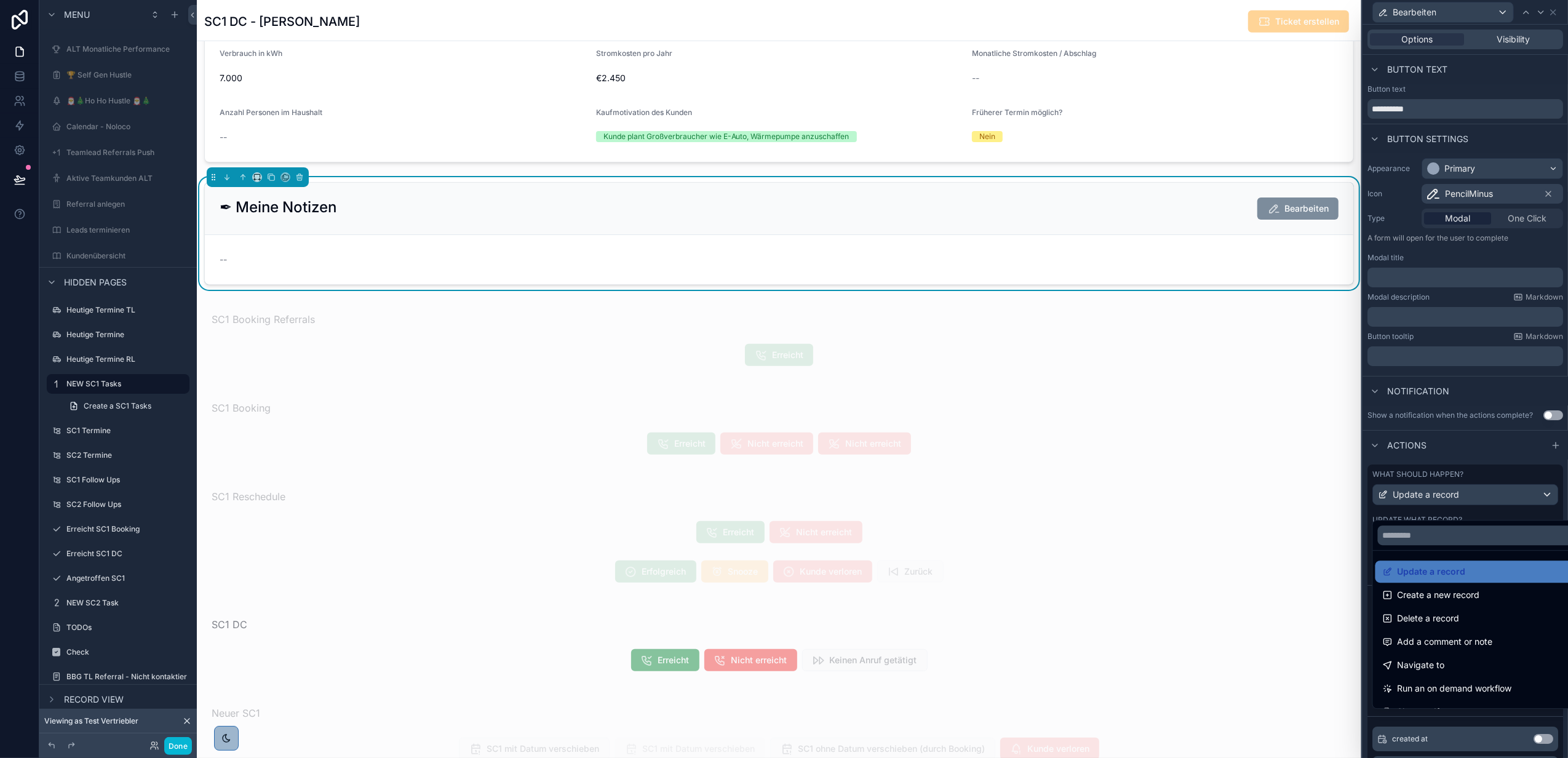
click at [1453, 496] on div at bounding box center [1464, 379] width 205 height 758
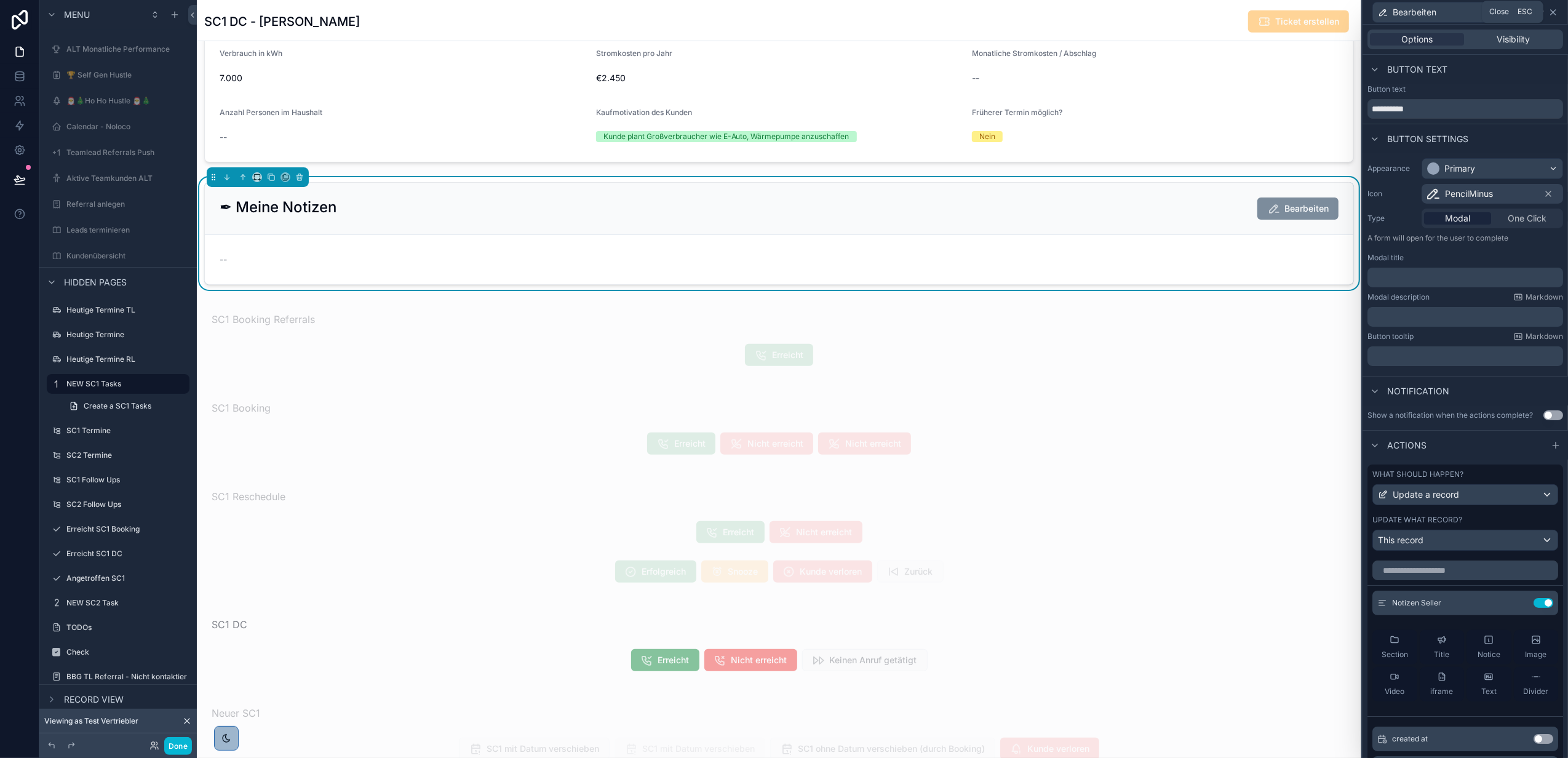
click at [1550, 15] on icon at bounding box center [1553, 12] width 10 height 10
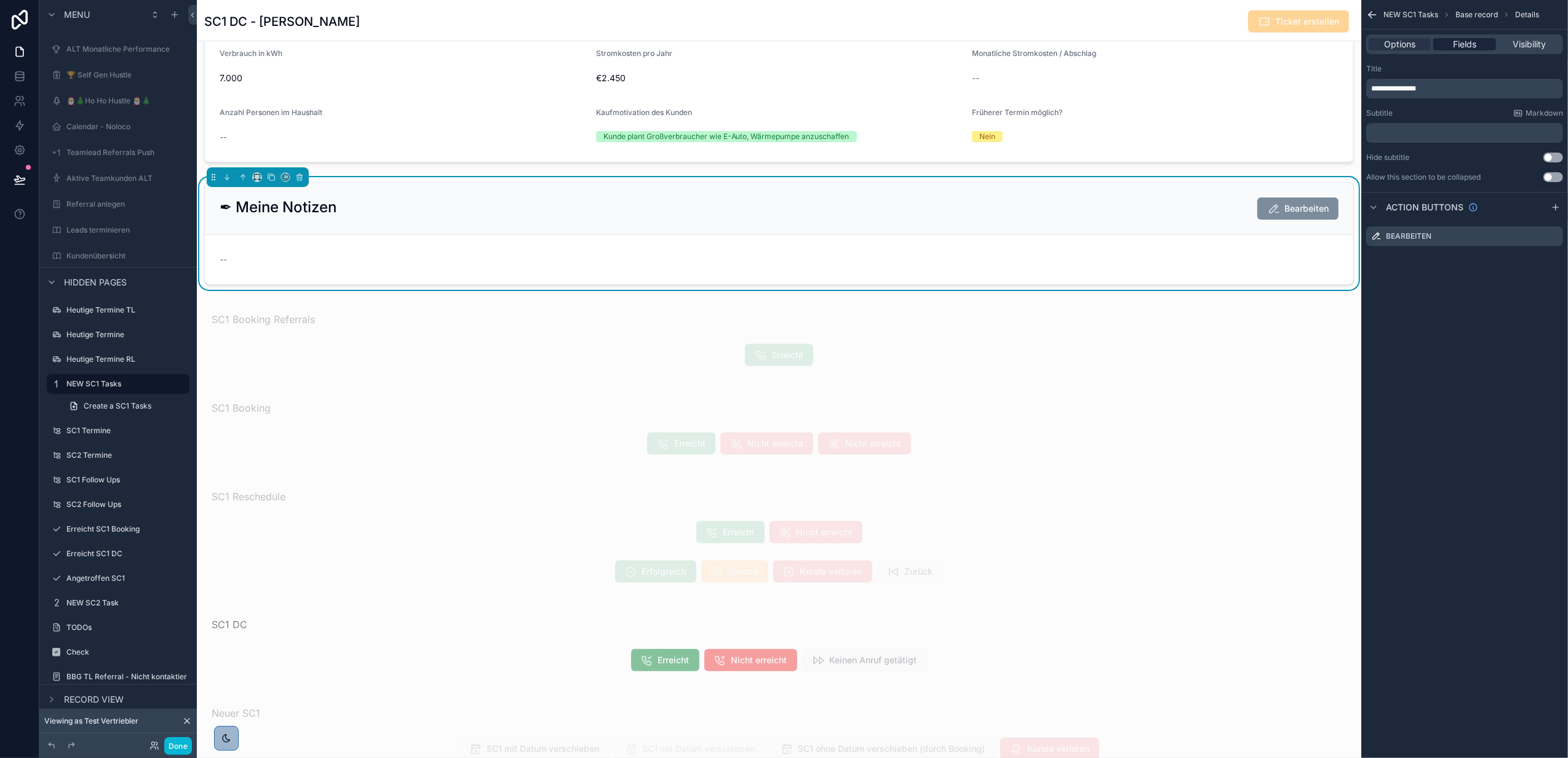
click at [1477, 43] on div "Fields" at bounding box center [1464, 44] width 62 height 13
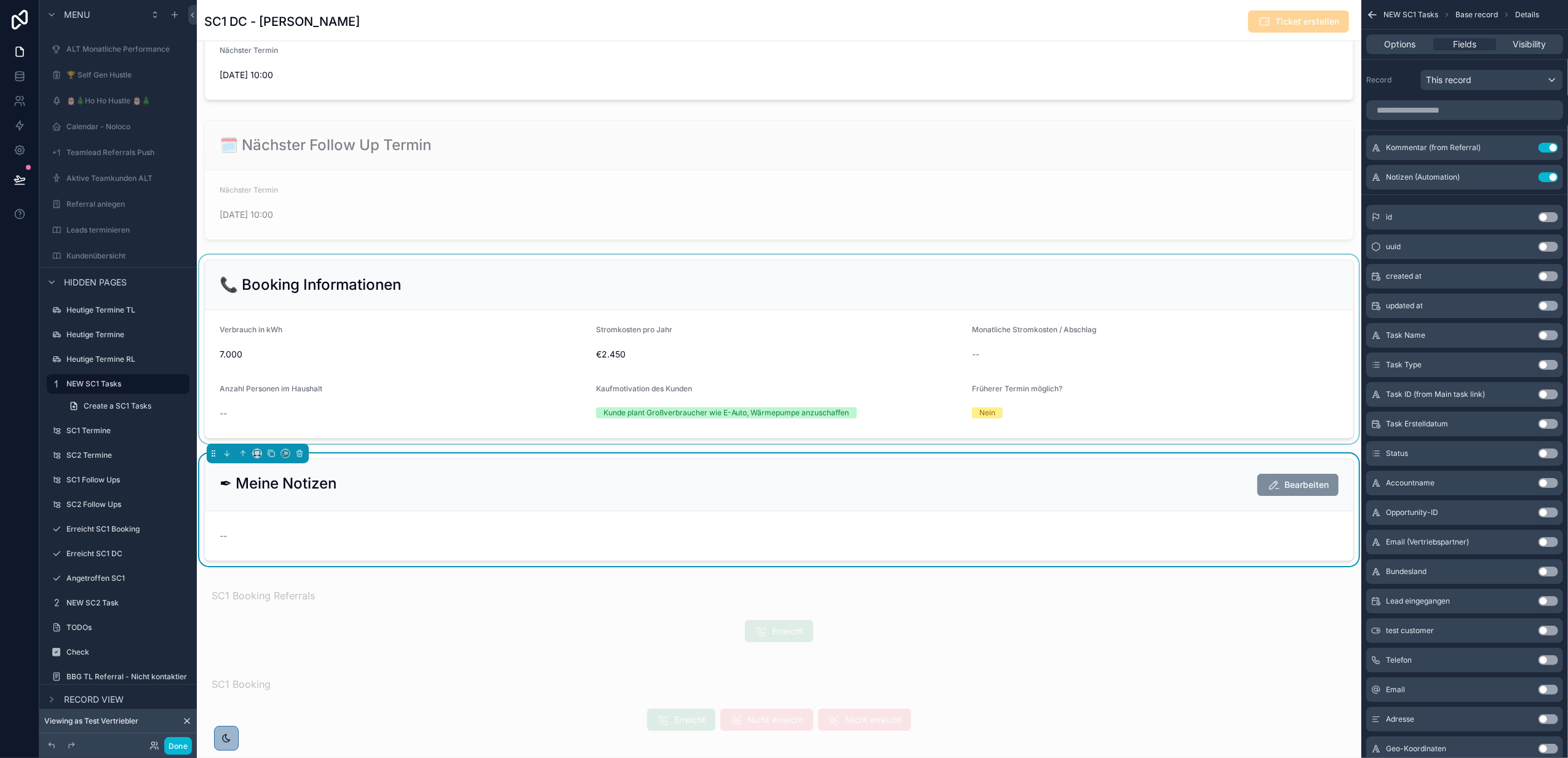
scroll to position [739, 0]
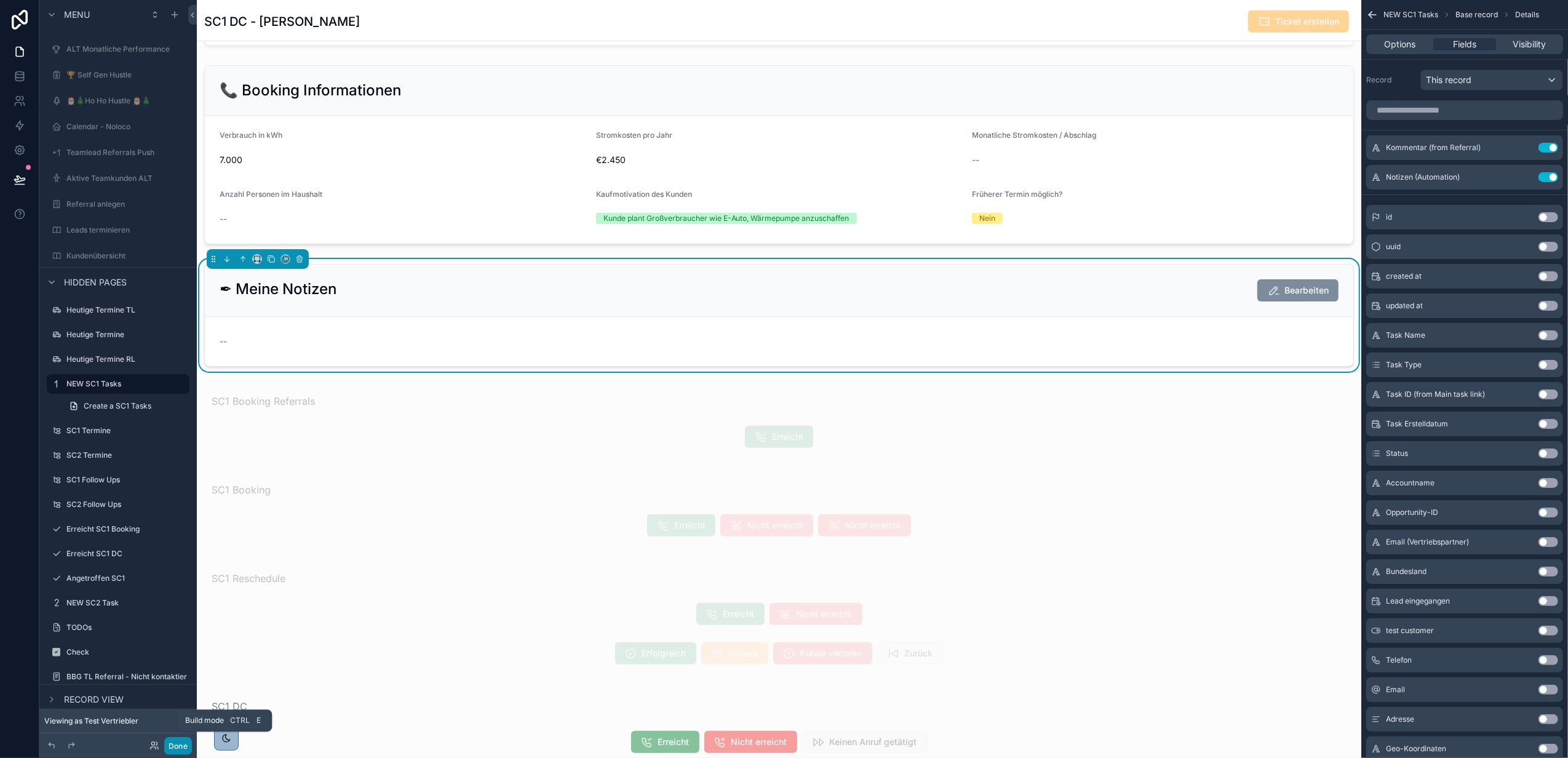
click at [190, 745] on button "Done" at bounding box center [178, 746] width 28 height 18
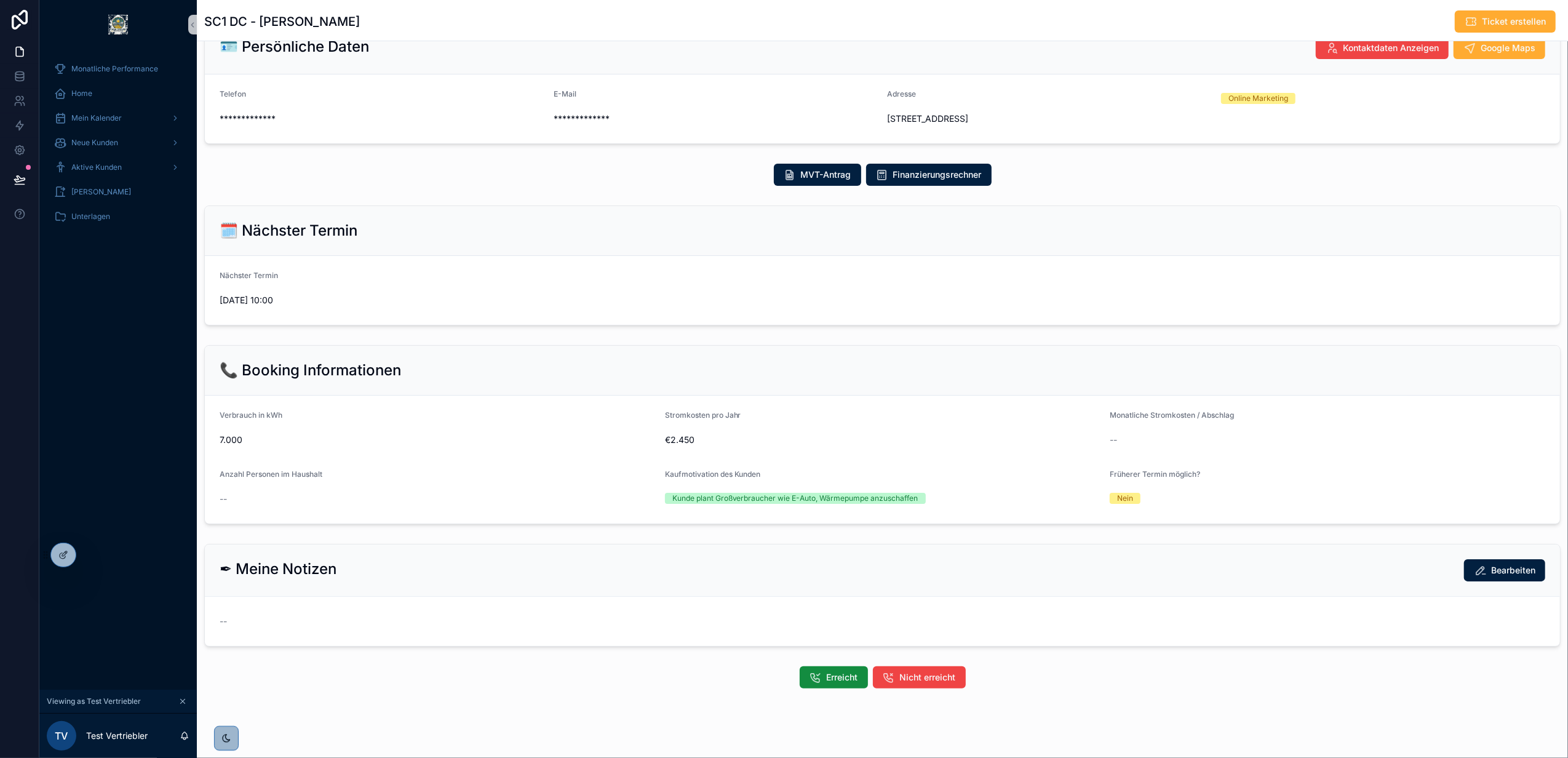
scroll to position [57, 0]
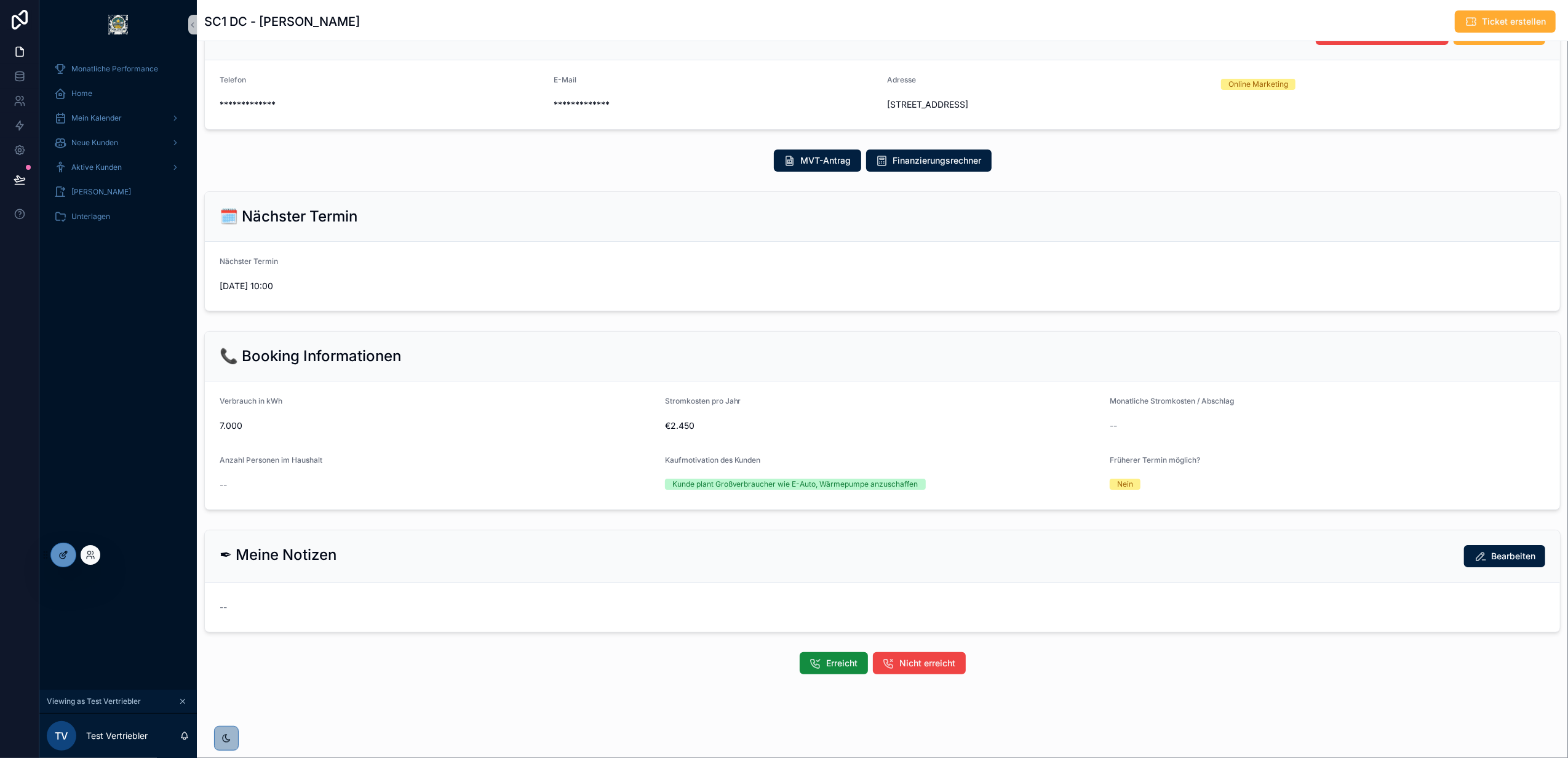
click at [70, 562] on div at bounding box center [63, 555] width 24 height 24
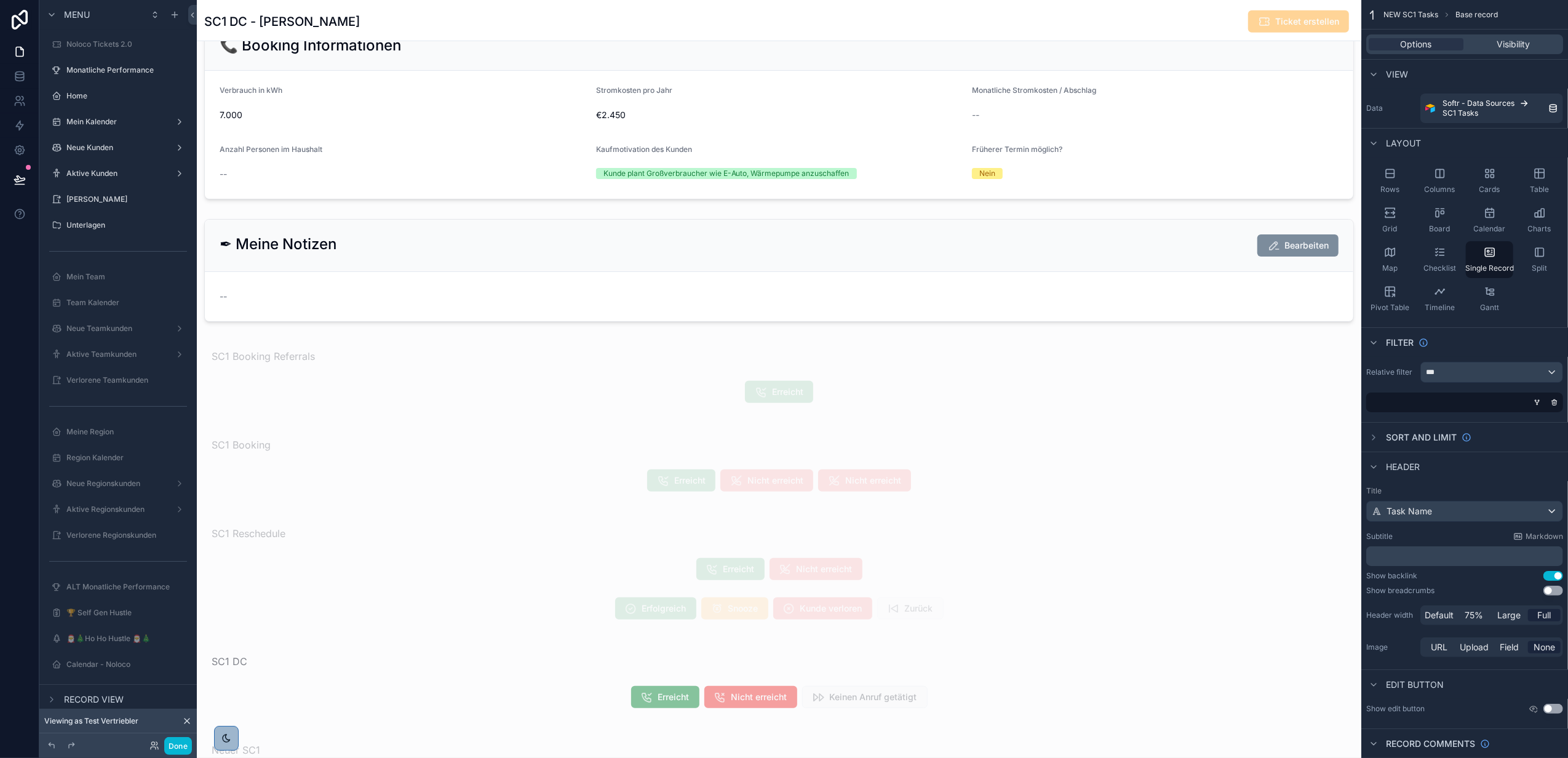
scroll to position [877, 0]
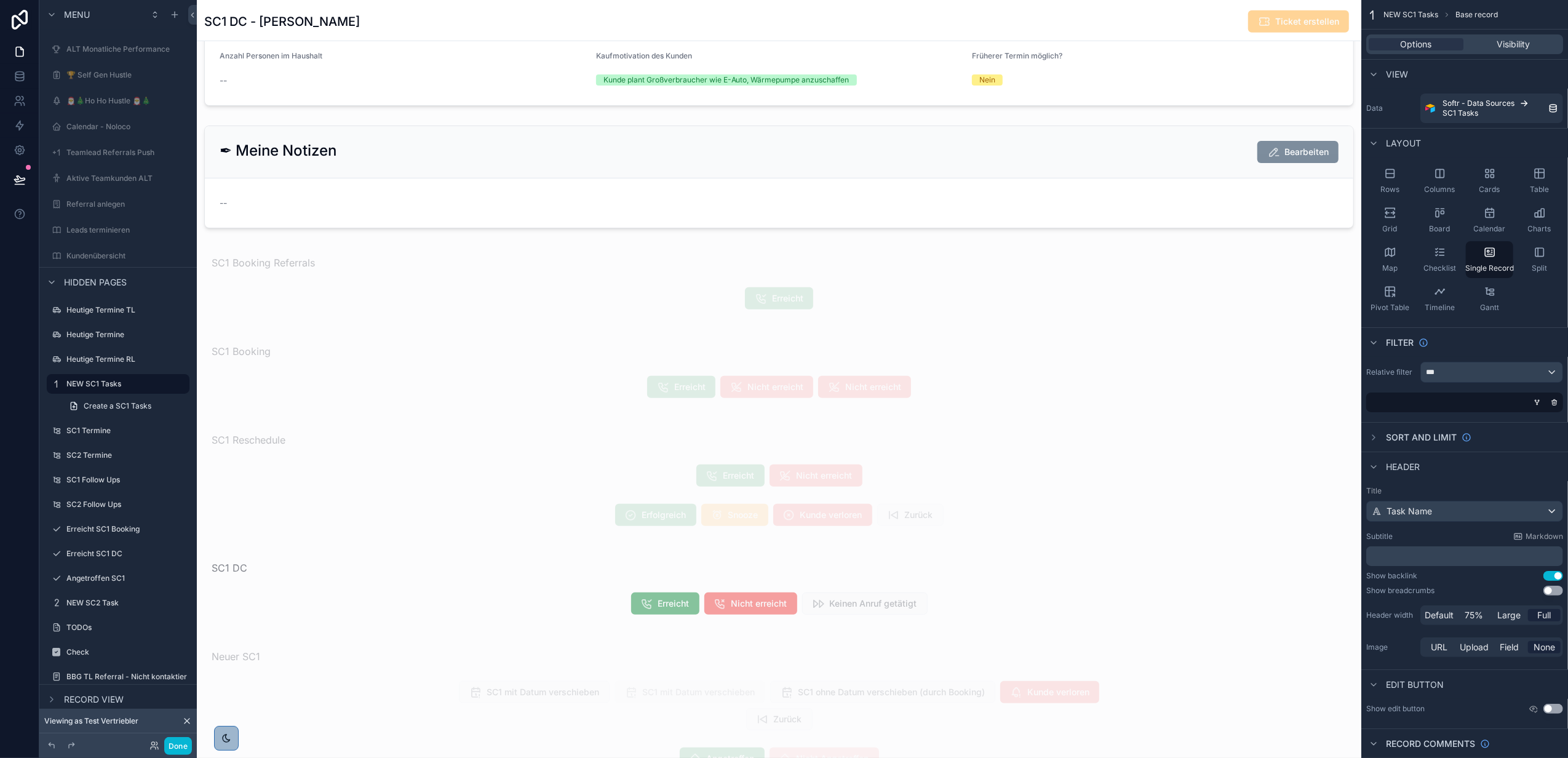
click at [813, 188] on div "scrollable content" at bounding box center [779, 712] width 1164 height 3178
click at [844, 175] on div "scrollable content" at bounding box center [779, 177] width 1164 height 113
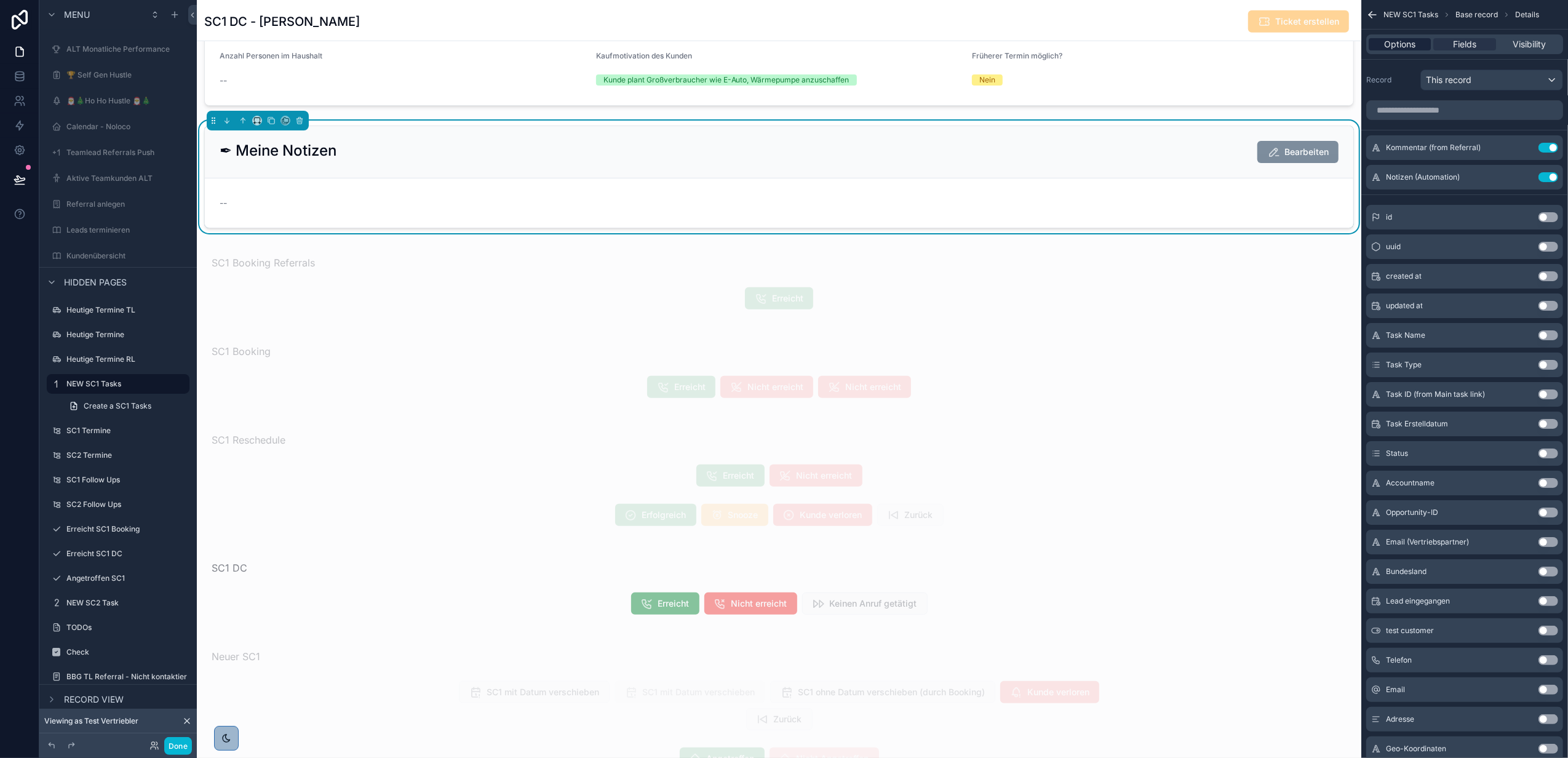
click at [1412, 47] on span "Options" at bounding box center [1400, 44] width 32 height 13
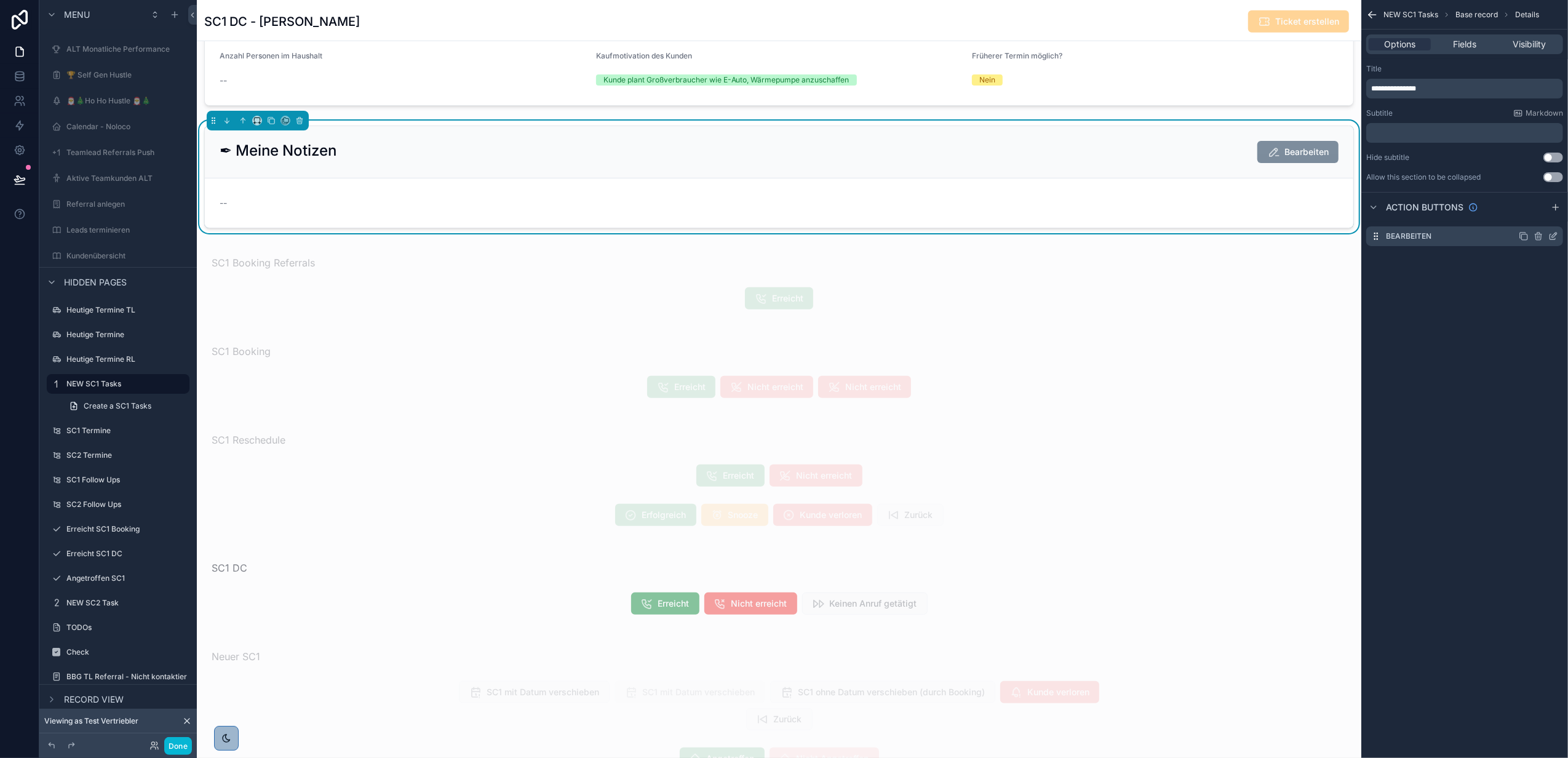
click at [1549, 238] on icon "scrollable content" at bounding box center [1553, 235] width 10 height 10
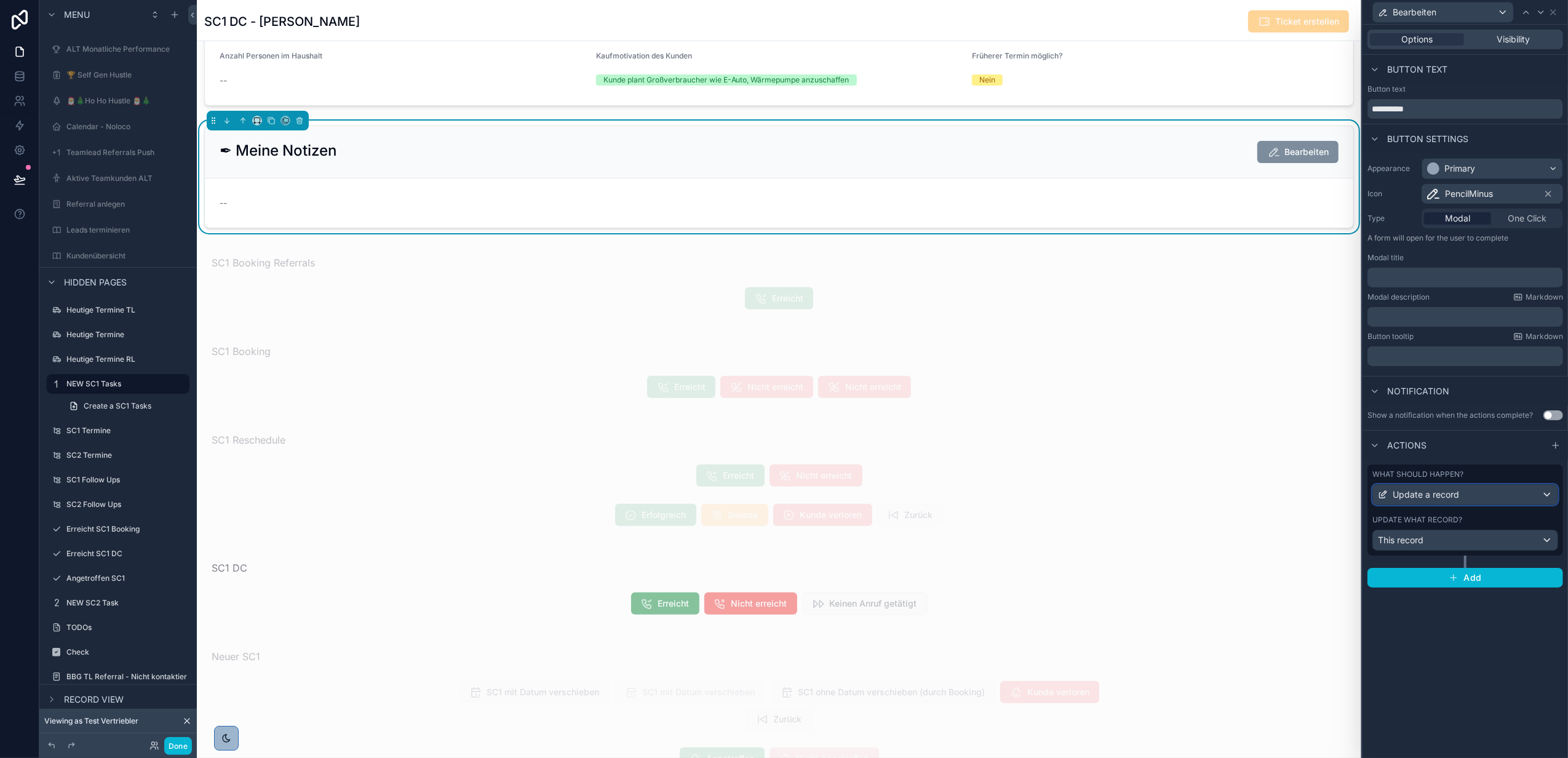
click at [1435, 486] on div "Update a record" at bounding box center [1465, 495] width 185 height 20
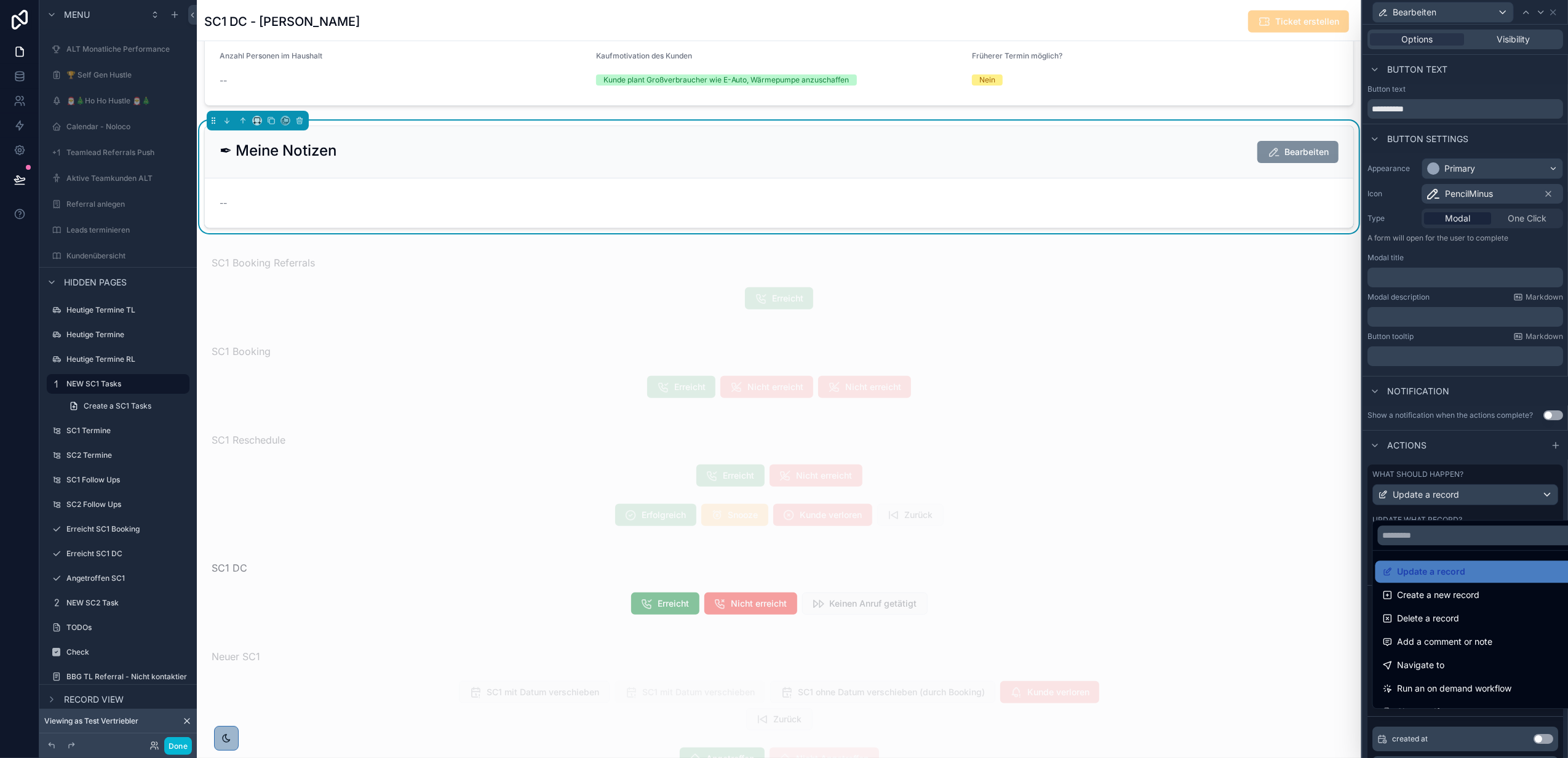
click at [1445, 498] on div at bounding box center [1464, 379] width 205 height 758
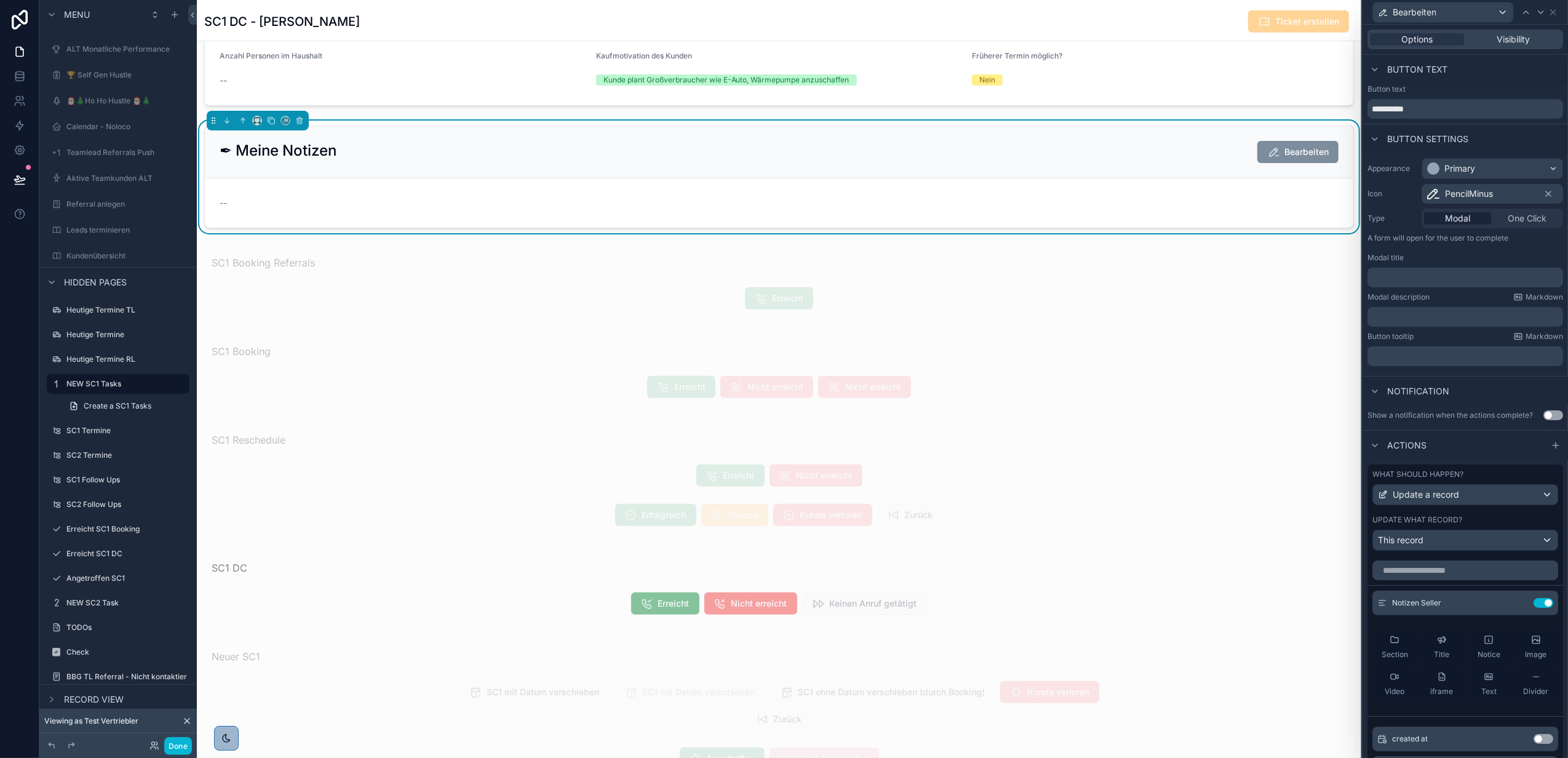
scroll to position [247, 0]
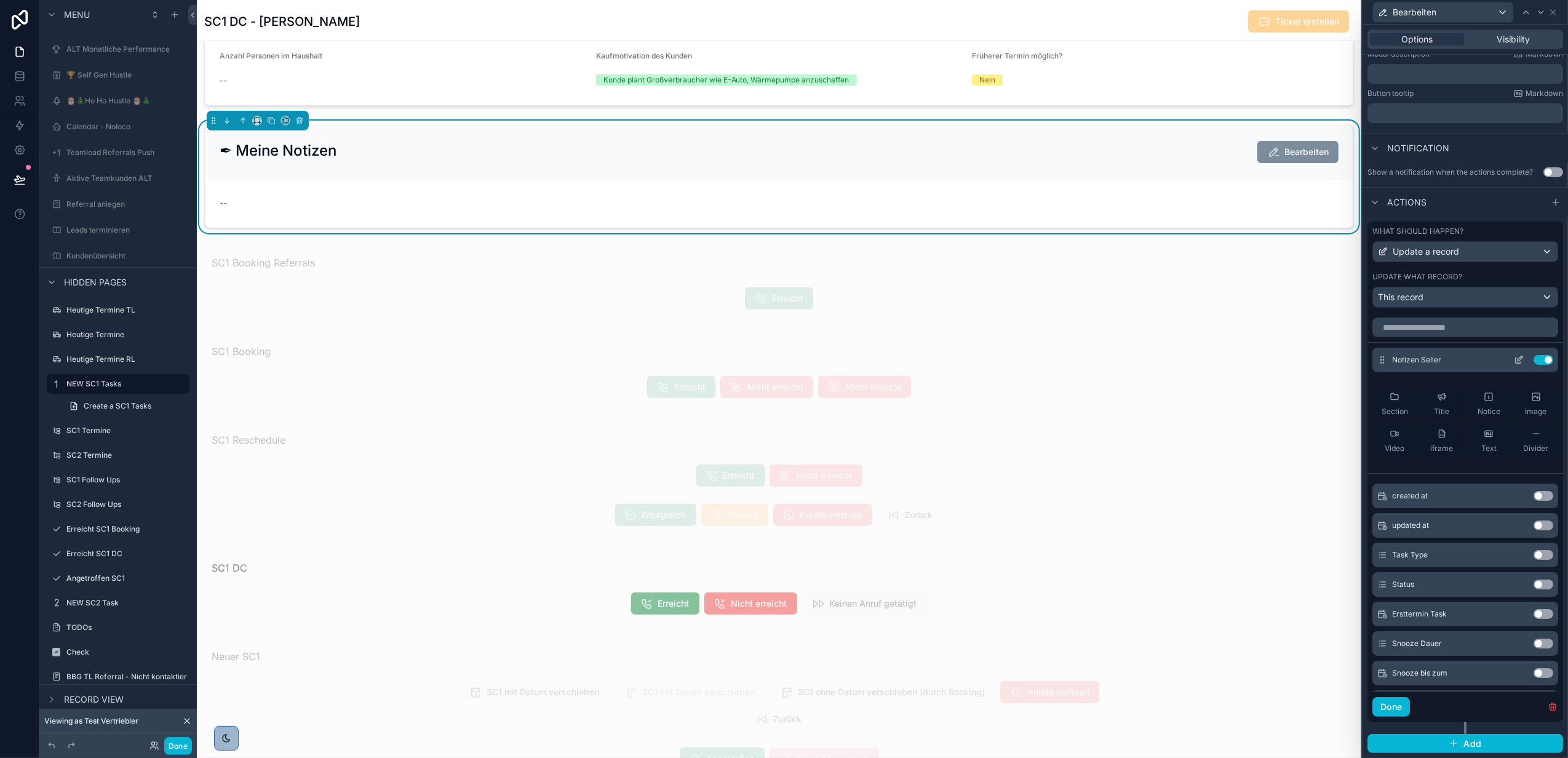
click at [1516, 364] on icon at bounding box center [1519, 361] width 6 height 6
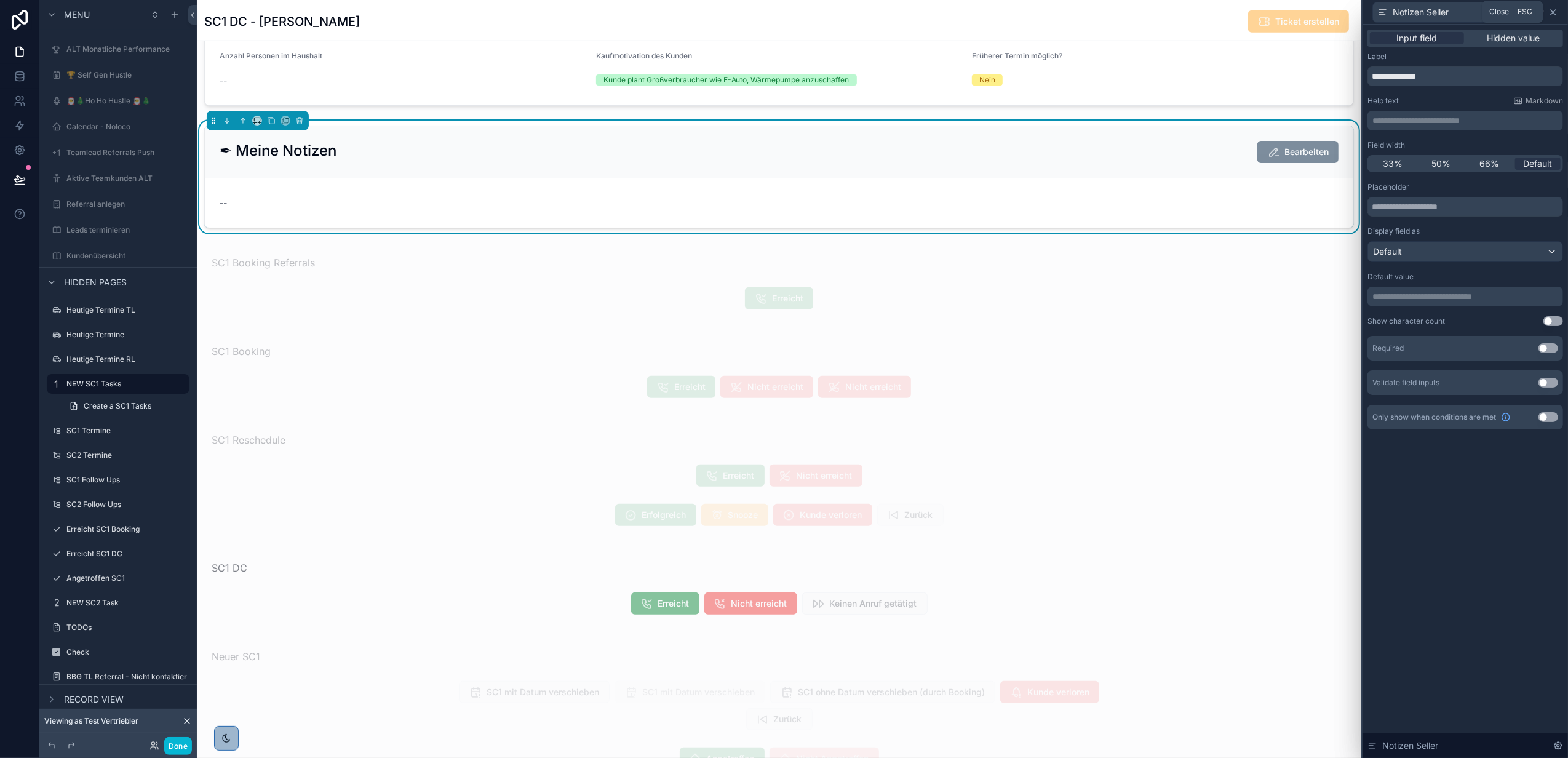
click at [1556, 15] on icon at bounding box center [1553, 12] width 10 height 10
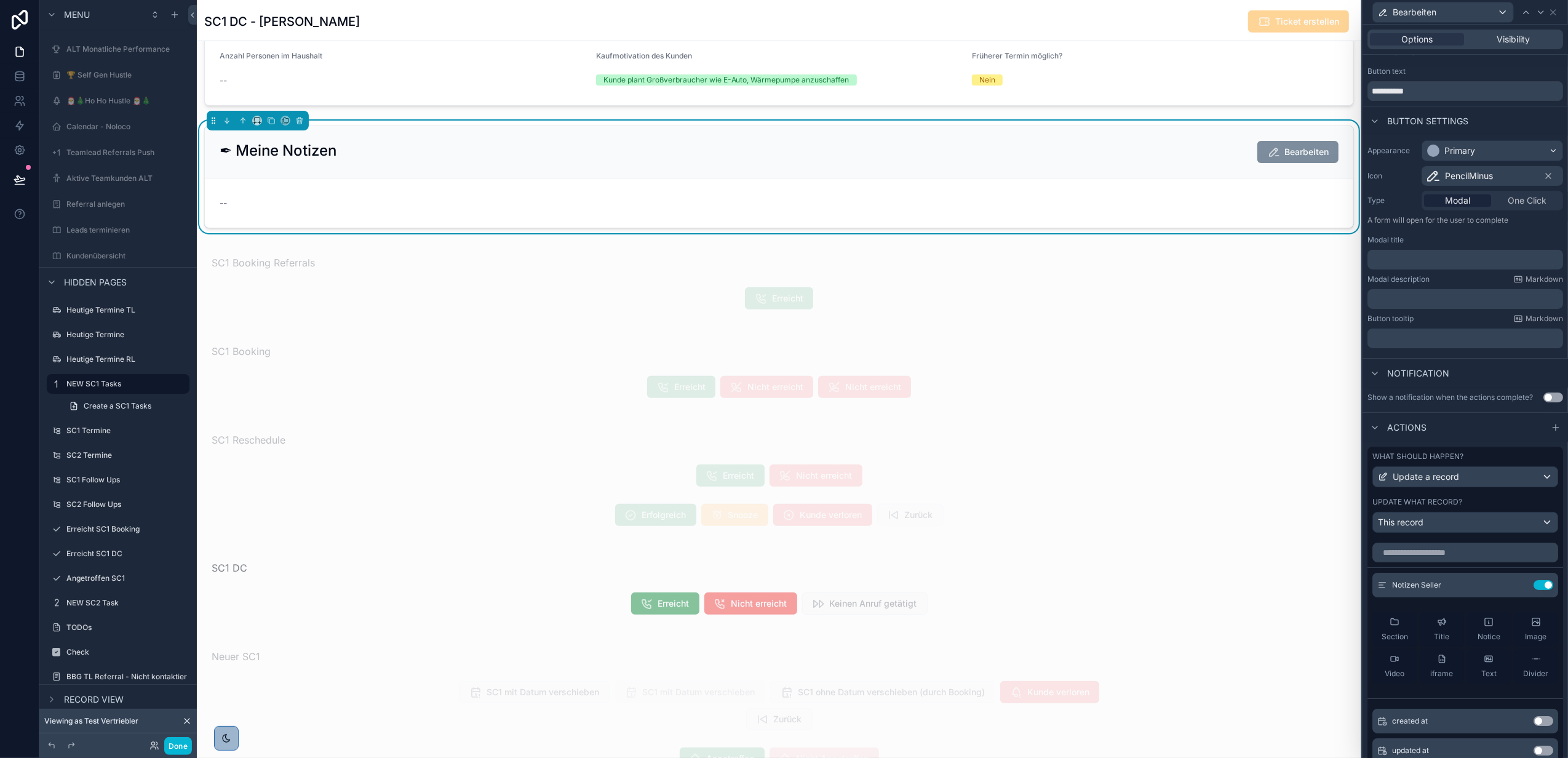
scroll to position [0, 0]
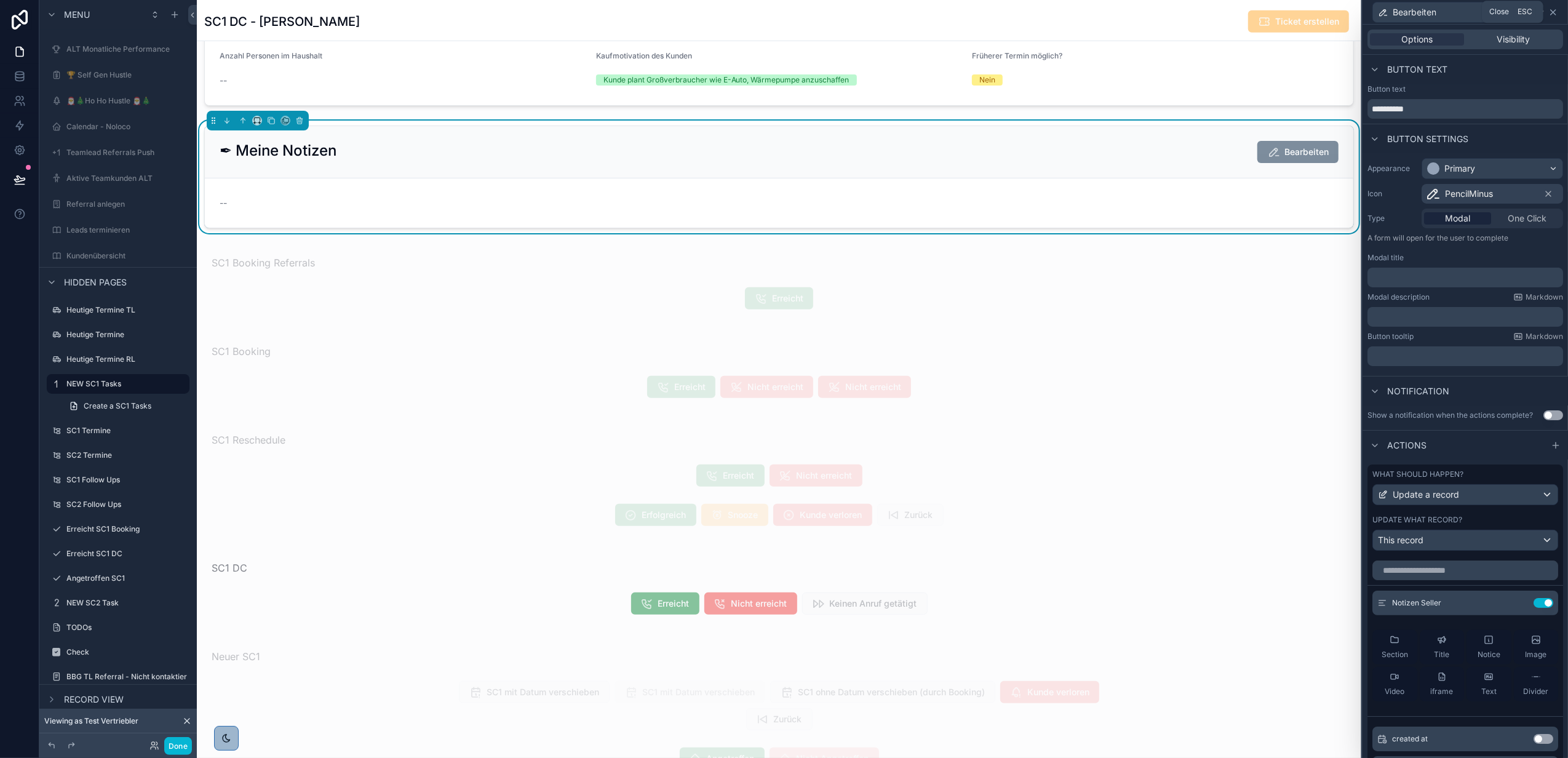
click at [1553, 9] on icon at bounding box center [1553, 12] width 10 height 10
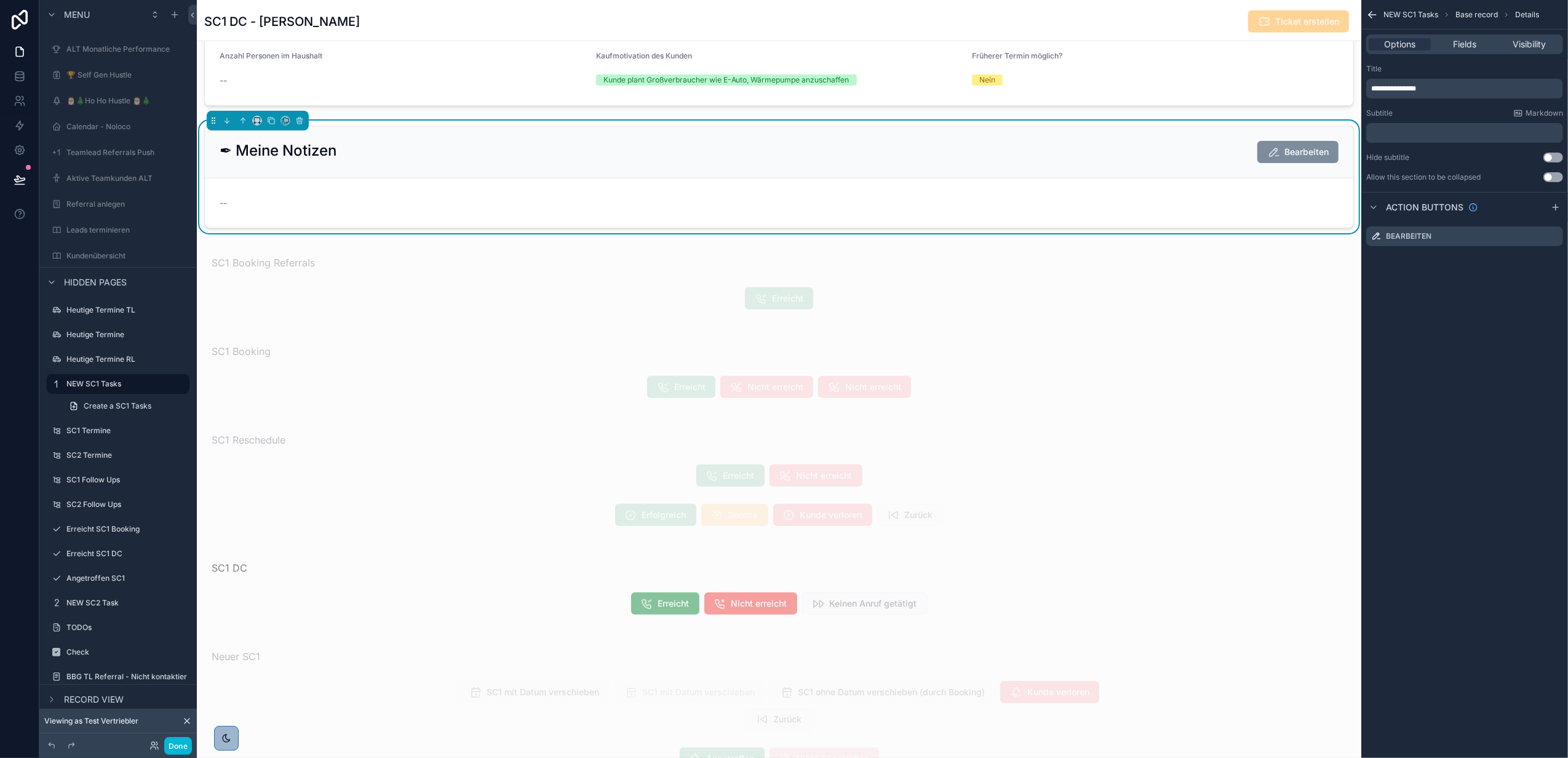
click at [1369, 16] on icon "scrollable content" at bounding box center [1372, 15] width 13 height 13
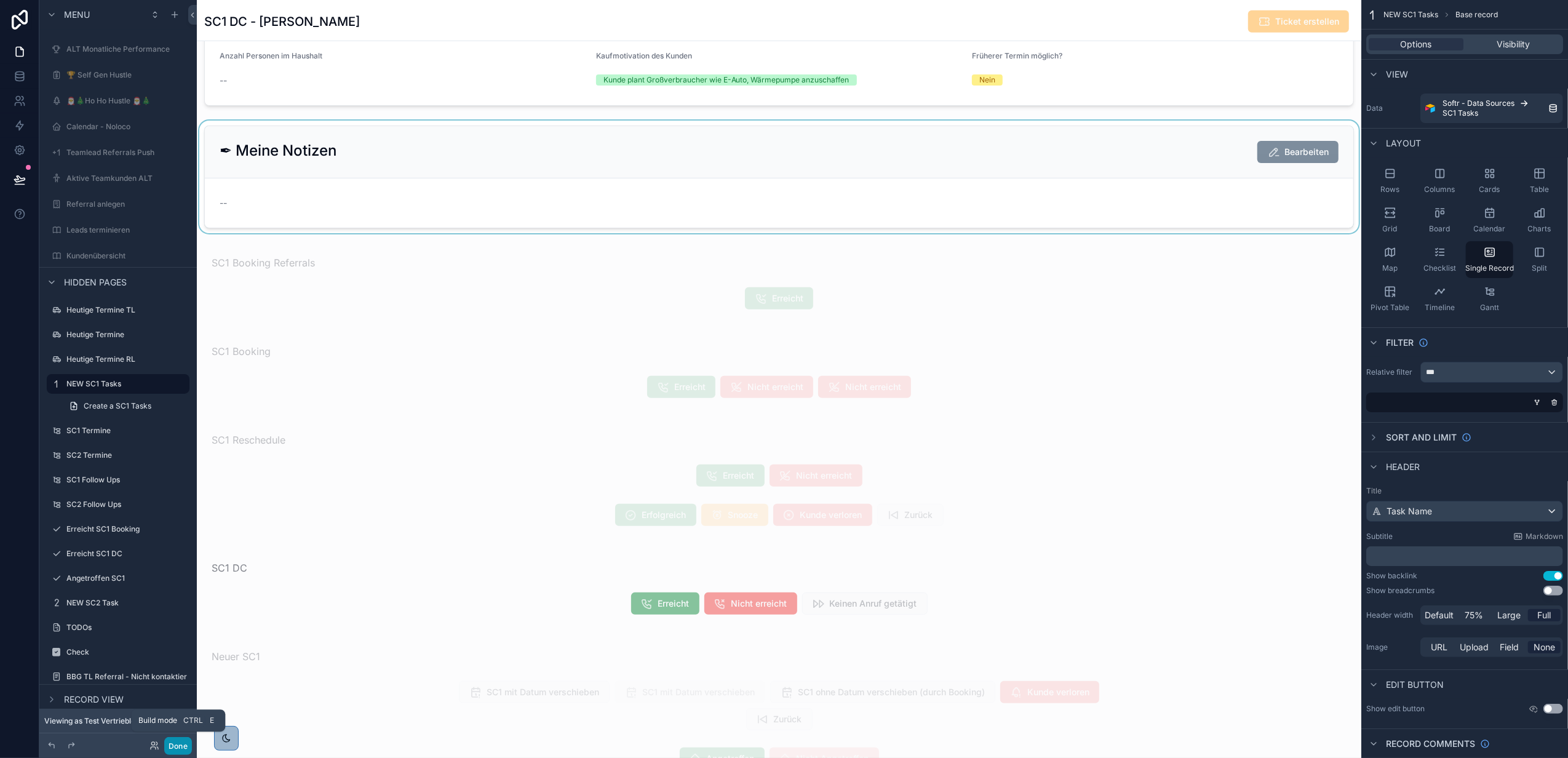
click at [175, 741] on button "Done" at bounding box center [178, 746] width 28 height 18
